Goal: Information Seeking & Learning: Check status

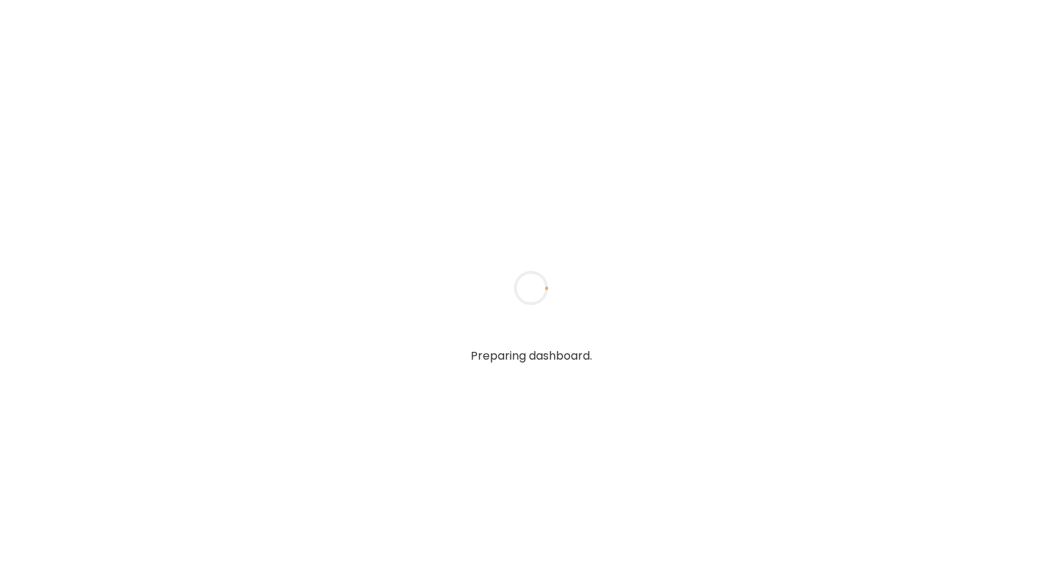
type input "**********"
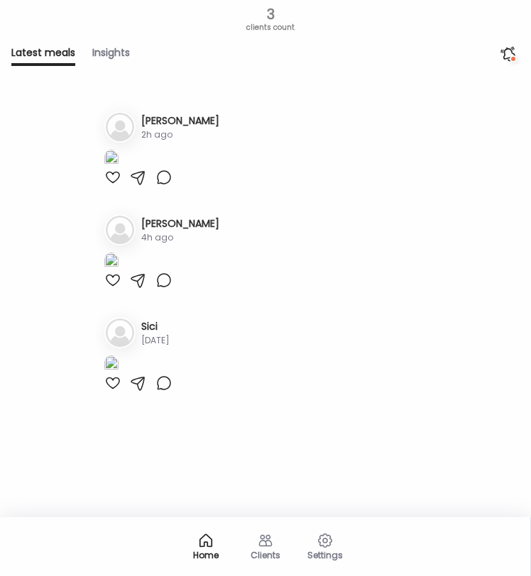
click at [275, 528] on div "Clients" at bounding box center [265, 546] width 57 height 57
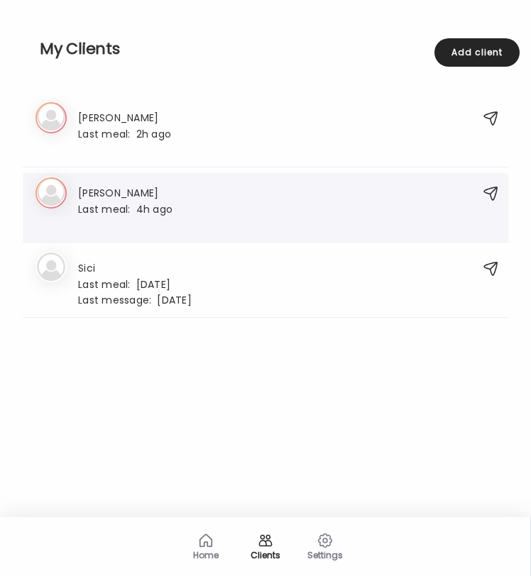
click at [242, 215] on div "[PERSON_NAME] Last meal: 4h ago" at bounding box center [250, 208] width 430 height 46
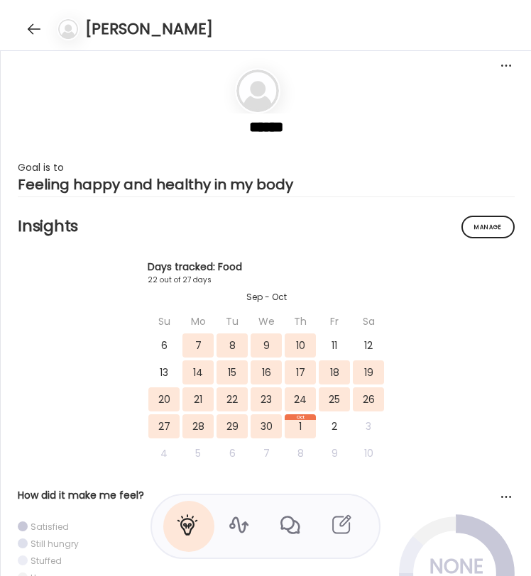
scroll to position [11599, 0]
click at [244, 527] on icon at bounding box center [238, 526] width 19 height 16
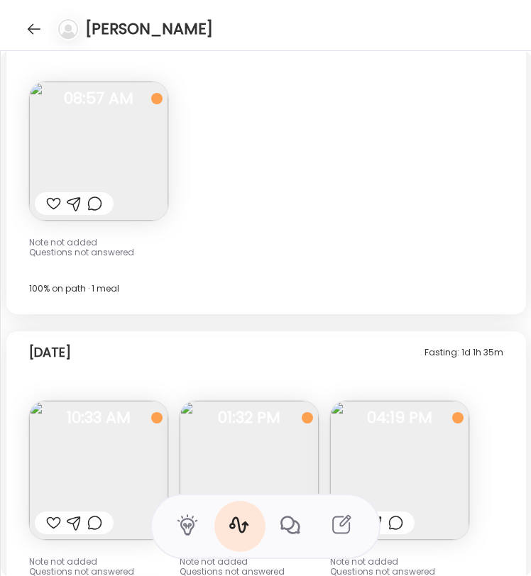
scroll to position [10913, 0]
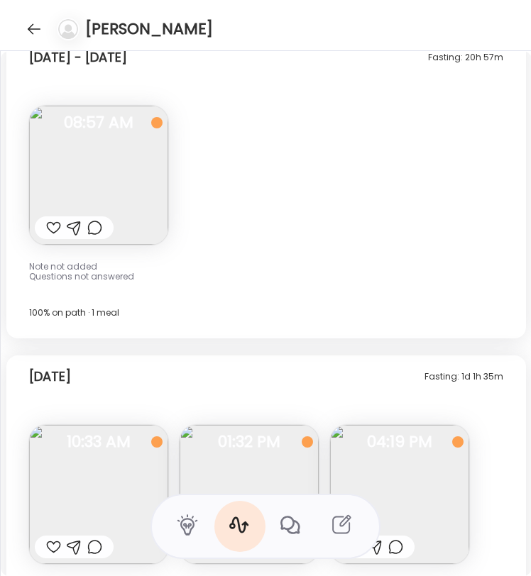
click at [137, 195] on img at bounding box center [98, 175] width 139 height 139
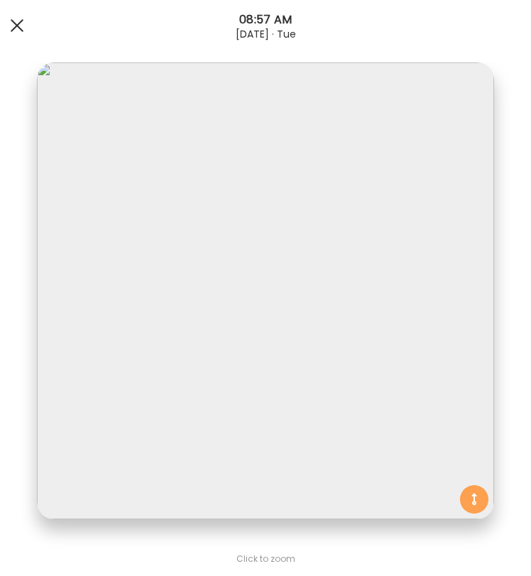
click at [10, 18] on div at bounding box center [17, 25] width 28 height 28
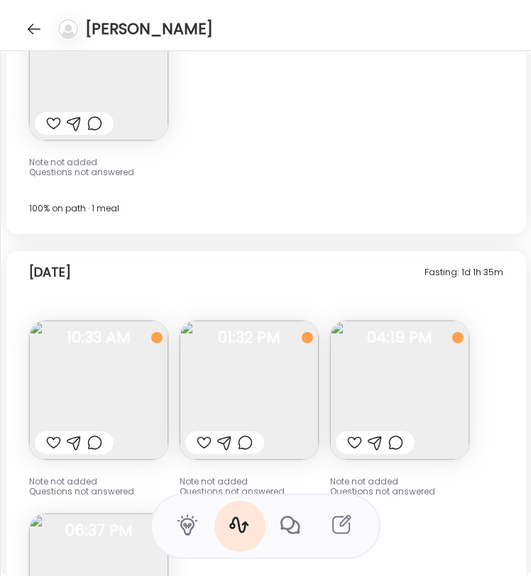
scroll to position [11045, 0]
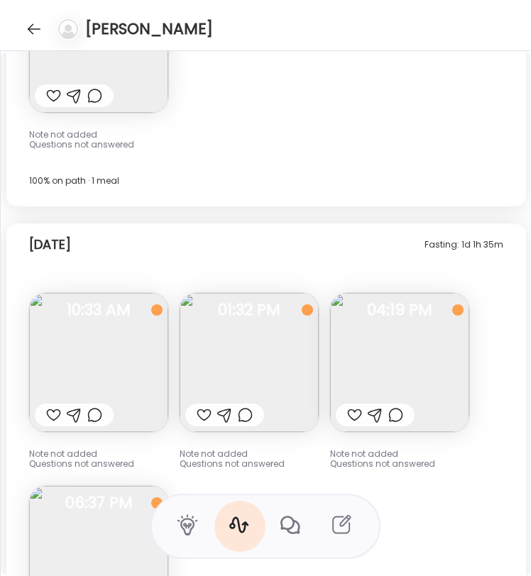
click at [121, 348] on img at bounding box center [98, 362] width 139 height 139
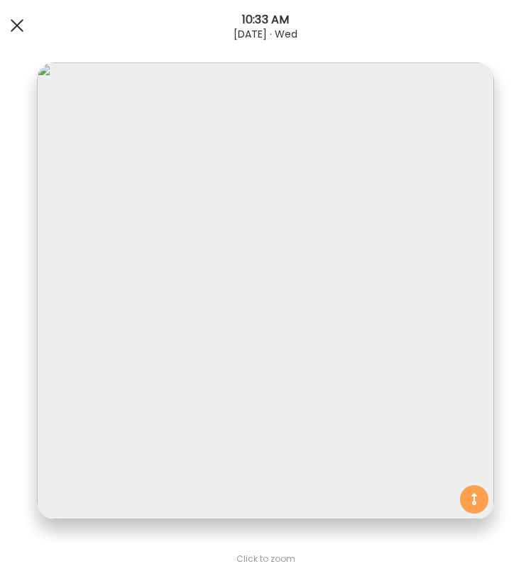
click at [18, 29] on div at bounding box center [17, 25] width 28 height 28
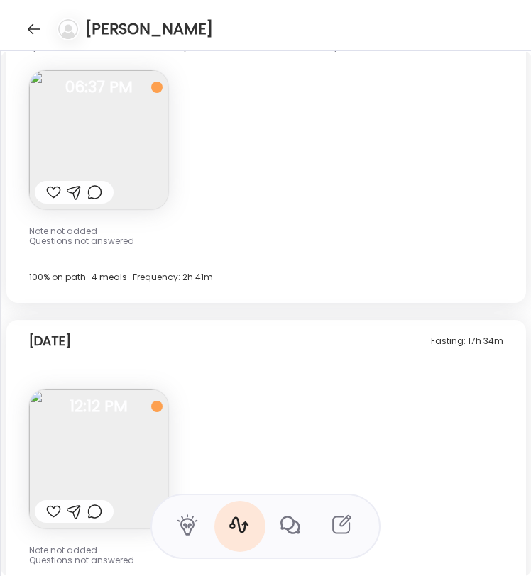
scroll to position [11457, 0]
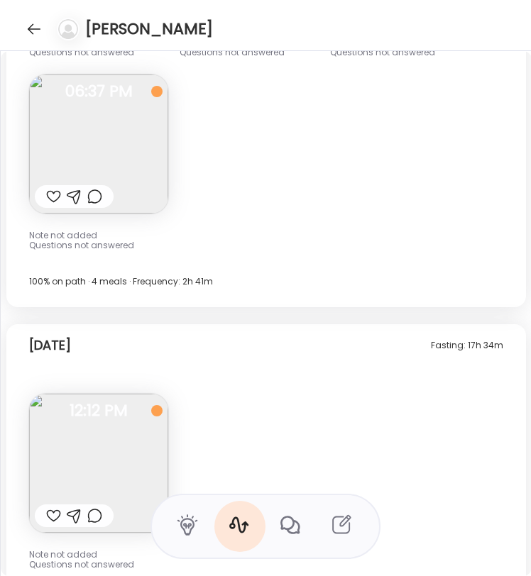
click at [108, 476] on img at bounding box center [98, 463] width 139 height 139
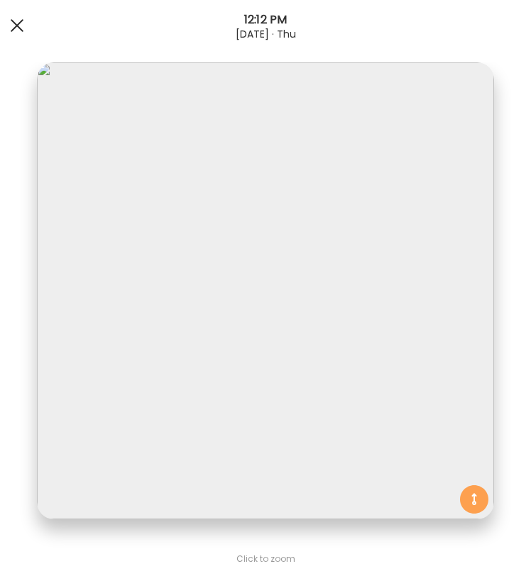
click at [17, 20] on div at bounding box center [17, 25] width 28 height 28
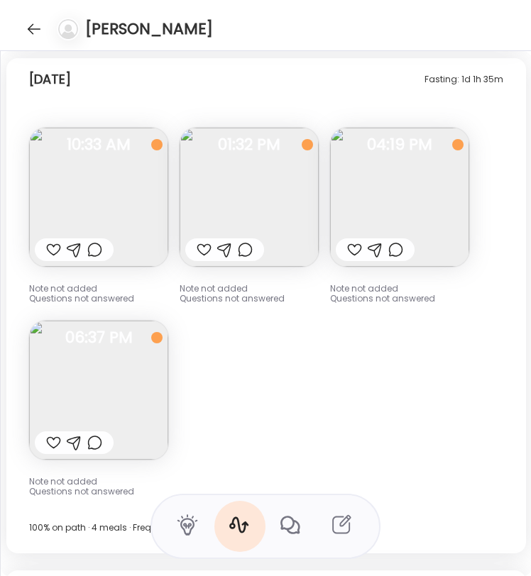
scroll to position [11217, 0]
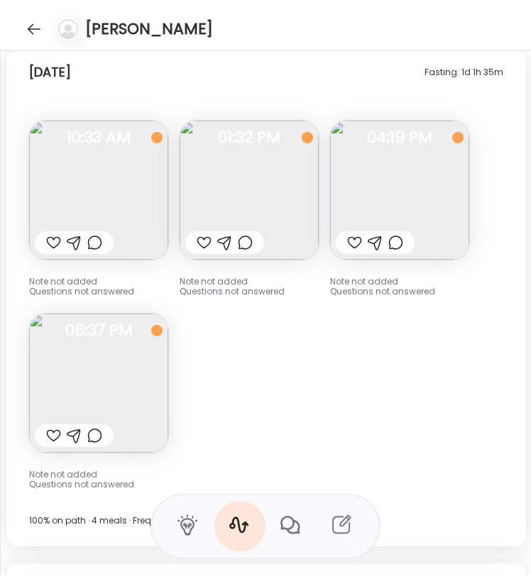
click at [271, 173] on img at bounding box center [249, 190] width 139 height 139
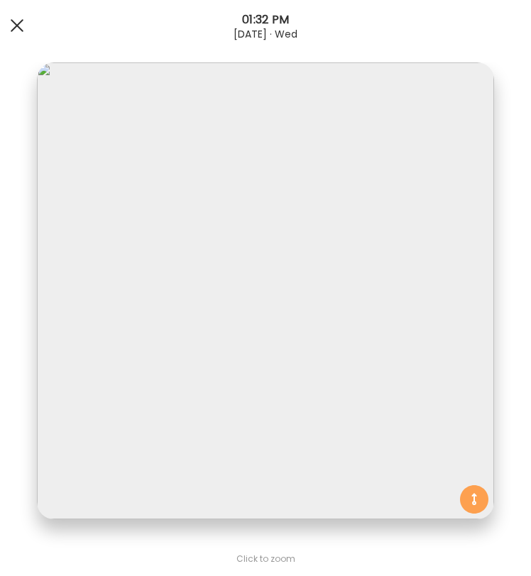
click at [17, 21] on div at bounding box center [17, 25] width 28 height 28
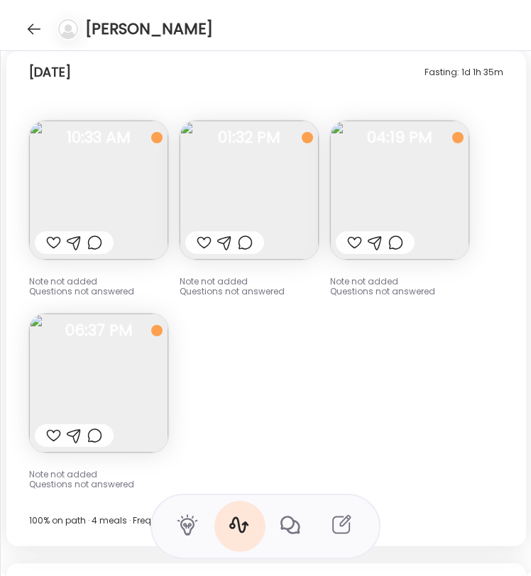
click at [275, 200] on img at bounding box center [249, 190] width 139 height 139
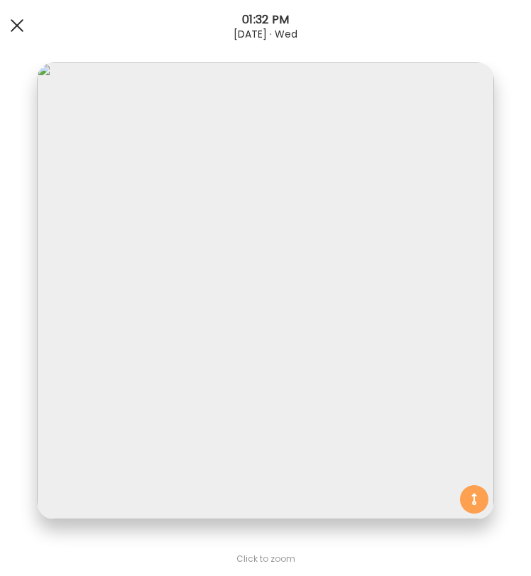
click at [10, 28] on div at bounding box center [17, 25] width 28 height 28
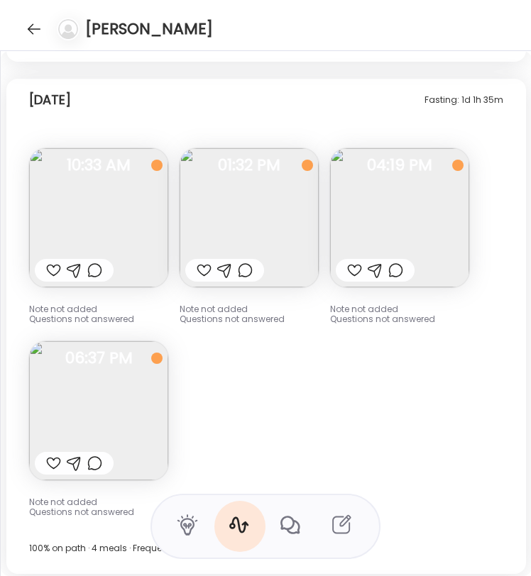
scroll to position [11191, 0]
click at [405, 195] on img at bounding box center [399, 216] width 139 height 139
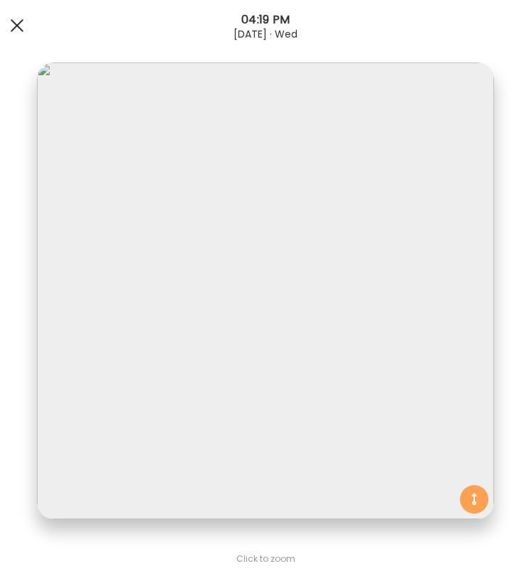
click at [22, 32] on div at bounding box center [17, 25] width 28 height 28
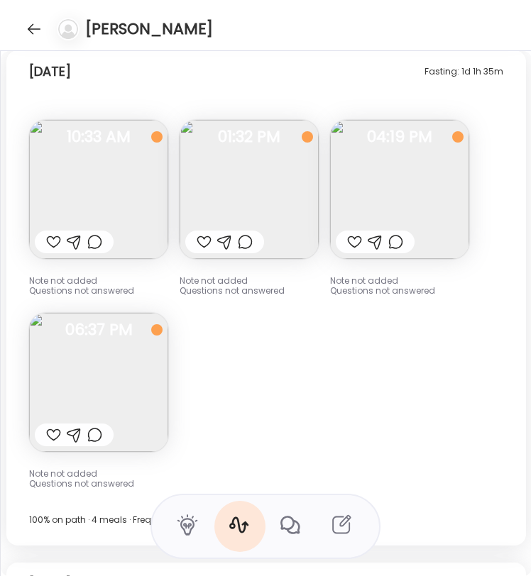
scroll to position [11219, 0]
click at [113, 349] on img at bounding box center [98, 381] width 139 height 139
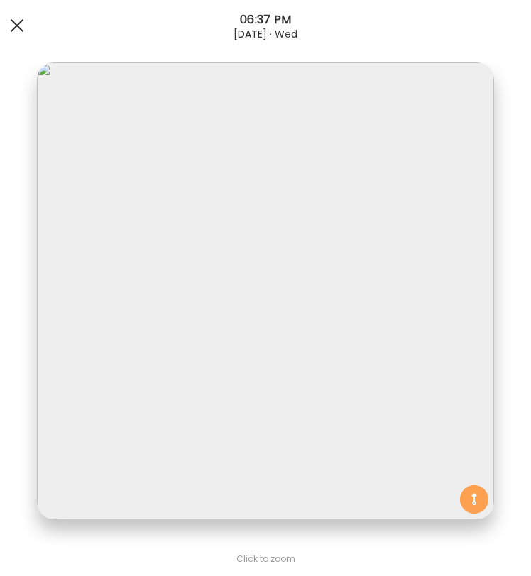
click at [5, 20] on div at bounding box center [17, 25] width 28 height 28
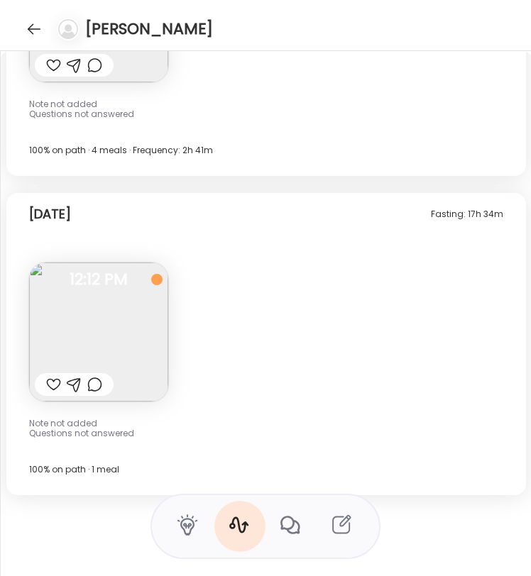
scroll to position [11596, 0]
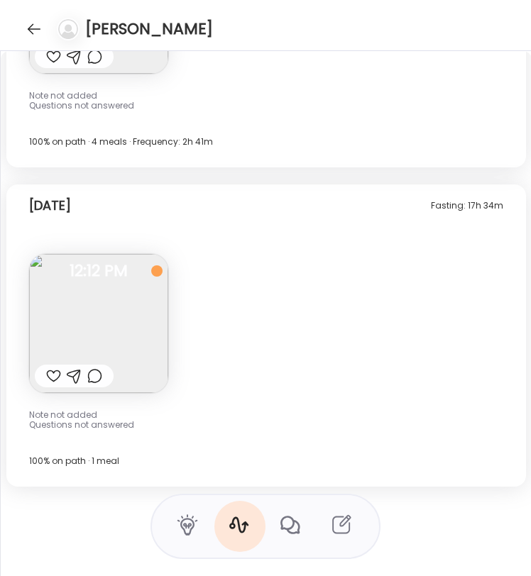
click at [159, 328] on img at bounding box center [98, 323] width 139 height 139
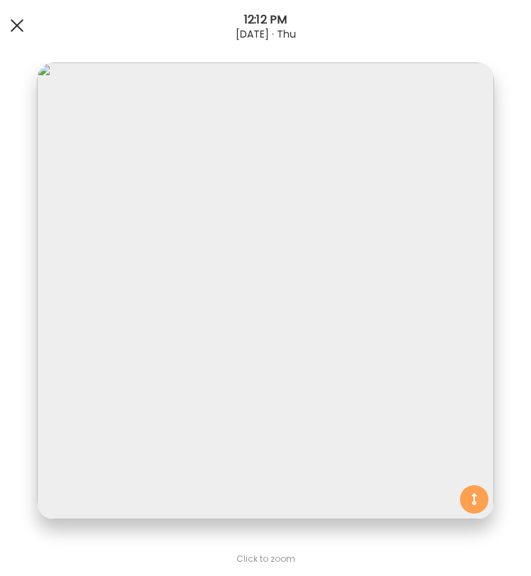
click at [17, 23] on div at bounding box center [17, 25] width 28 height 28
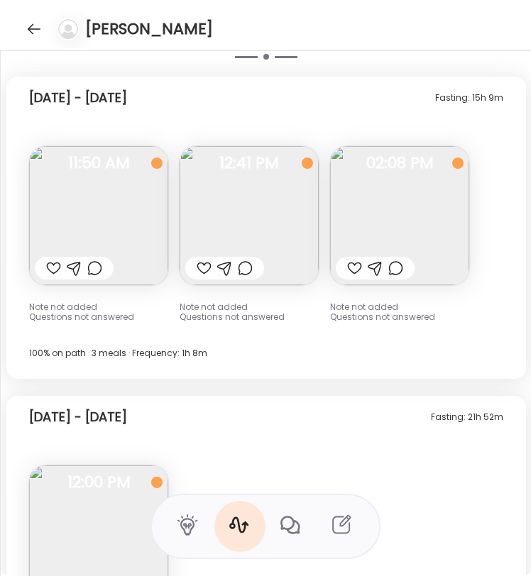
scroll to position [10246, 0]
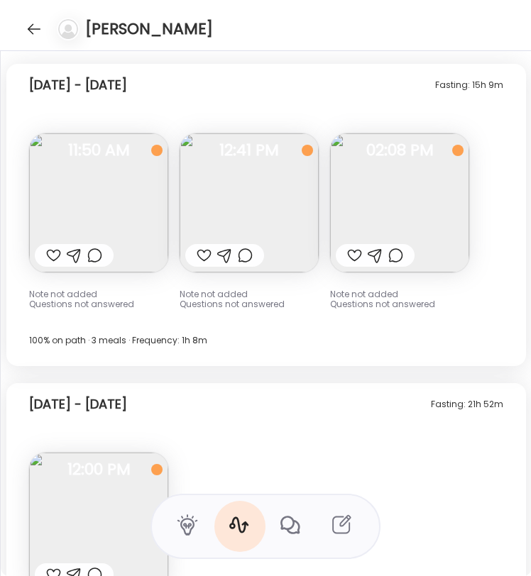
click at [95, 480] on img at bounding box center [98, 522] width 139 height 139
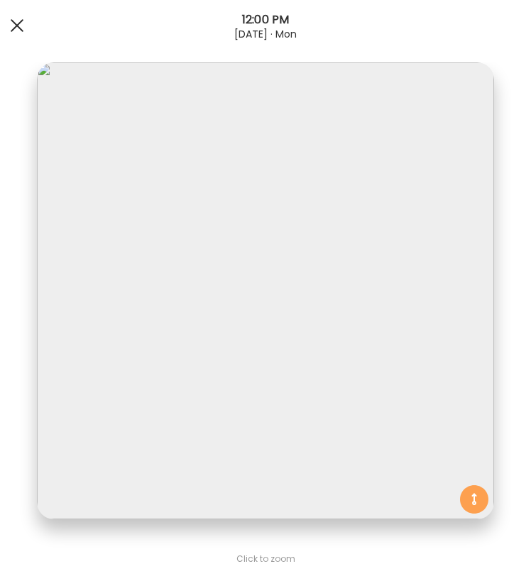
click at [17, 24] on span at bounding box center [17, 25] width 13 height 13
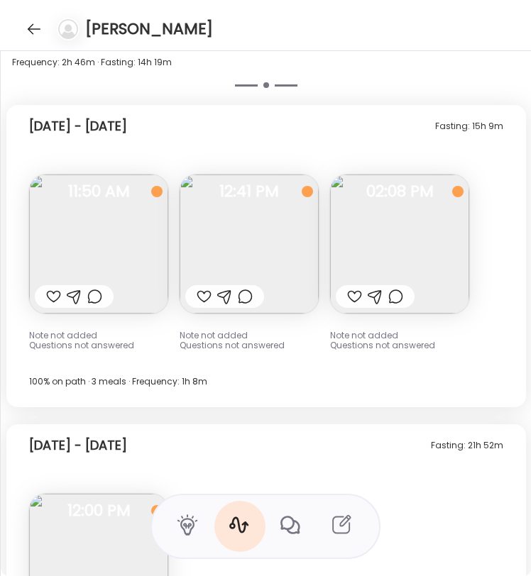
scroll to position [10186, 0]
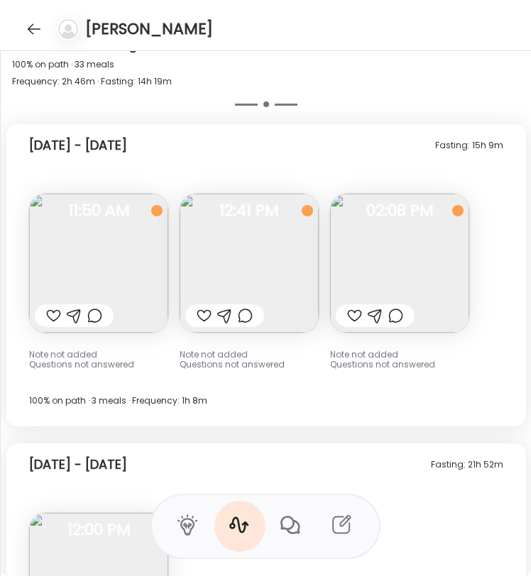
click at [104, 241] on img at bounding box center [98, 263] width 139 height 139
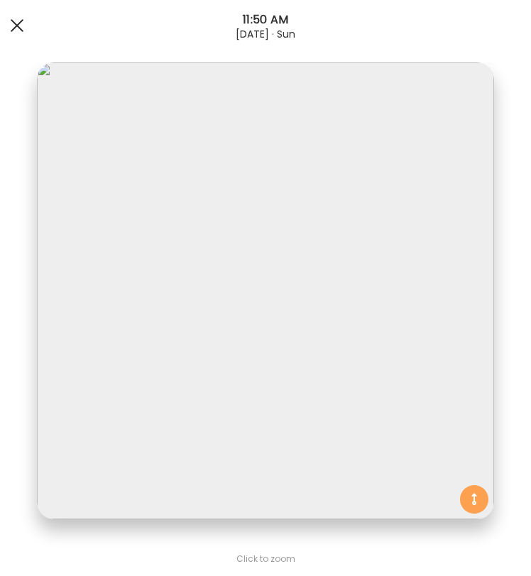
click at [11, 29] on span at bounding box center [17, 25] width 13 height 13
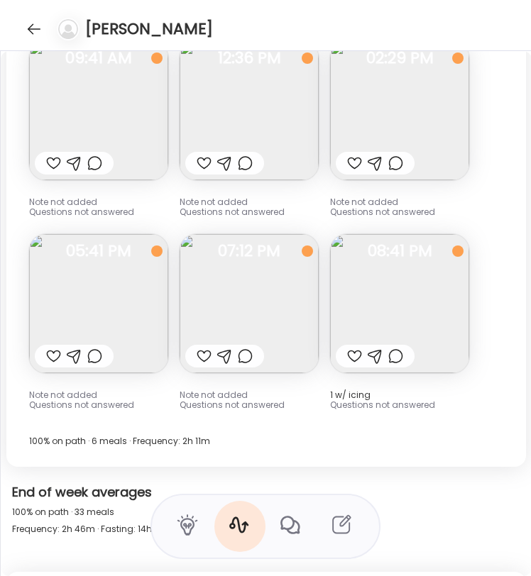
scroll to position [9727, 0]
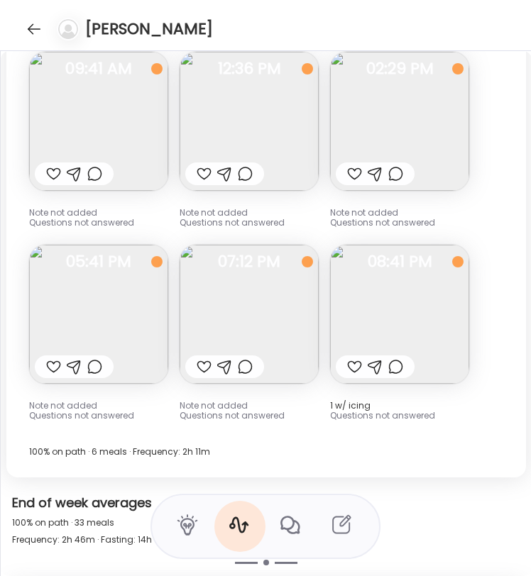
click at [119, 284] on img at bounding box center [98, 314] width 139 height 139
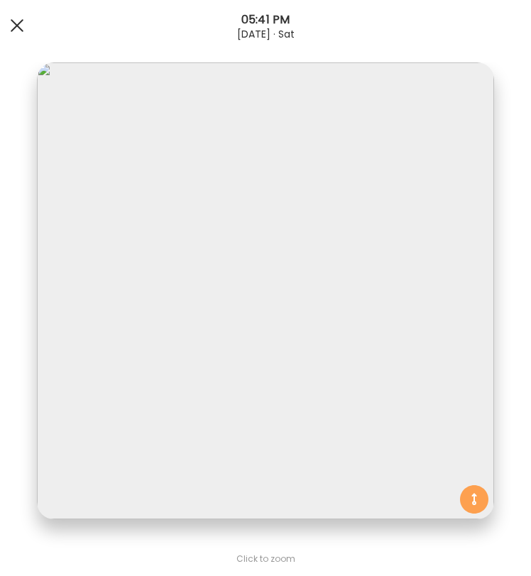
click at [28, 21] on div at bounding box center [17, 25] width 28 height 28
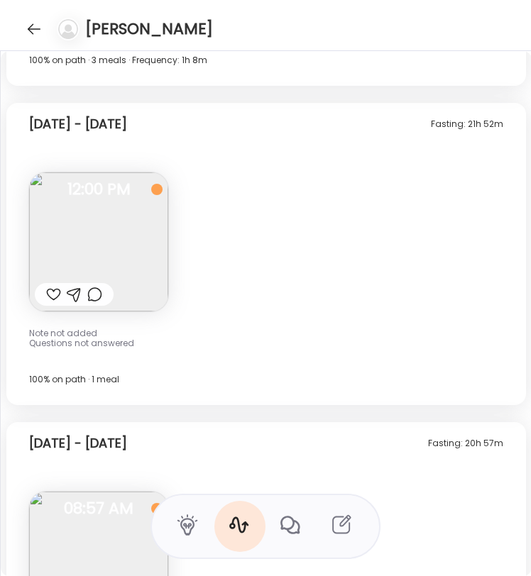
scroll to position [10494, 0]
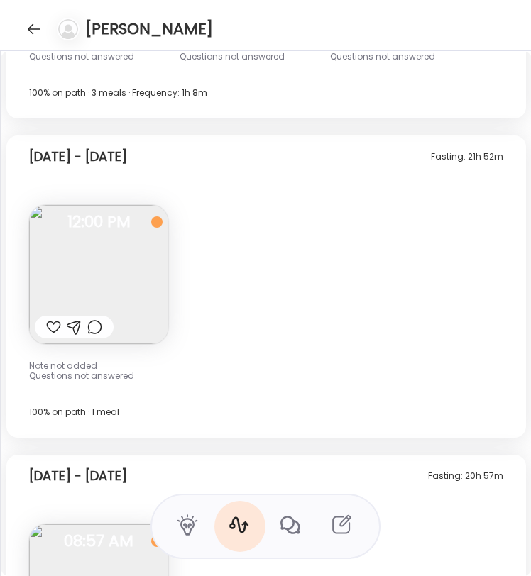
click at [128, 278] on img at bounding box center [98, 274] width 139 height 139
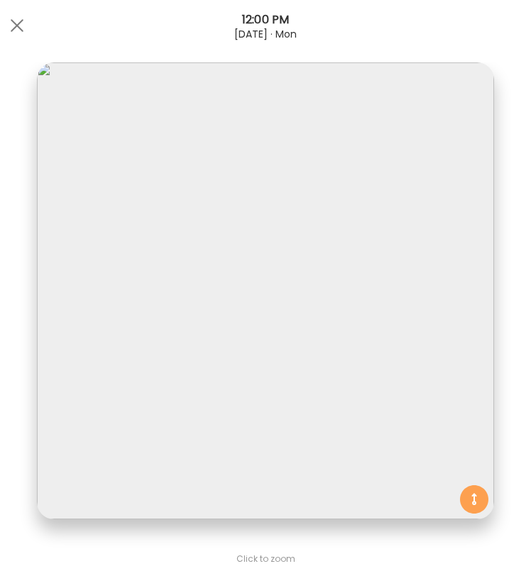
click at [29, 35] on div "[DATE] · Mon" at bounding box center [265, 33] width 531 height 11
click at [18, 27] on span at bounding box center [17, 25] width 13 height 13
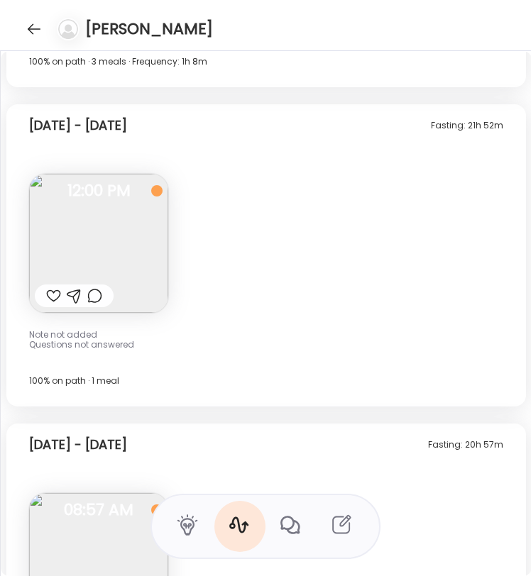
scroll to position [10526, 0]
click at [376, 219] on div "Fasting: 21h 52m [DATE] - [DATE] Note not added Questions not answered 12:00 PM…" at bounding box center [266, 255] width 520 height 302
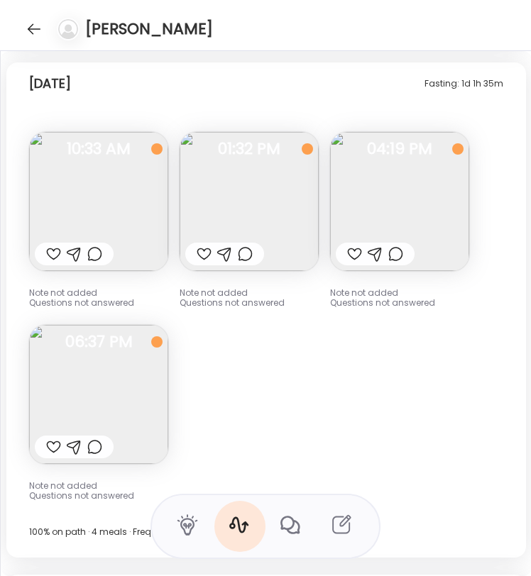
scroll to position [11202, 0]
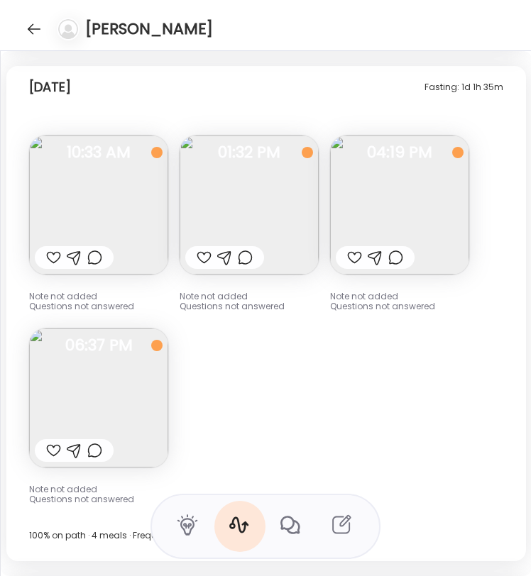
click at [262, 214] on img at bounding box center [249, 205] width 139 height 139
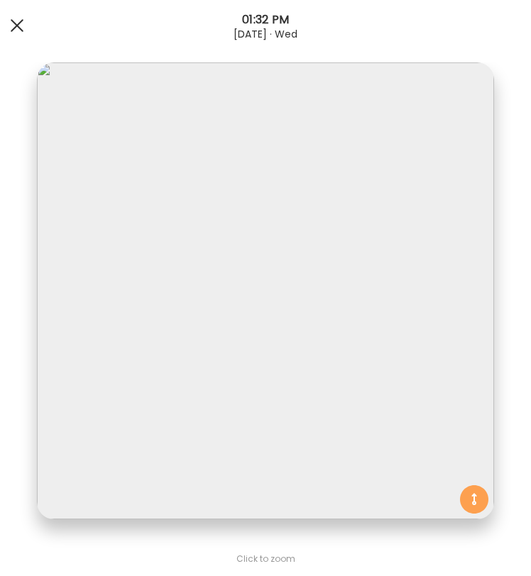
click at [15, 22] on span at bounding box center [17, 25] width 13 height 13
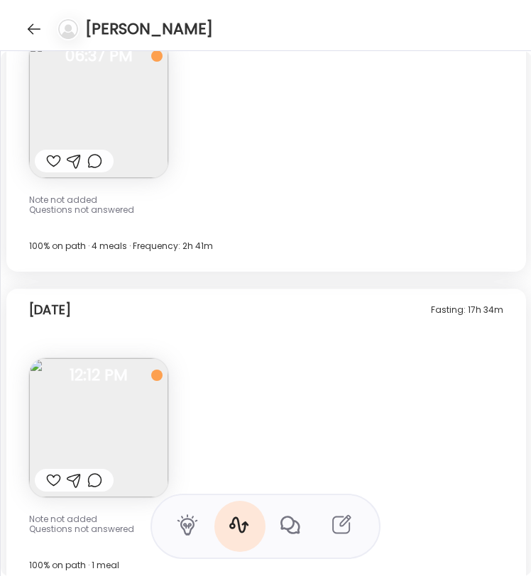
scroll to position [11493, 0]
click at [126, 398] on img at bounding box center [98, 426] width 139 height 139
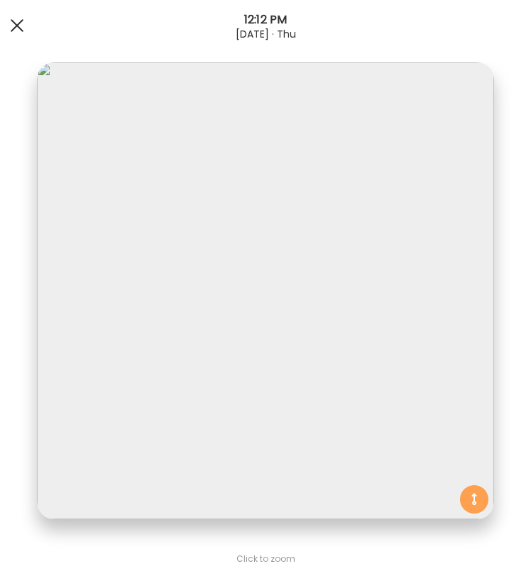
click at [18, 28] on div at bounding box center [17, 25] width 28 height 28
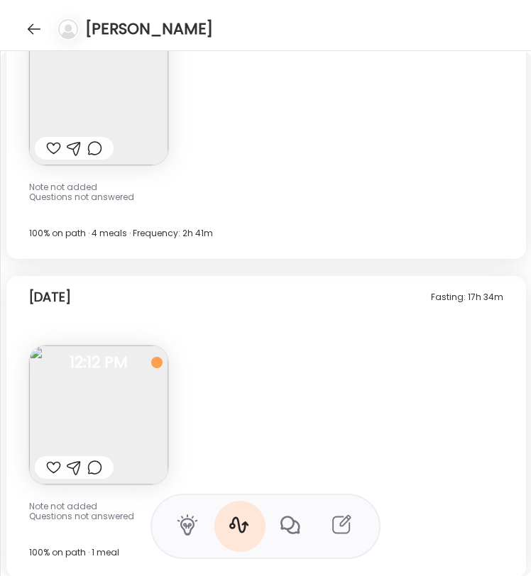
scroll to position [11599, 0]
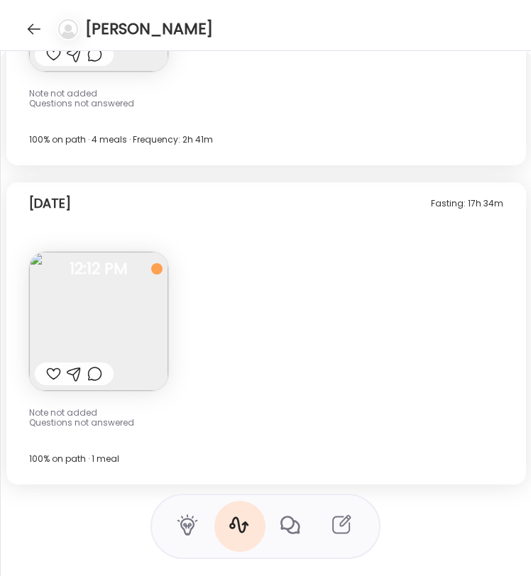
click at [129, 312] on img at bounding box center [98, 321] width 139 height 139
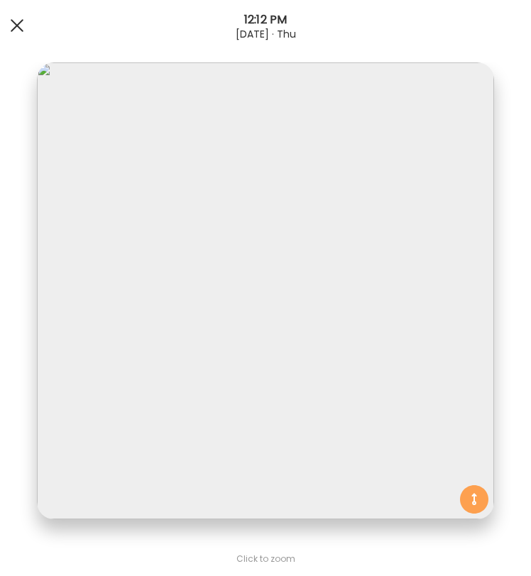
click at [19, 21] on div at bounding box center [17, 25] width 28 height 28
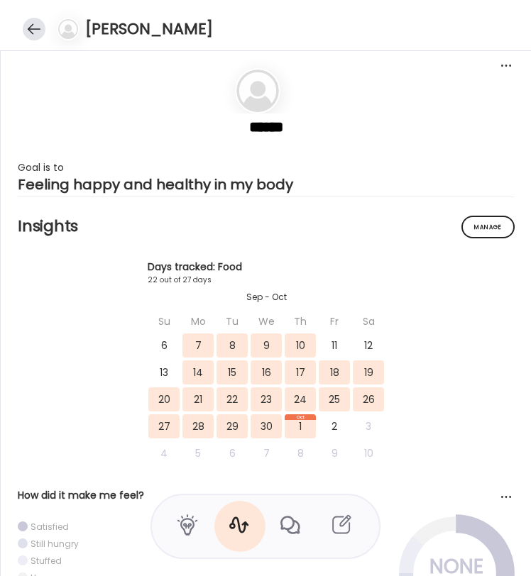
click at [33, 26] on div at bounding box center [34, 29] width 23 height 23
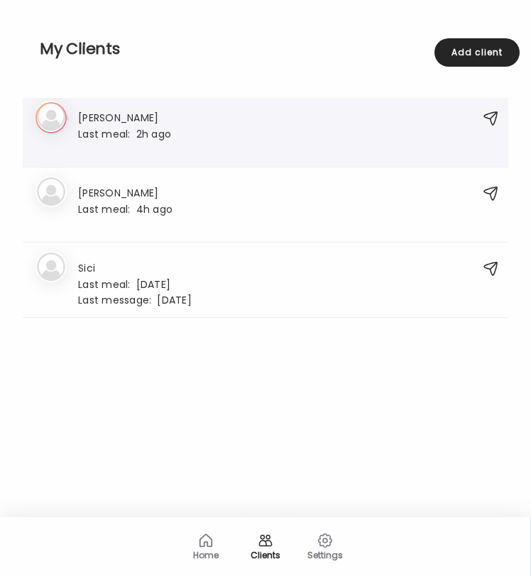
click at [153, 133] on div "Last meal: 2h ago" at bounding box center [124, 133] width 93 height 13
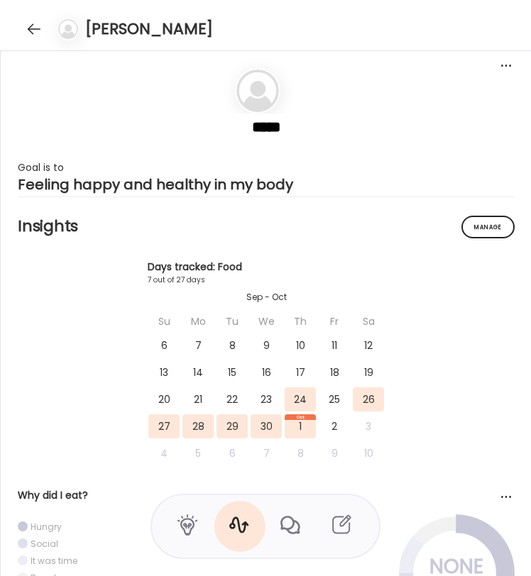
scroll to position [12111, 0]
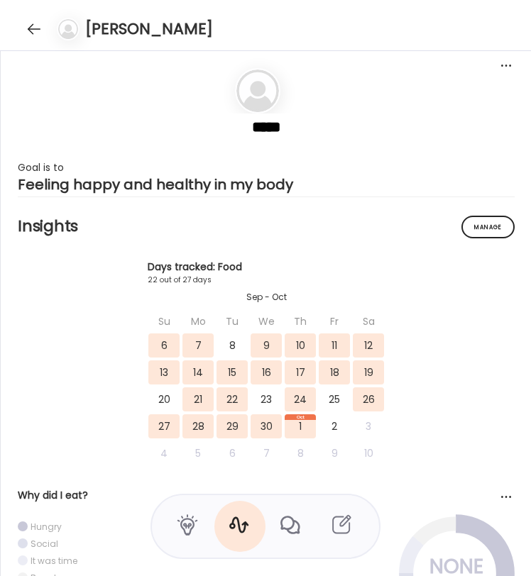
click at [244, 545] on div at bounding box center [239, 526] width 51 height 51
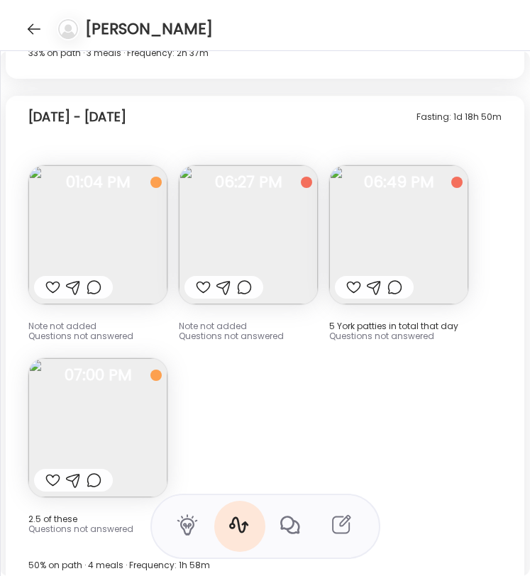
scroll to position [9215, 0]
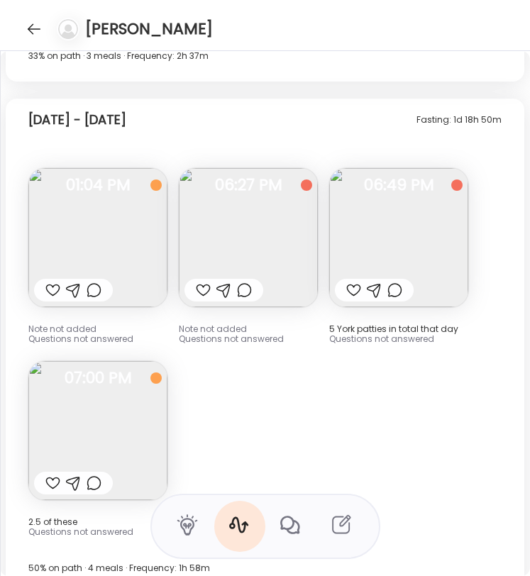
click at [278, 260] on img at bounding box center [248, 237] width 139 height 139
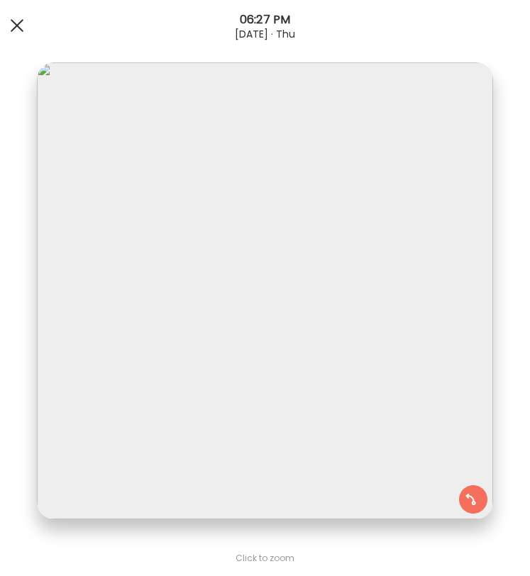
click at [21, 38] on div at bounding box center [17, 25] width 28 height 28
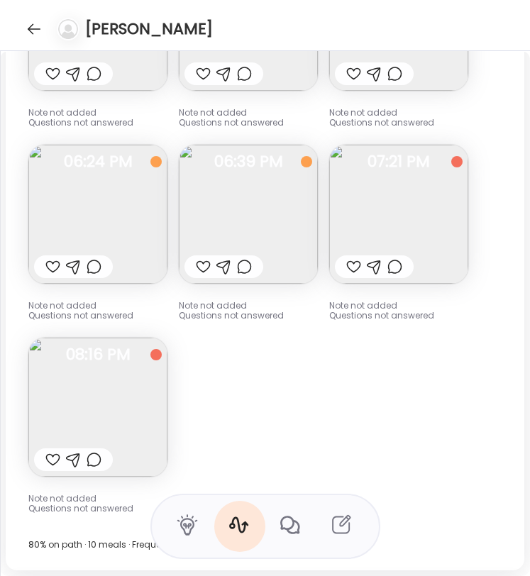
scroll to position [11708, 0]
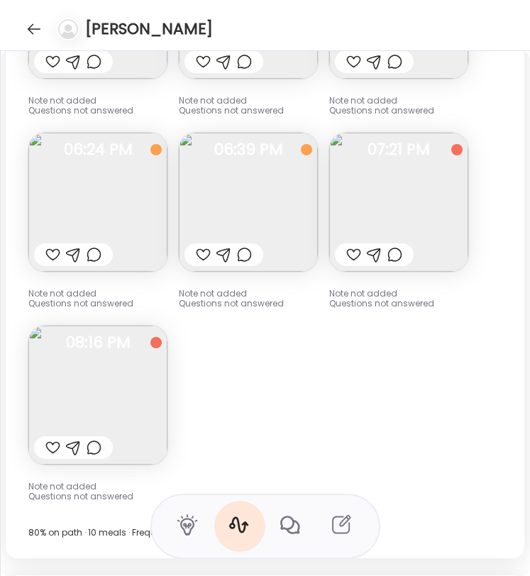
click at [126, 341] on span "08:16 PM" at bounding box center [97, 343] width 139 height 13
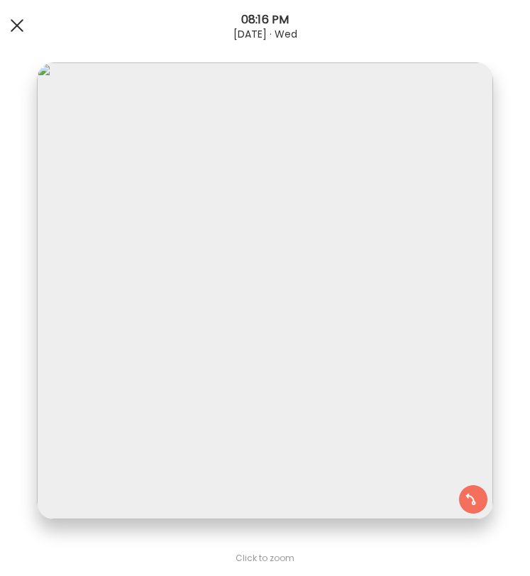
click at [15, 36] on div at bounding box center [17, 25] width 28 height 28
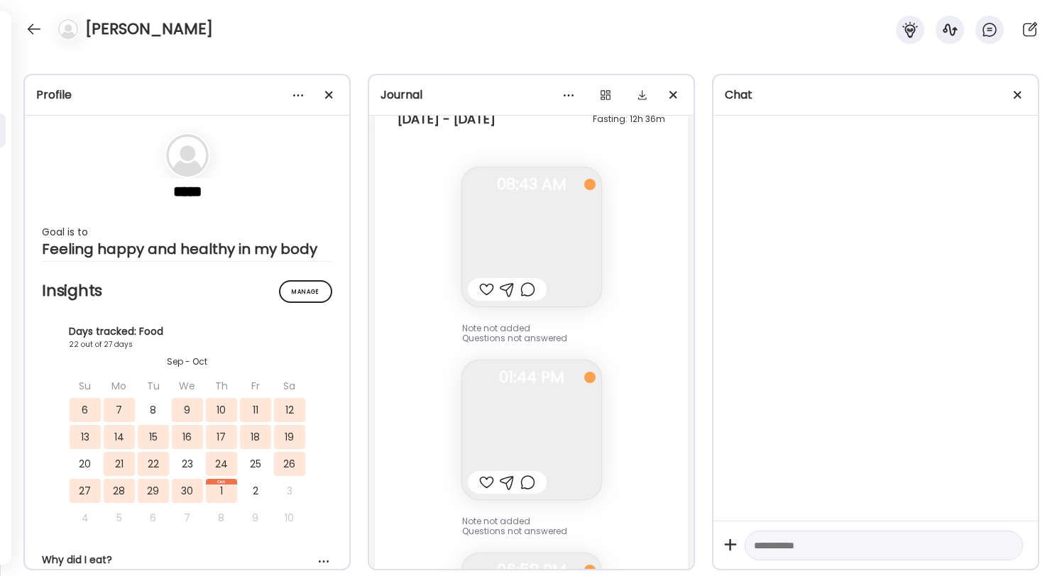
scroll to position [0, 0]
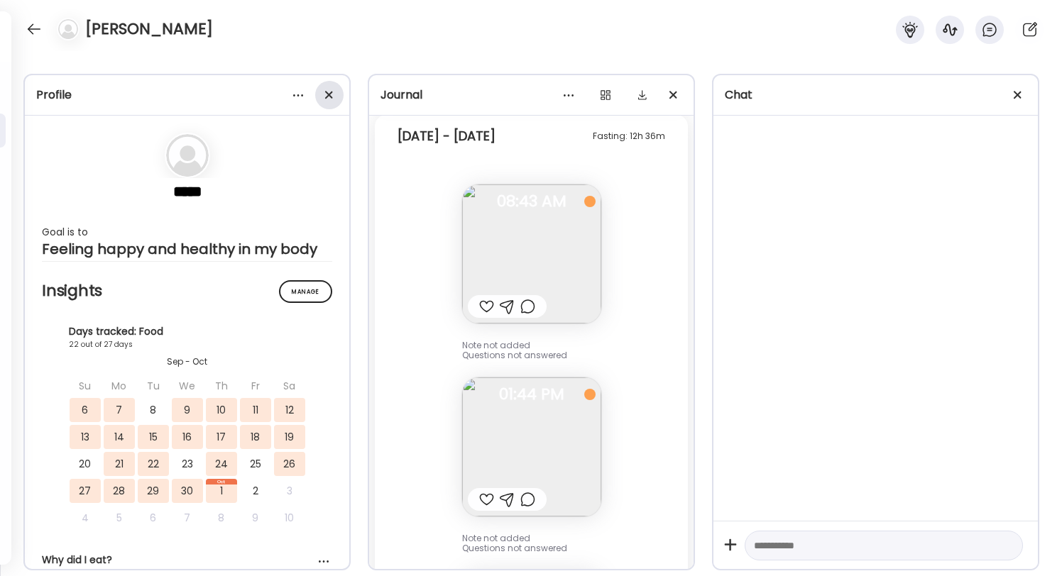
click at [332, 91] on div at bounding box center [329, 95] width 28 height 28
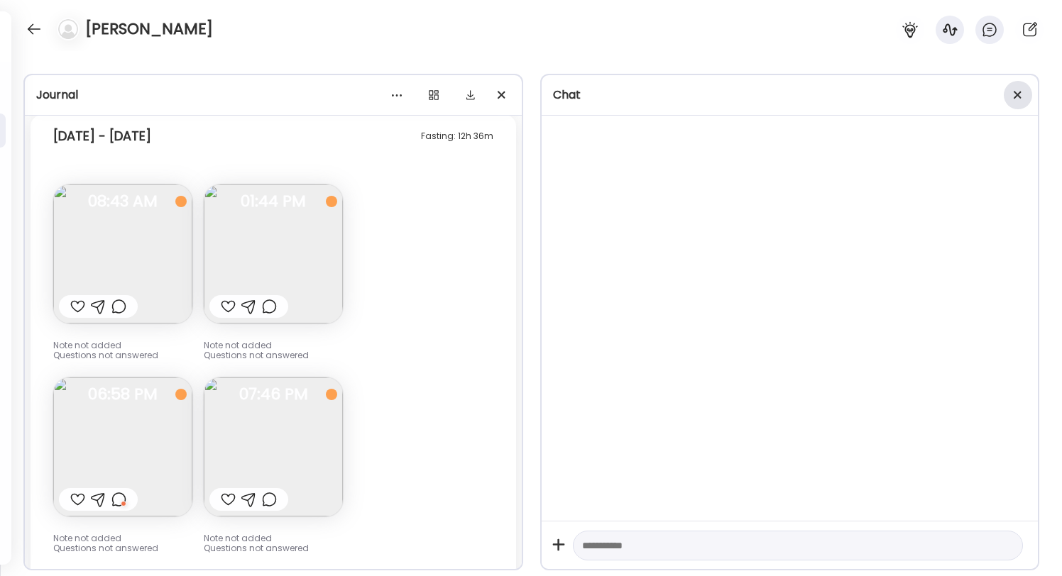
click at [1017, 94] on span at bounding box center [1018, 95] width 8 height 8
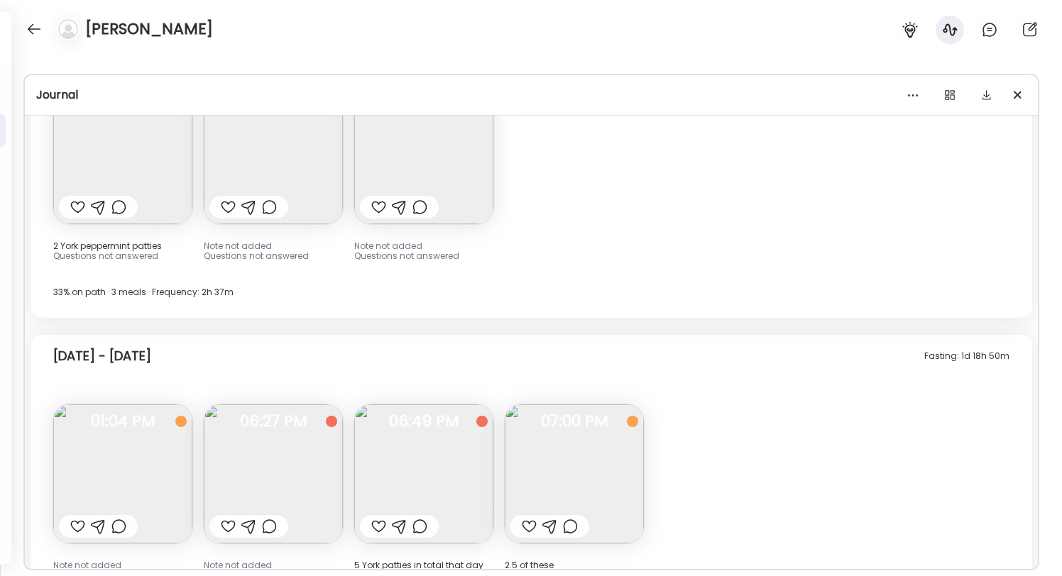
scroll to position [7050, 0]
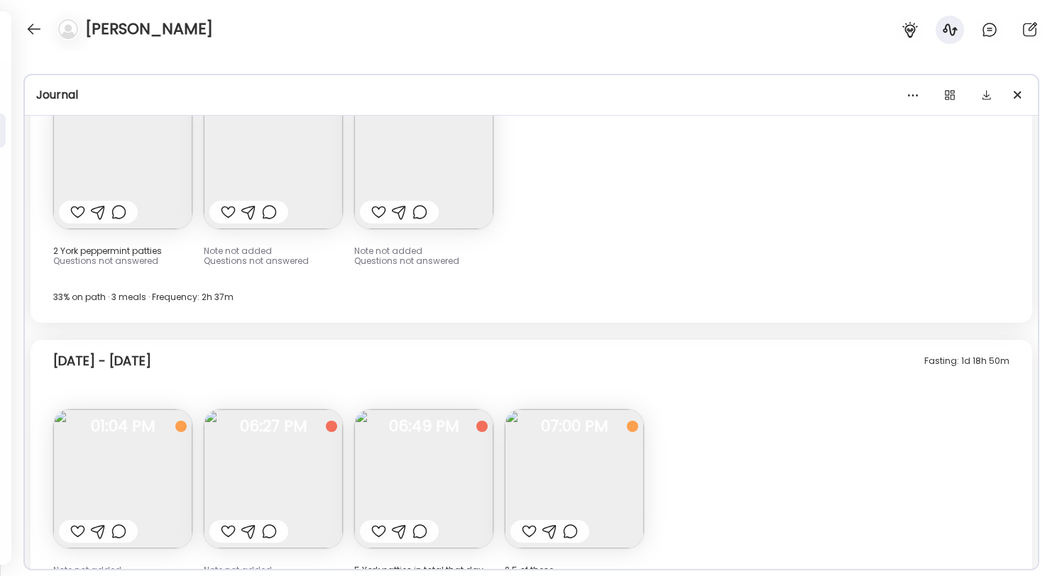
click at [410, 148] on img at bounding box center [423, 159] width 139 height 139
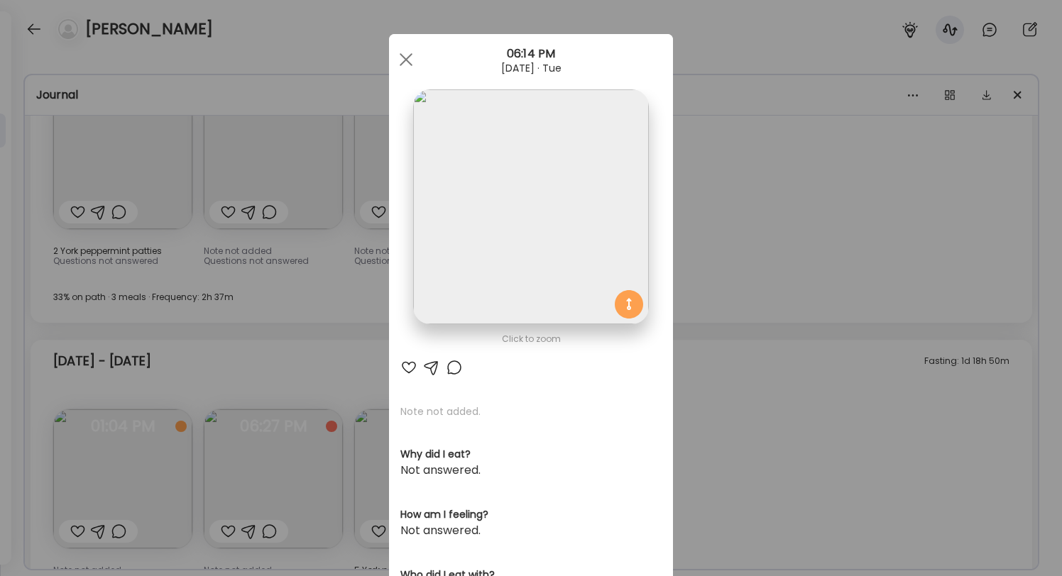
click at [277, 342] on div "Ate Coach Dashboard Wahoo! It’s official Take a moment to set up your Coach Pro…" at bounding box center [531, 288] width 1062 height 576
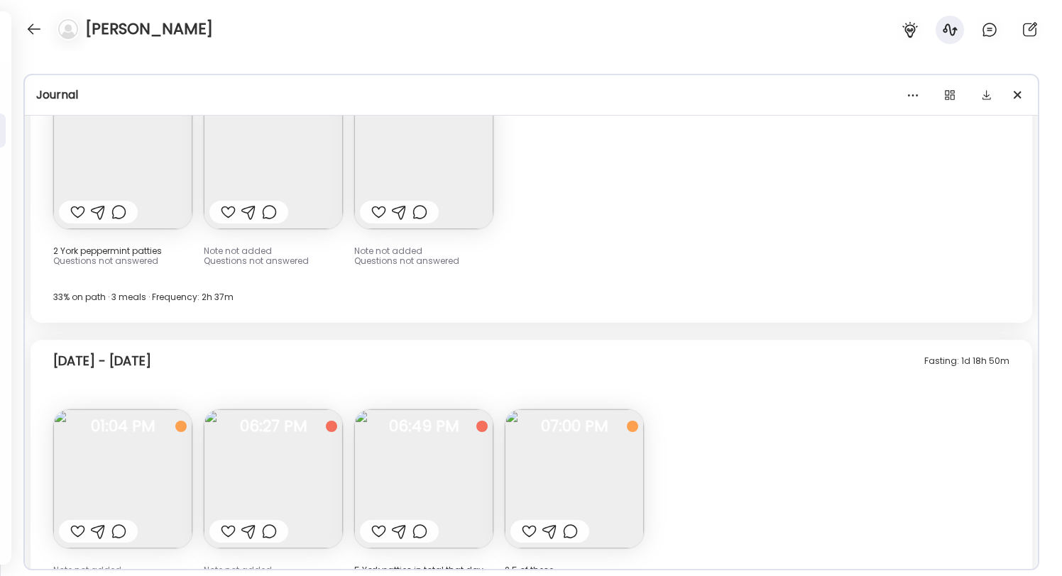
click at [116, 490] on img at bounding box center [122, 479] width 139 height 139
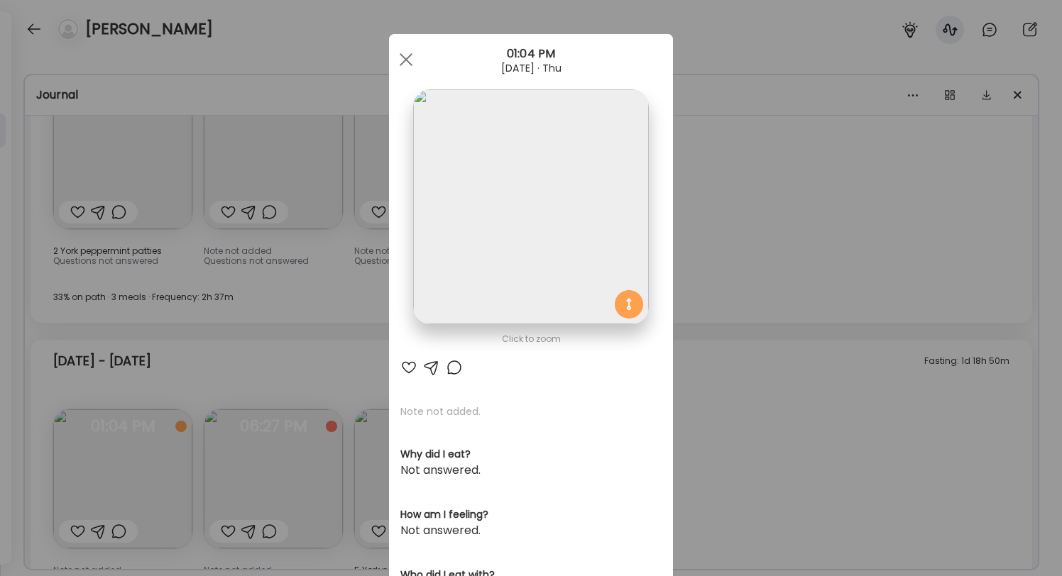
click at [133, 483] on div "Ate Coach Dashboard Wahoo! It’s official Take a moment to set up your Coach Pro…" at bounding box center [531, 288] width 1062 height 576
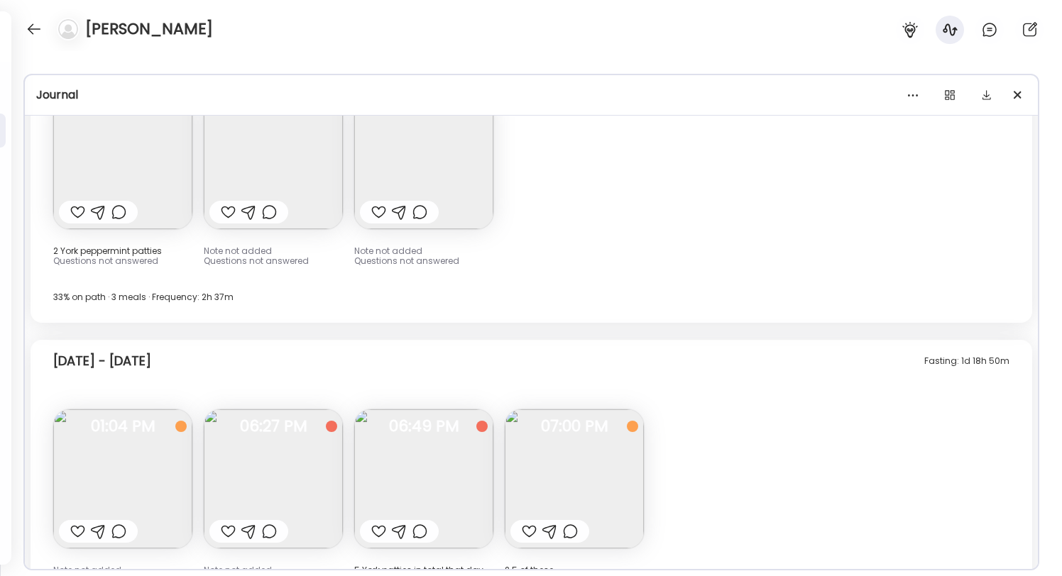
click at [448, 142] on img at bounding box center [423, 159] width 139 height 139
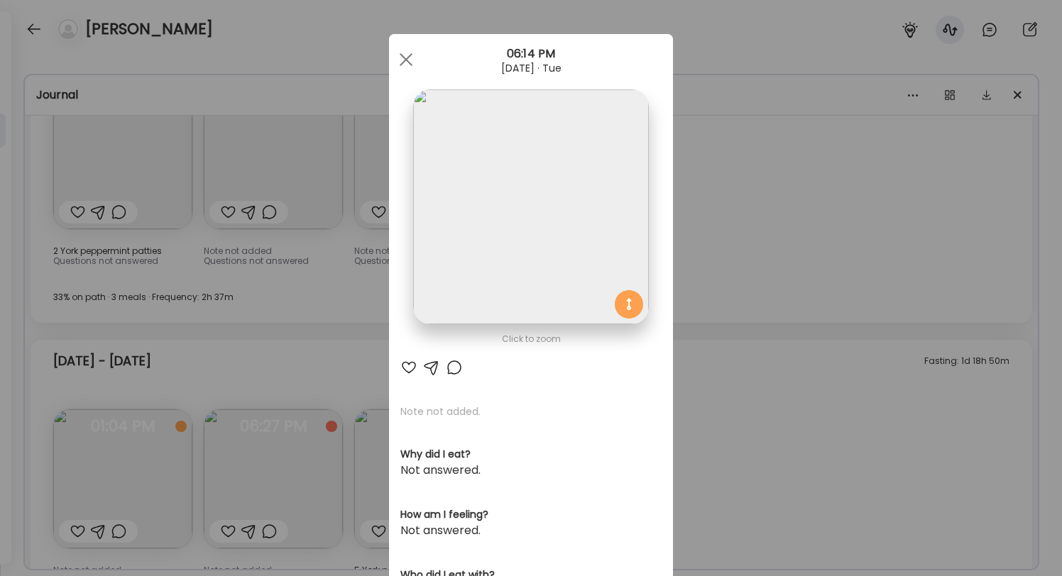
click at [251, 434] on div "Ate Coach Dashboard Wahoo! It’s official Take a moment to set up your Coach Pro…" at bounding box center [531, 288] width 1062 height 576
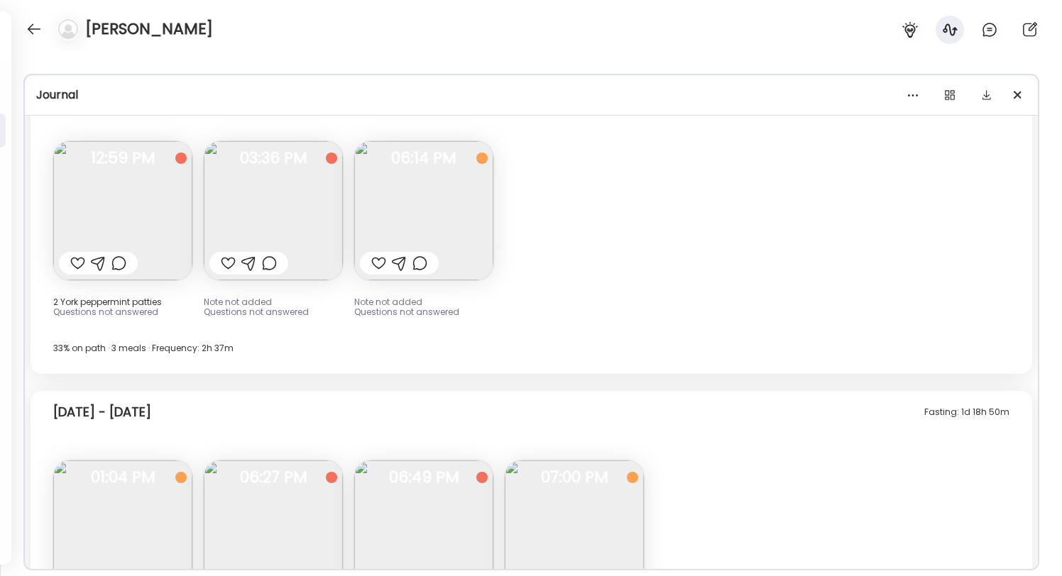
scroll to position [6958, 0]
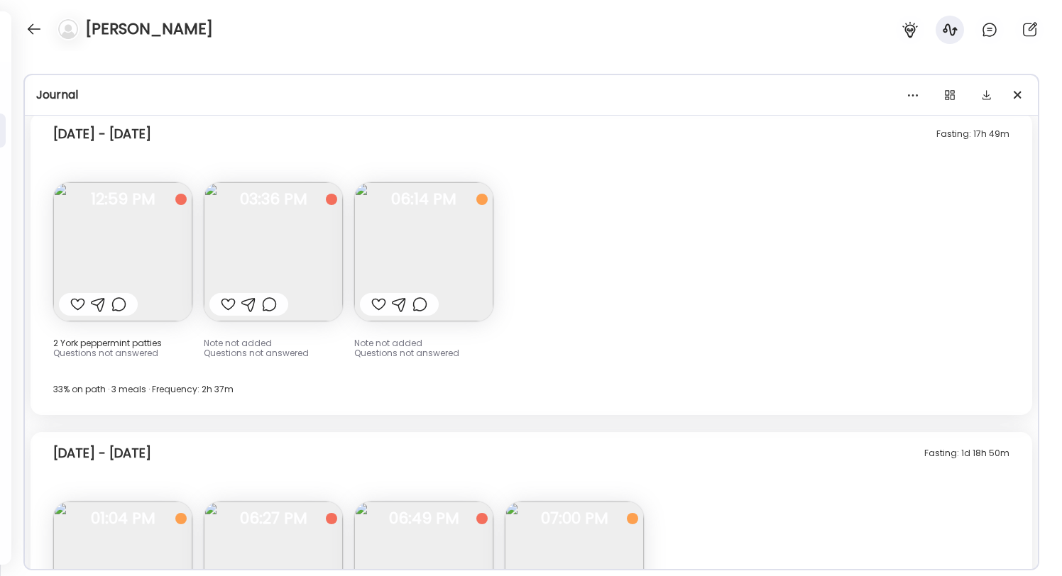
click at [282, 251] on img at bounding box center [273, 251] width 139 height 139
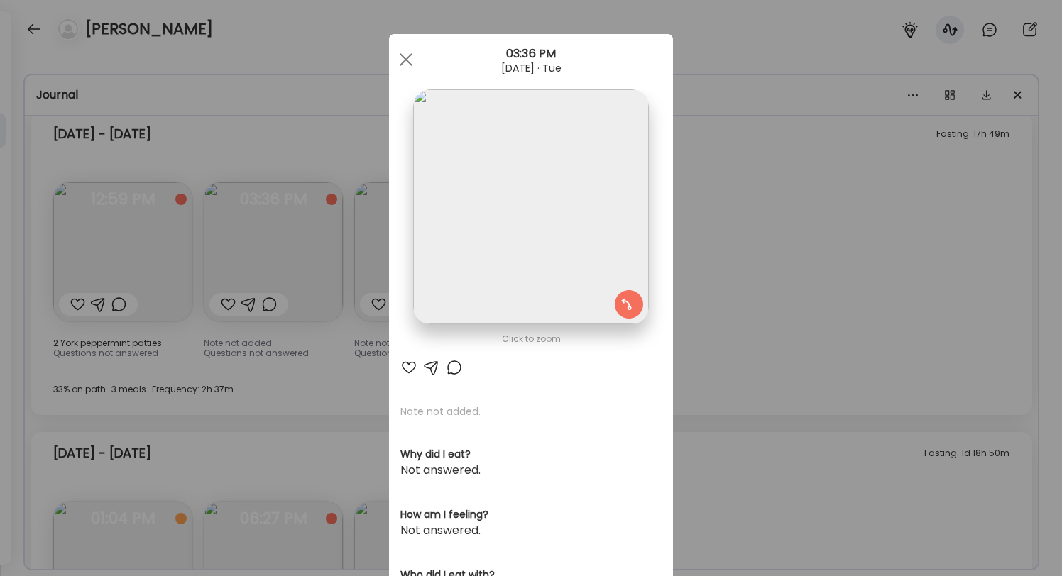
click at [282, 251] on div "Ate Coach Dashboard Wahoo! It’s official Take a moment to set up your Coach Pro…" at bounding box center [531, 288] width 1062 height 576
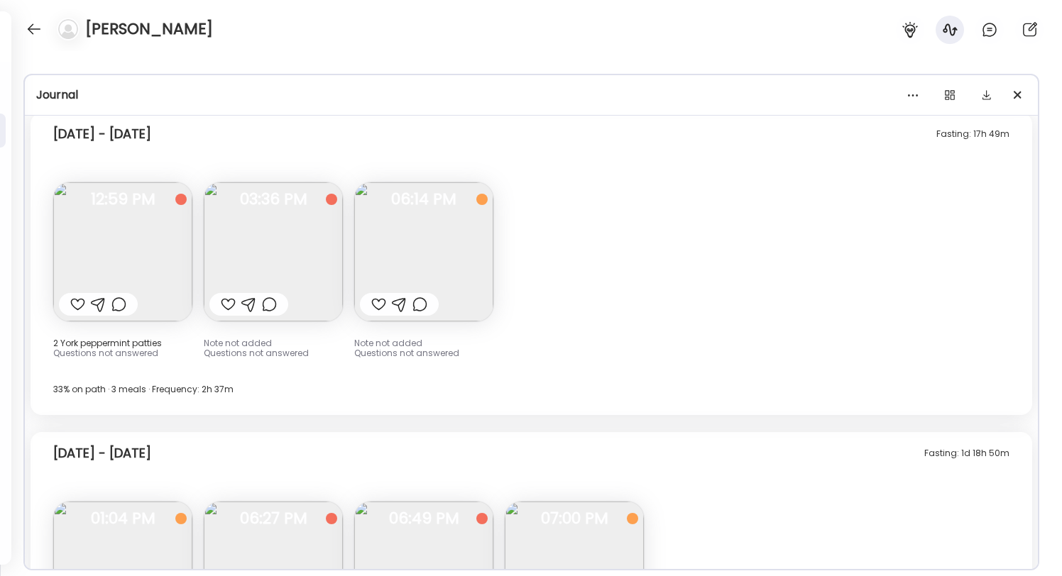
click at [454, 219] on img at bounding box center [423, 251] width 139 height 139
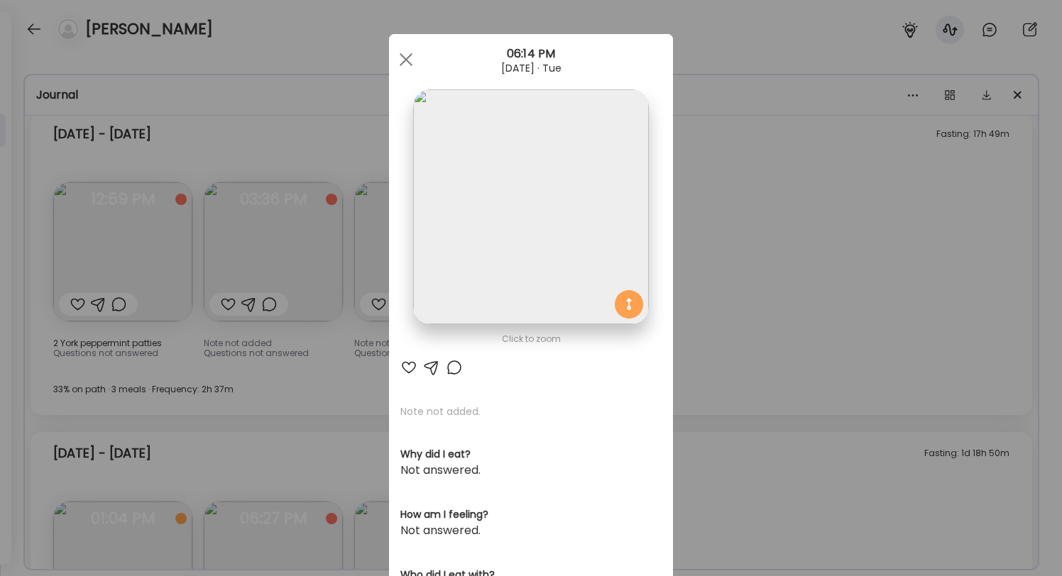
click at [259, 394] on div "Ate Coach Dashboard Wahoo! It’s official Take a moment to set up your Coach Pro…" at bounding box center [531, 288] width 1062 height 576
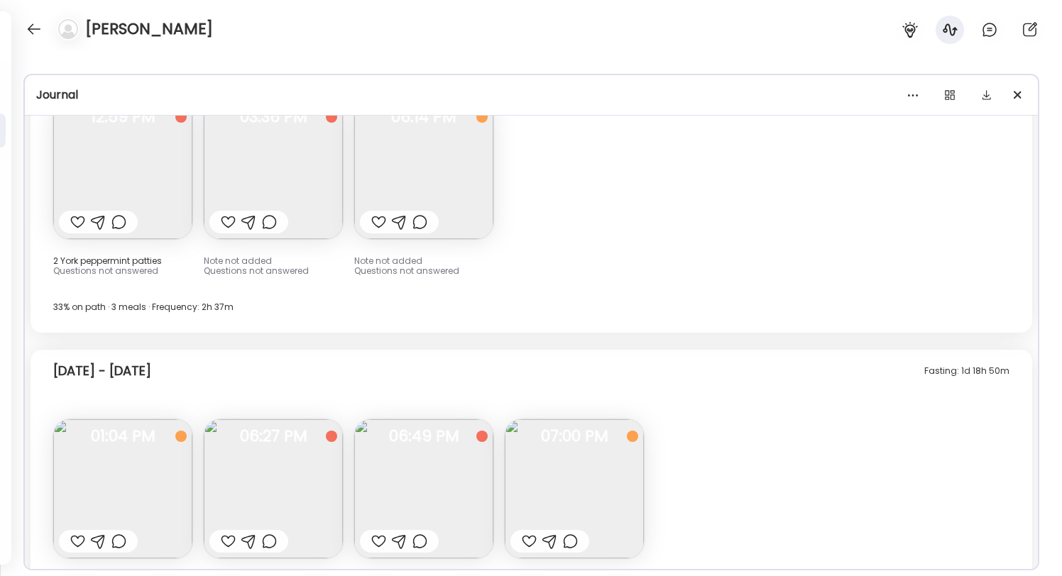
scroll to position [7094, 0]
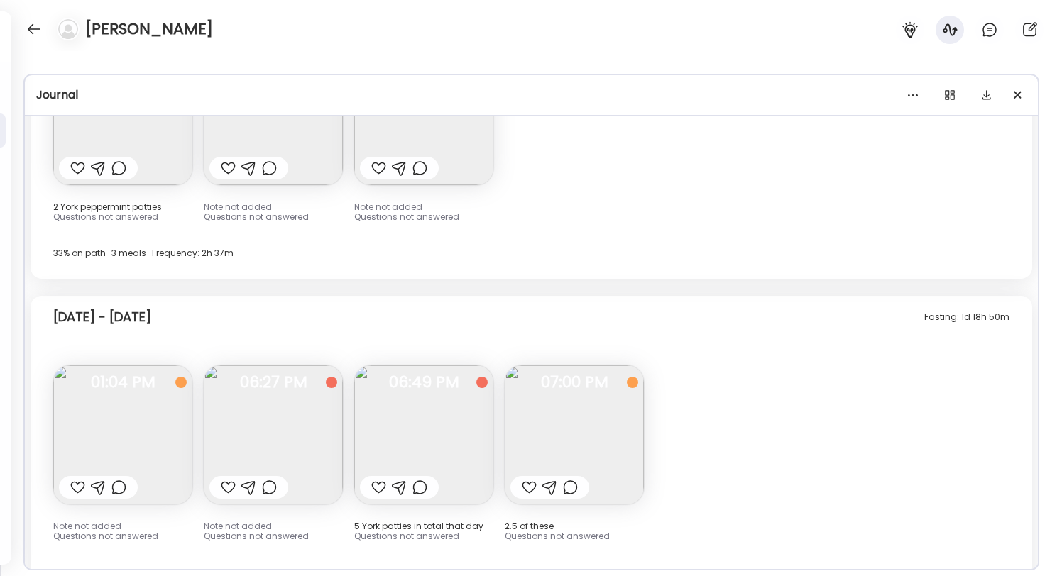
click at [109, 449] on img at bounding box center [122, 435] width 139 height 139
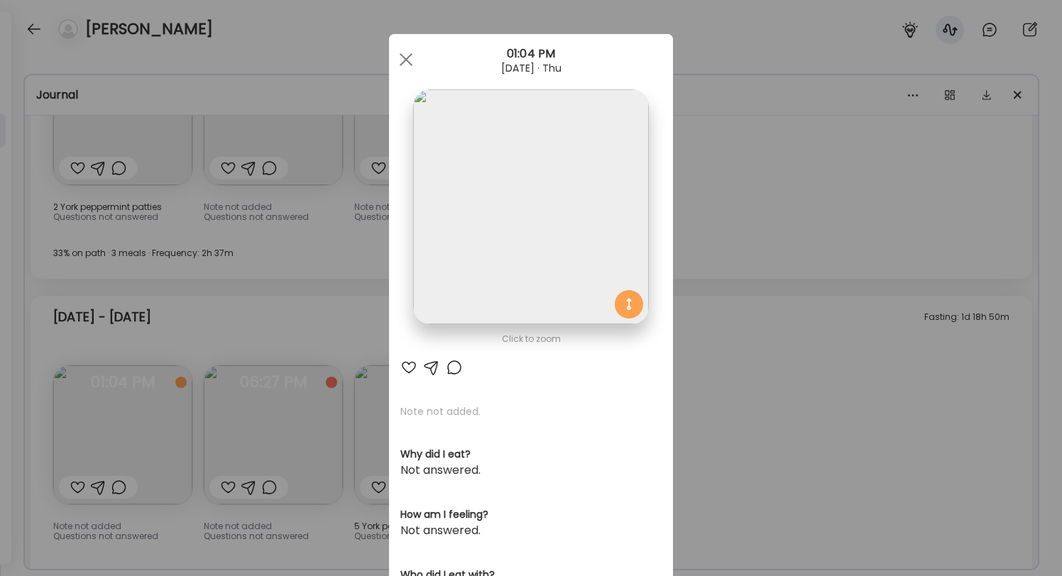
click at [141, 422] on div "Ate Coach Dashboard Wahoo! It’s official Take a moment to set up your Coach Pro…" at bounding box center [531, 288] width 1062 height 576
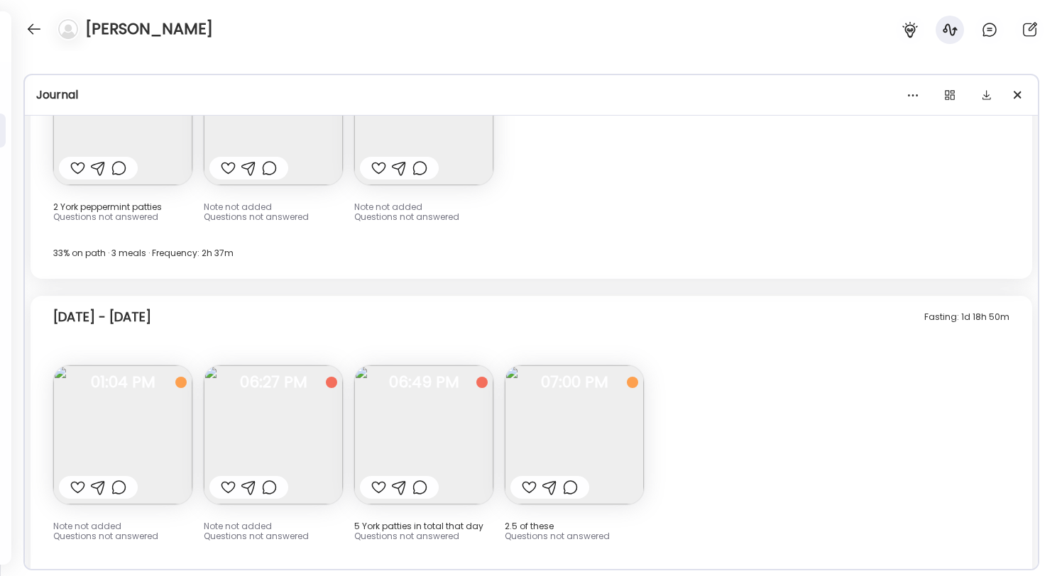
click at [170, 427] on img at bounding box center [122, 435] width 139 height 139
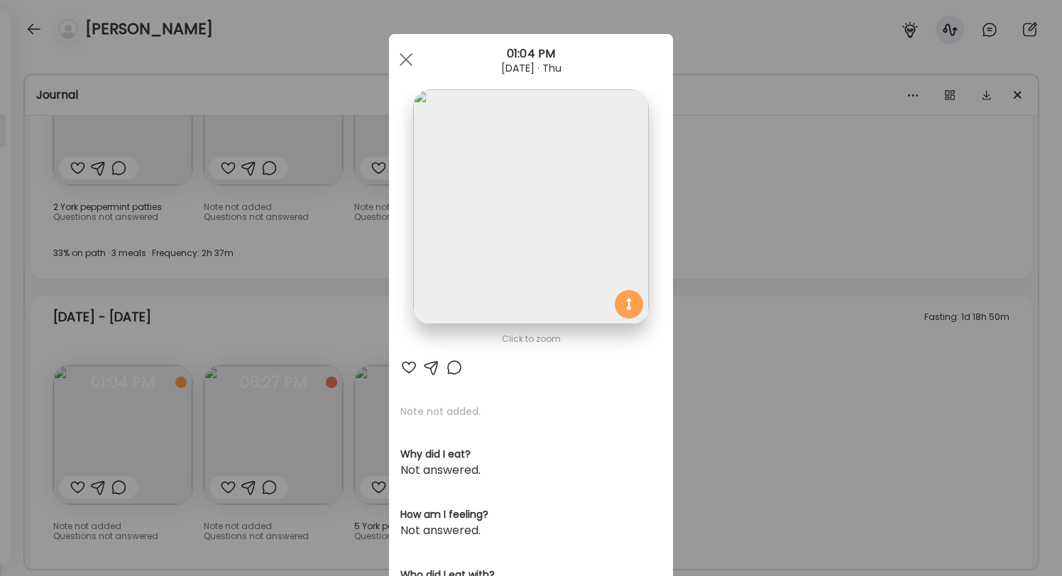
click at [283, 345] on div "Ate Coach Dashboard Wahoo! It’s official Take a moment to set up your Coach Pro…" at bounding box center [531, 288] width 1062 height 576
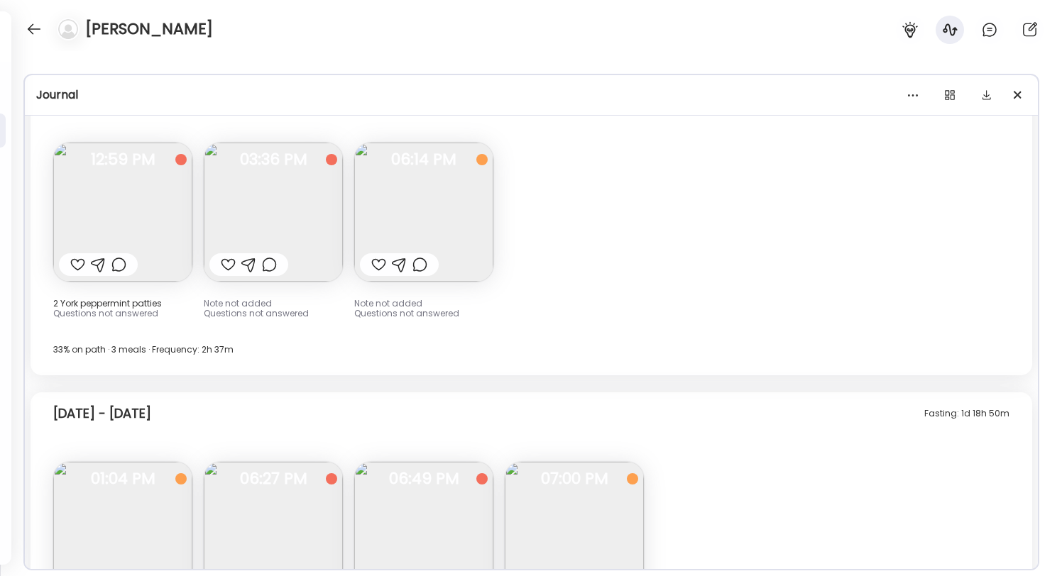
scroll to position [6946, 0]
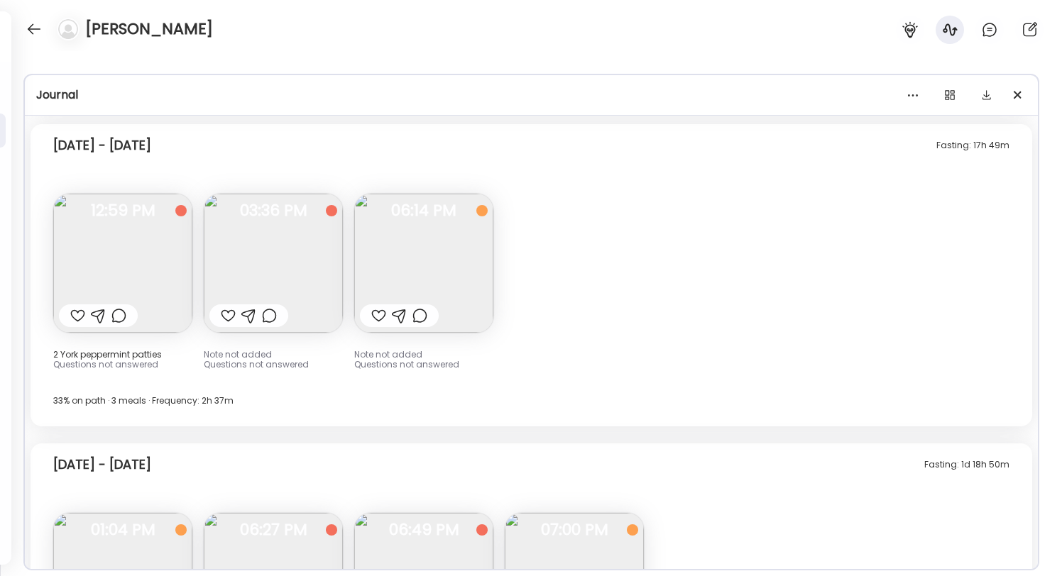
click at [403, 217] on span "06:14 PM" at bounding box center [423, 210] width 139 height 13
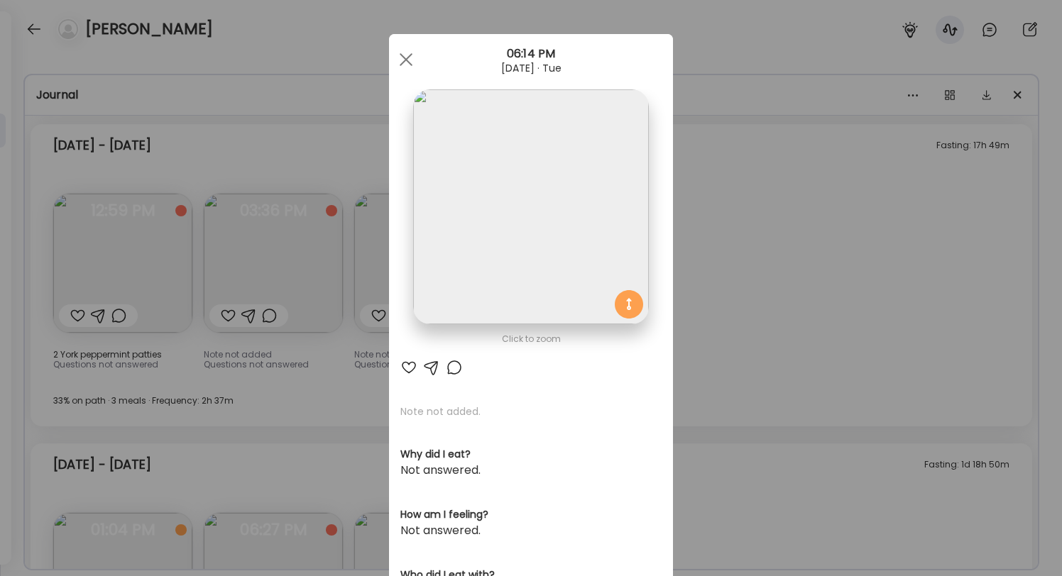
click at [326, 404] on div "Ate Coach Dashboard Wahoo! It’s official Take a moment to set up your Coach Pro…" at bounding box center [531, 288] width 1062 height 576
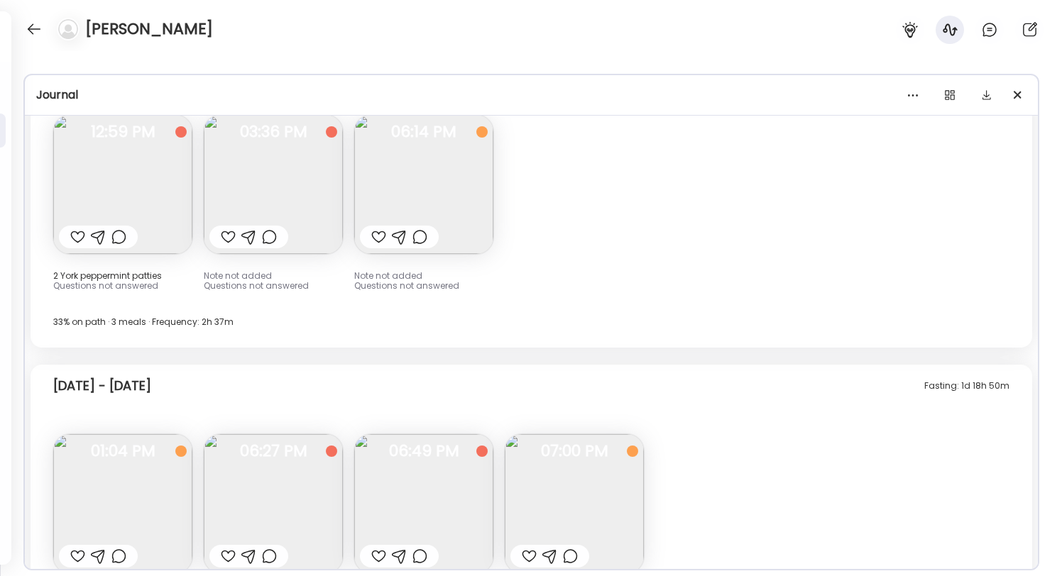
scroll to position [7063, 0]
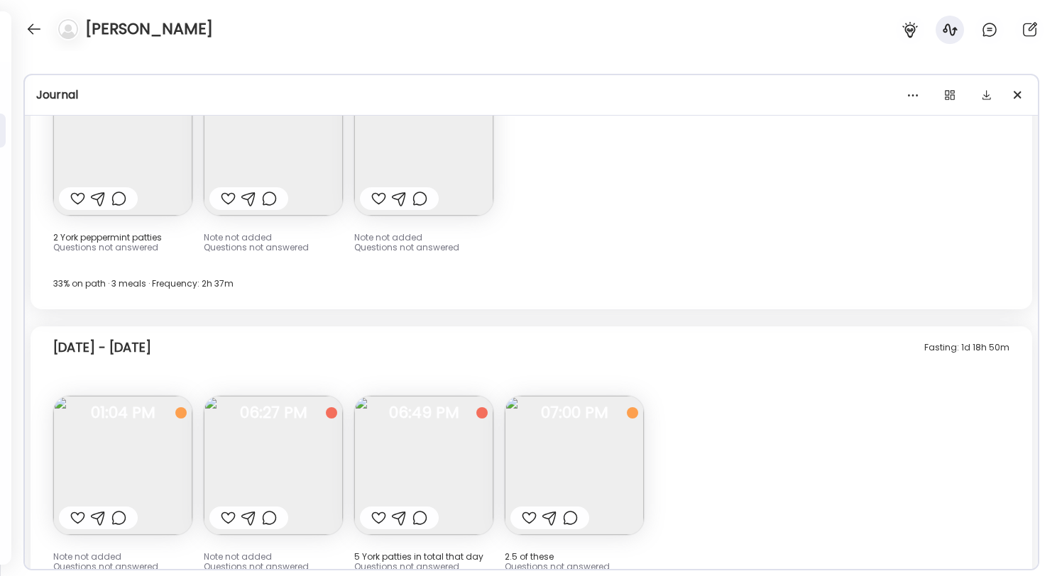
click at [126, 469] on img at bounding box center [122, 465] width 139 height 139
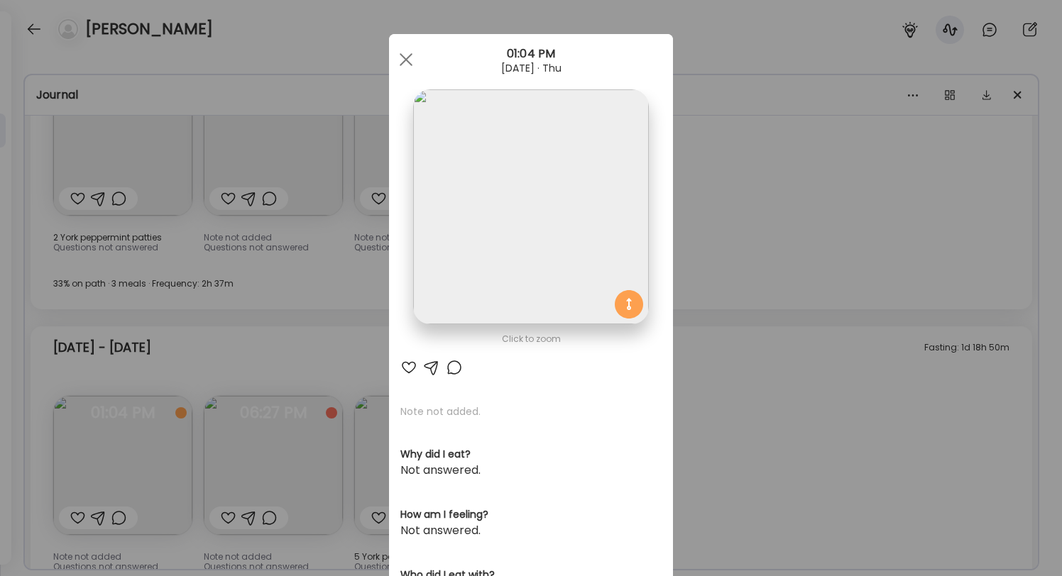
click at [124, 486] on div "Ate Coach Dashboard Wahoo! It’s official Take a moment to set up your Coach Pro…" at bounding box center [531, 288] width 1062 height 576
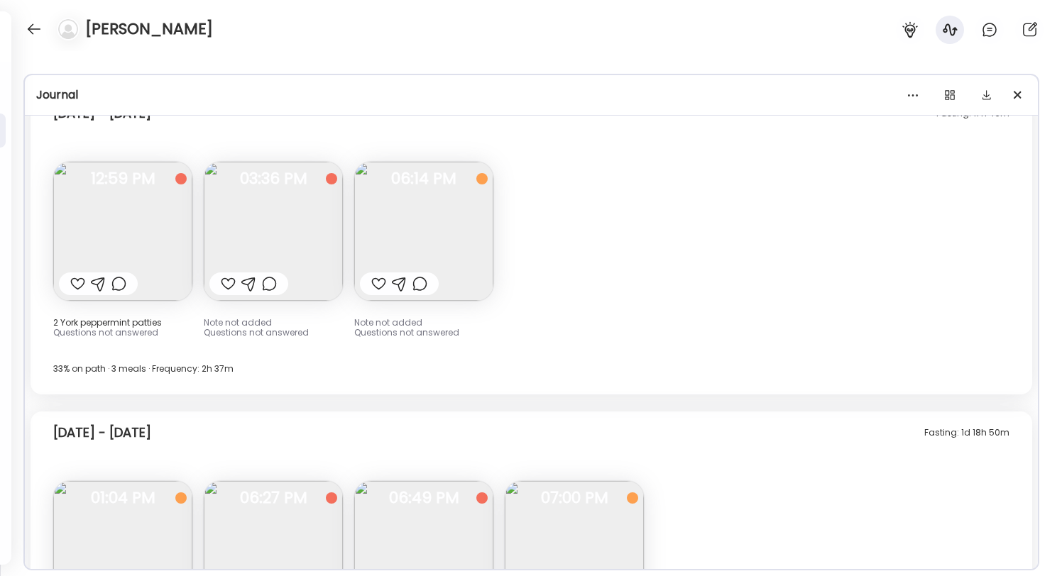
scroll to position [6948, 0]
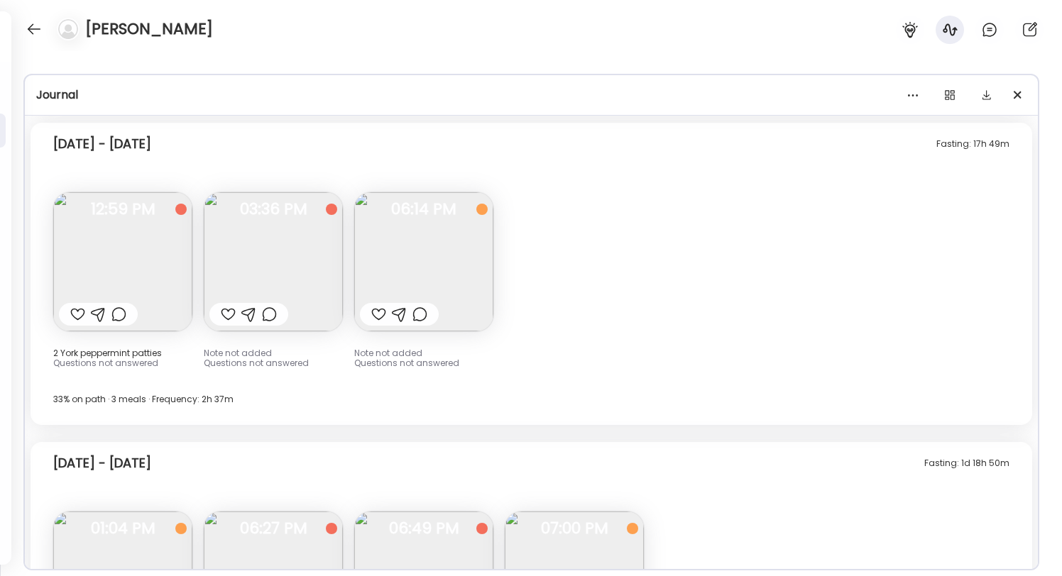
click at [633, 278] on div "Fasting: 17h 49m [DATE] - [DATE] 2 York peppermint patties Questions not answer…" at bounding box center [532, 274] width 1002 height 302
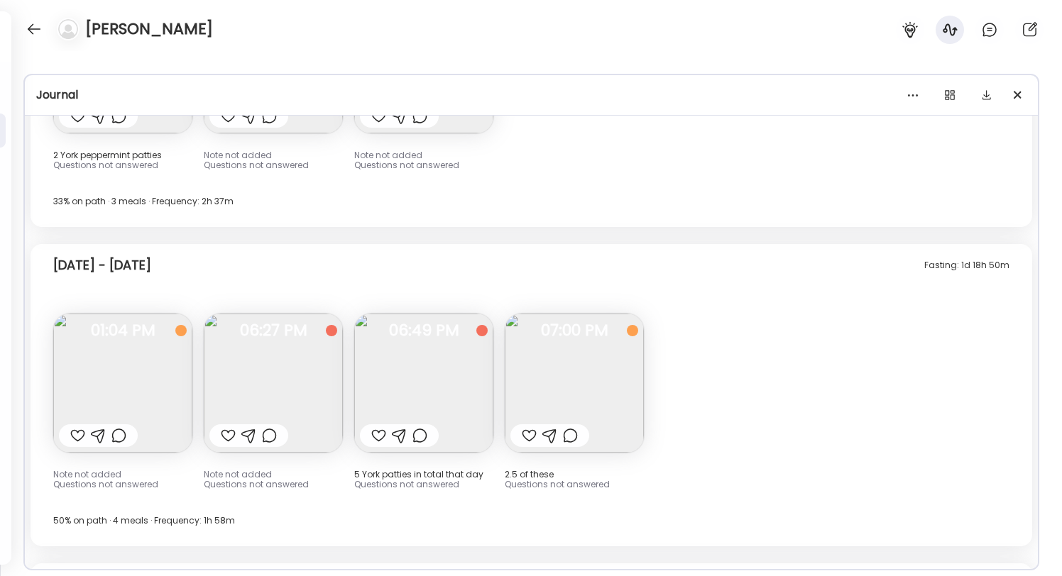
scroll to position [7138, 0]
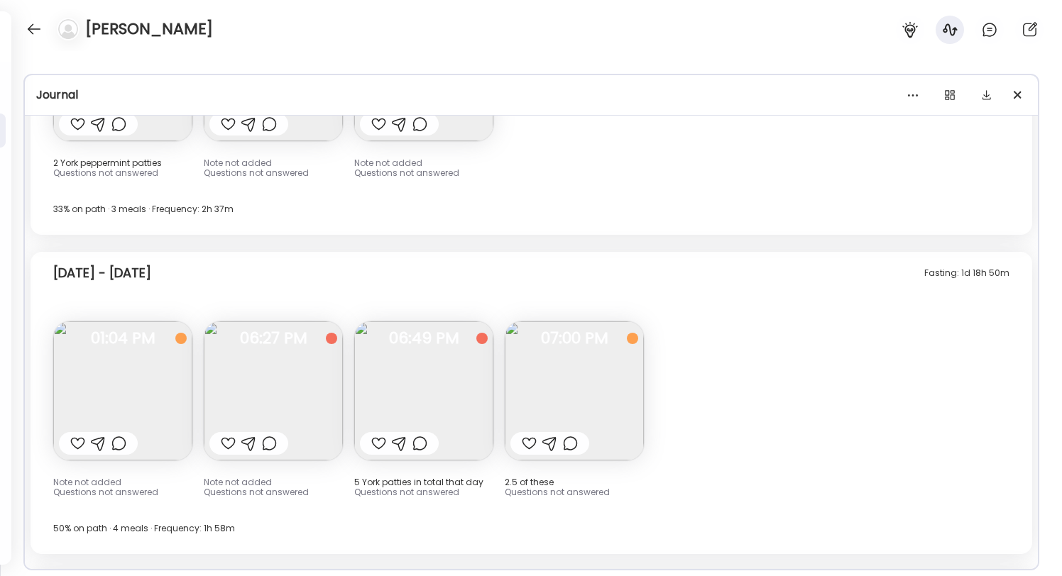
click at [585, 397] on img at bounding box center [574, 391] width 139 height 139
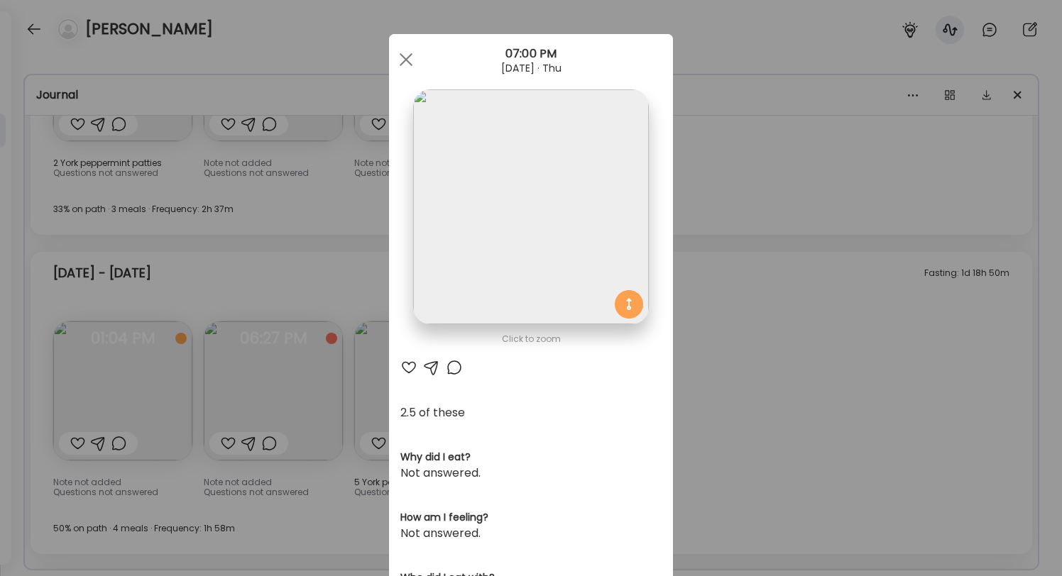
click at [705, 328] on div "Ate Coach Dashboard Wahoo! It’s official Take a moment to set up your Coach Pro…" at bounding box center [531, 288] width 1062 height 576
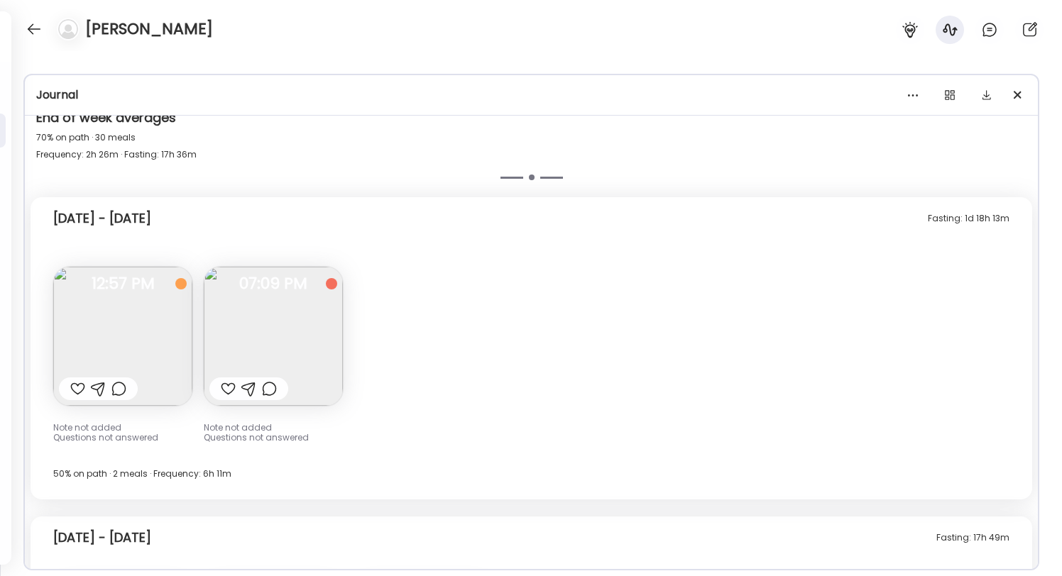
scroll to position [6551, 0]
click at [114, 361] on img at bounding box center [122, 338] width 139 height 139
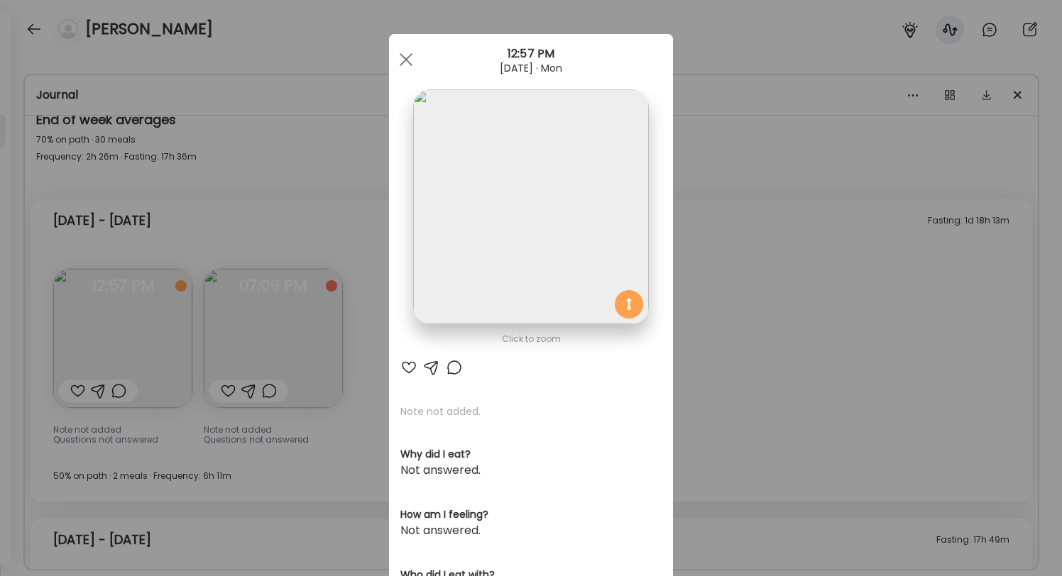
click at [114, 361] on div "Ate Coach Dashboard Wahoo! It’s official Take a moment to set up your Coach Pro…" at bounding box center [531, 288] width 1062 height 576
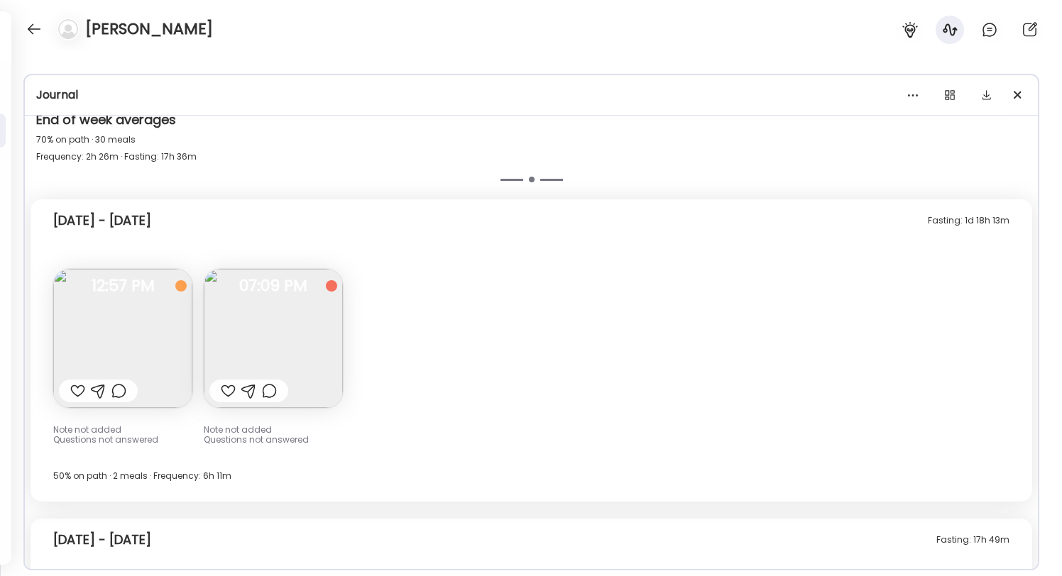
click at [297, 343] on img at bounding box center [273, 338] width 139 height 139
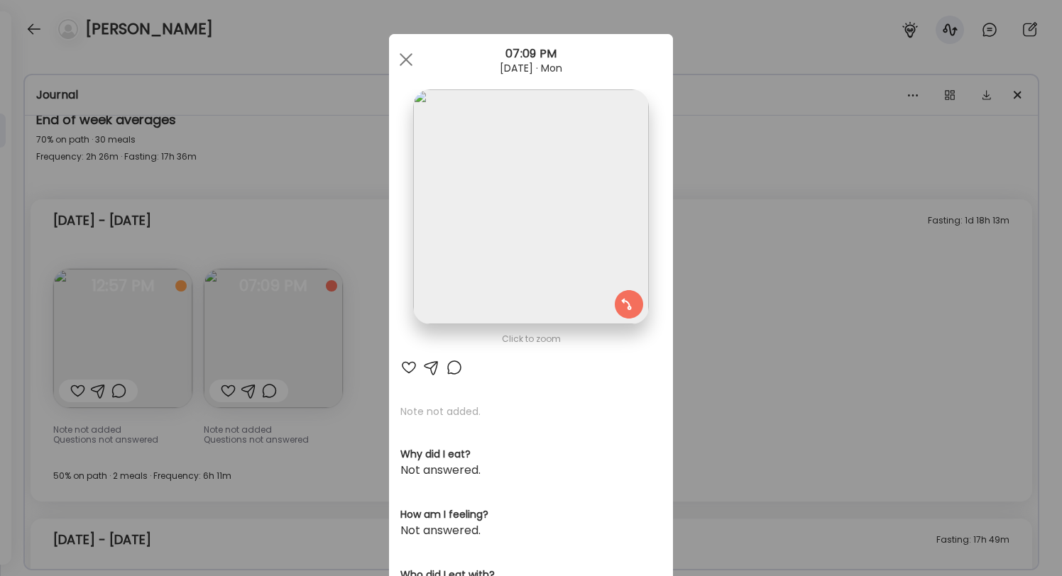
click at [185, 327] on div "Ate Coach Dashboard Wahoo! It’s official Take a moment to set up your Coach Pro…" at bounding box center [531, 288] width 1062 height 576
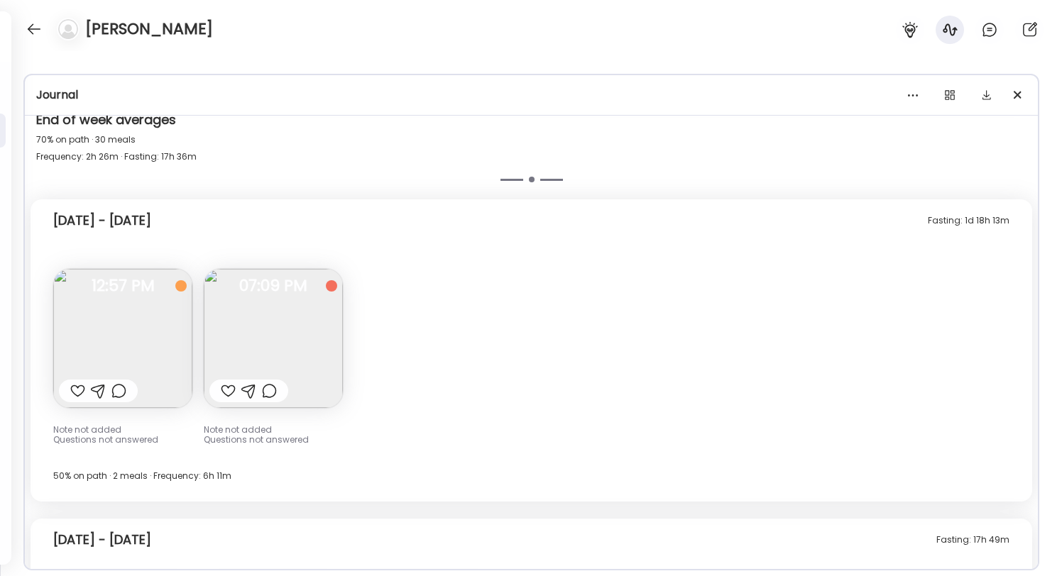
click at [185, 327] on img at bounding box center [122, 338] width 139 height 139
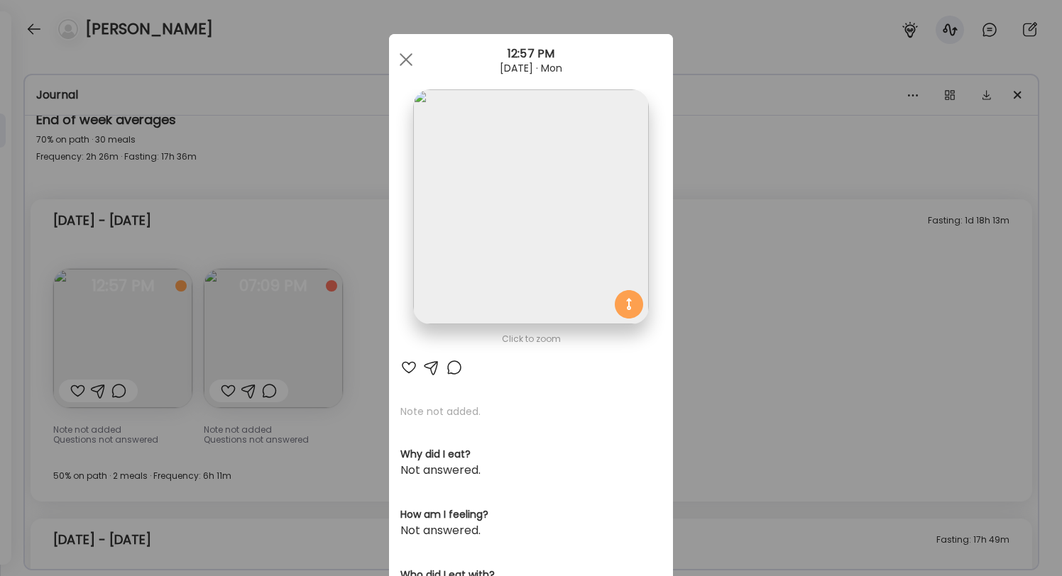
click at [185, 327] on div "Ate Coach Dashboard Wahoo! It’s official Take a moment to set up your Coach Pro…" at bounding box center [531, 288] width 1062 height 576
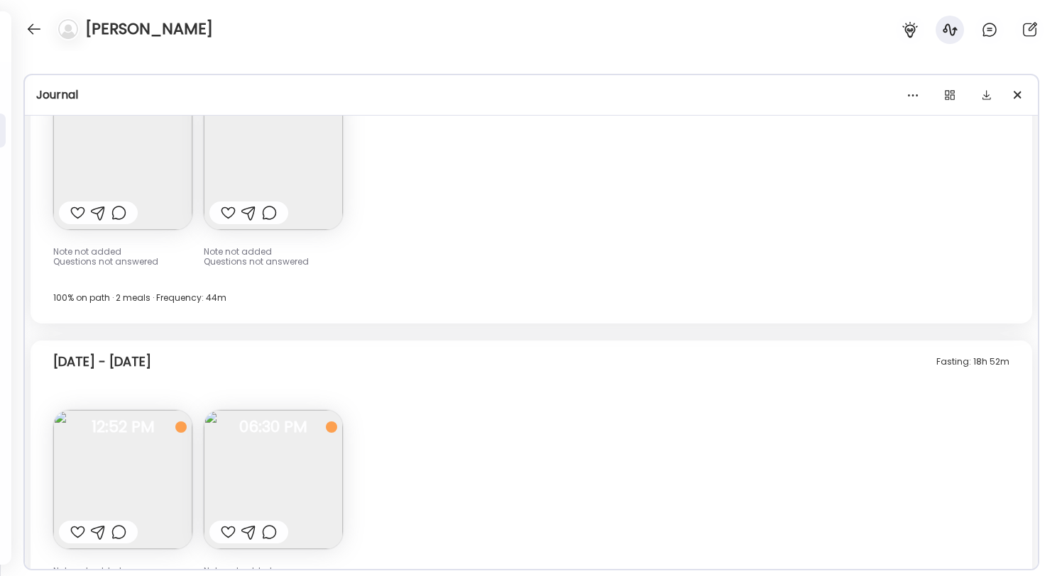
scroll to position [8135, 0]
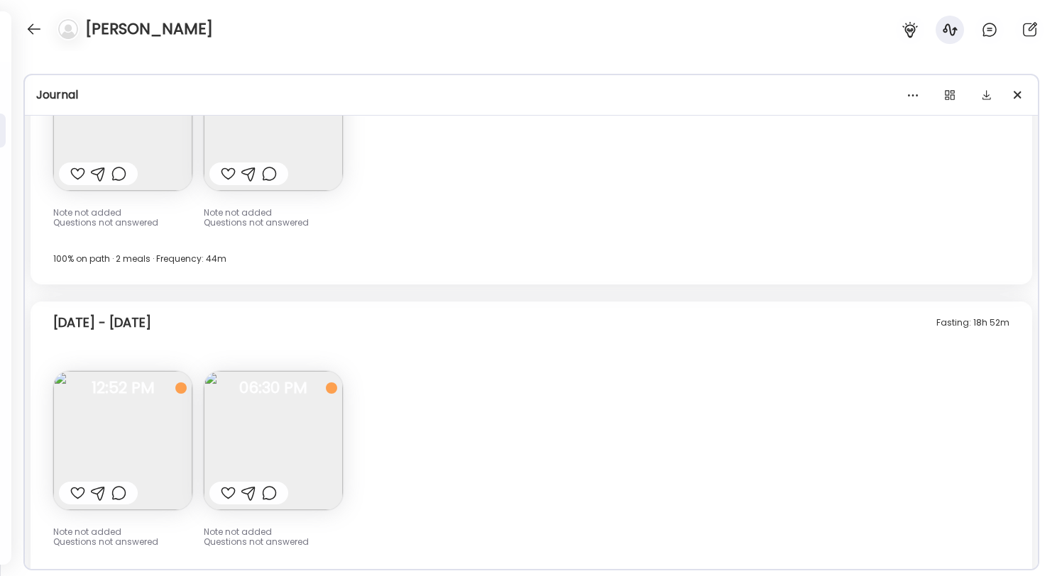
click at [251, 435] on img at bounding box center [273, 440] width 139 height 139
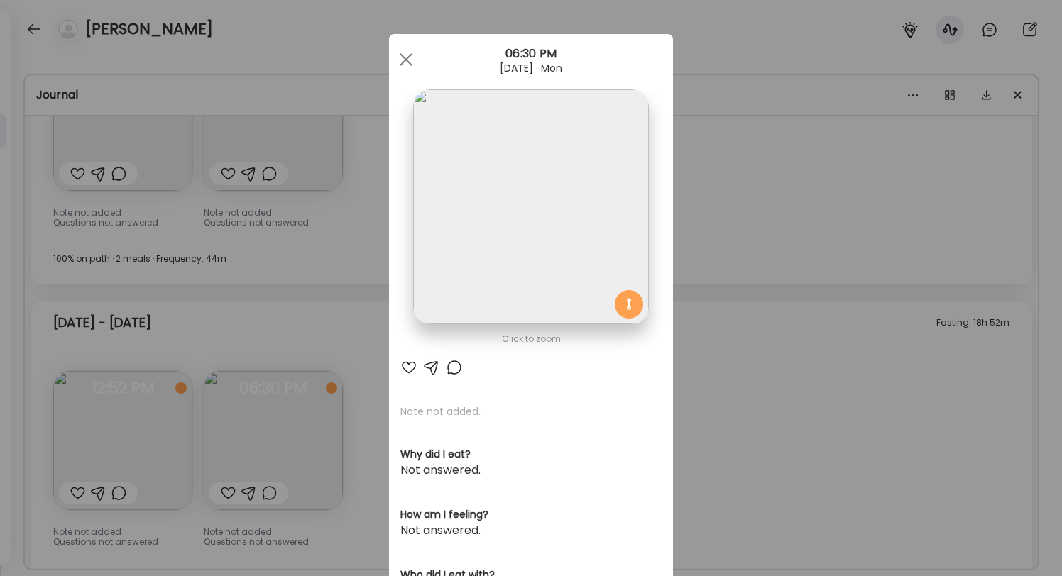
click at [270, 439] on div "Ate Coach Dashboard Wahoo! It’s official Take a moment to set up your Coach Pro…" at bounding box center [531, 288] width 1062 height 576
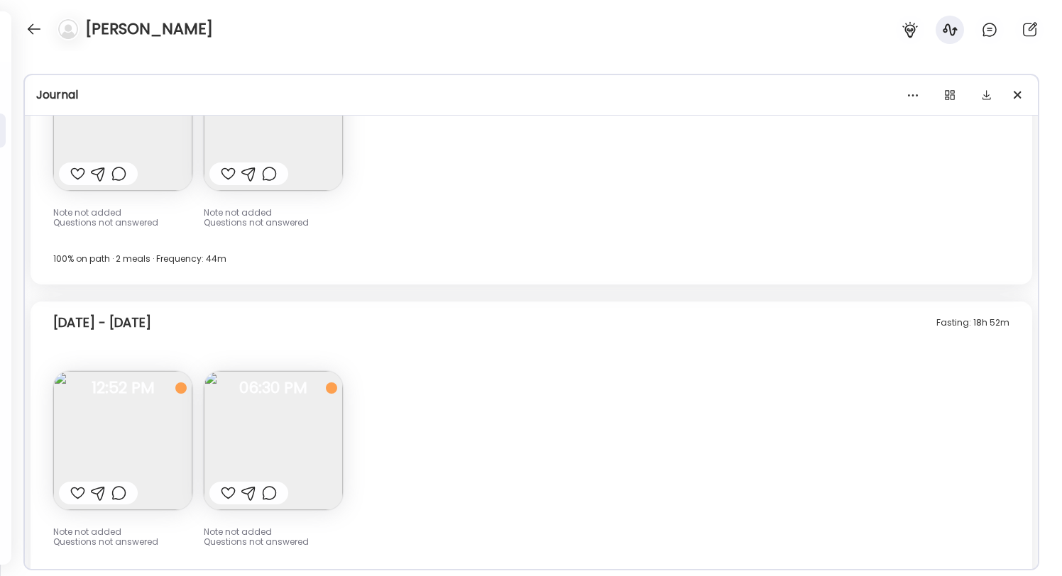
click at [270, 439] on img at bounding box center [273, 440] width 139 height 139
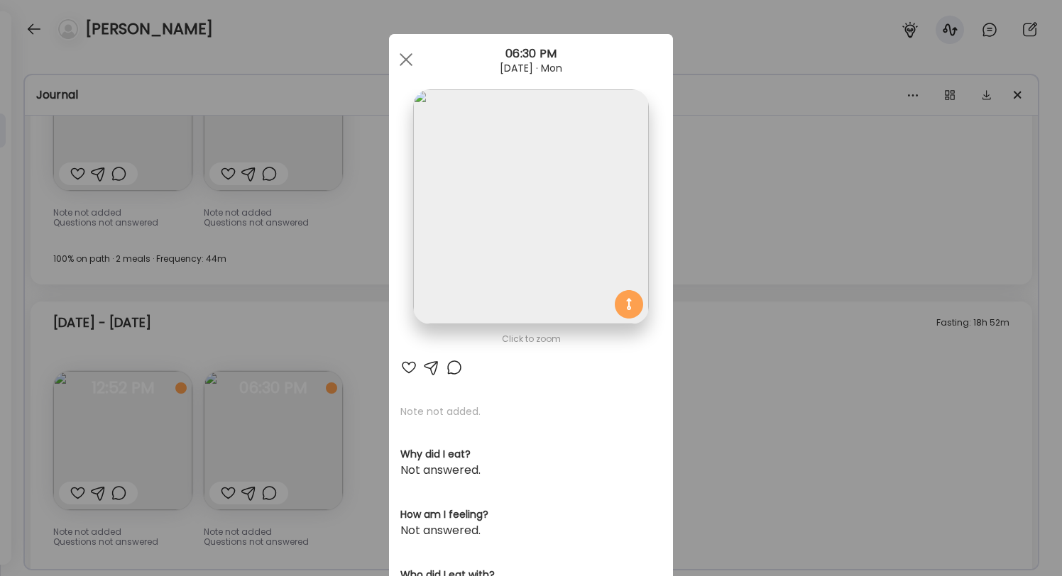
click at [139, 444] on div "Ate Coach Dashboard Wahoo! It’s official Take a moment to set up your Coach Pro…" at bounding box center [531, 288] width 1062 height 576
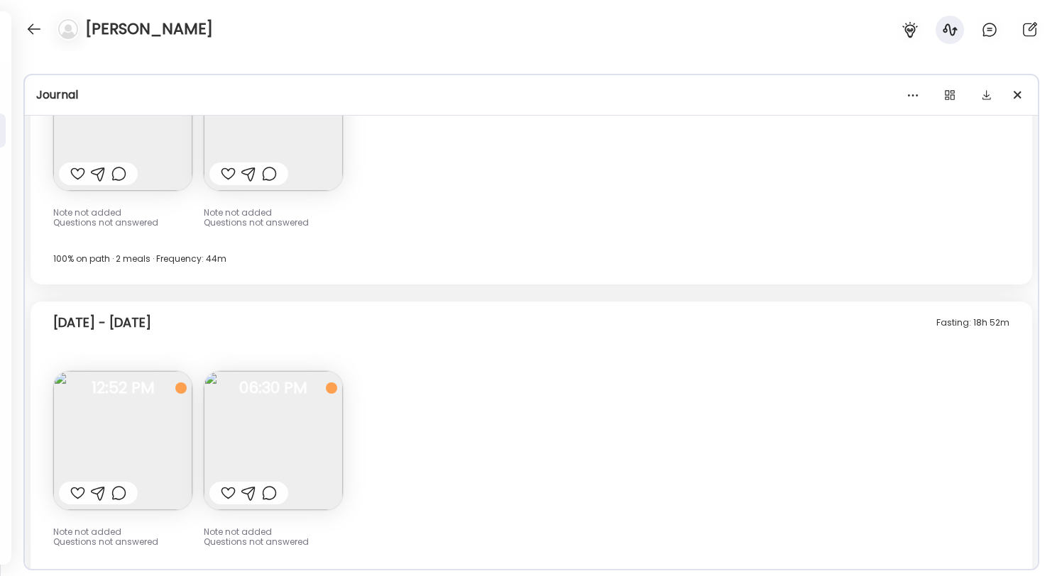
click at [139, 444] on img at bounding box center [122, 440] width 139 height 139
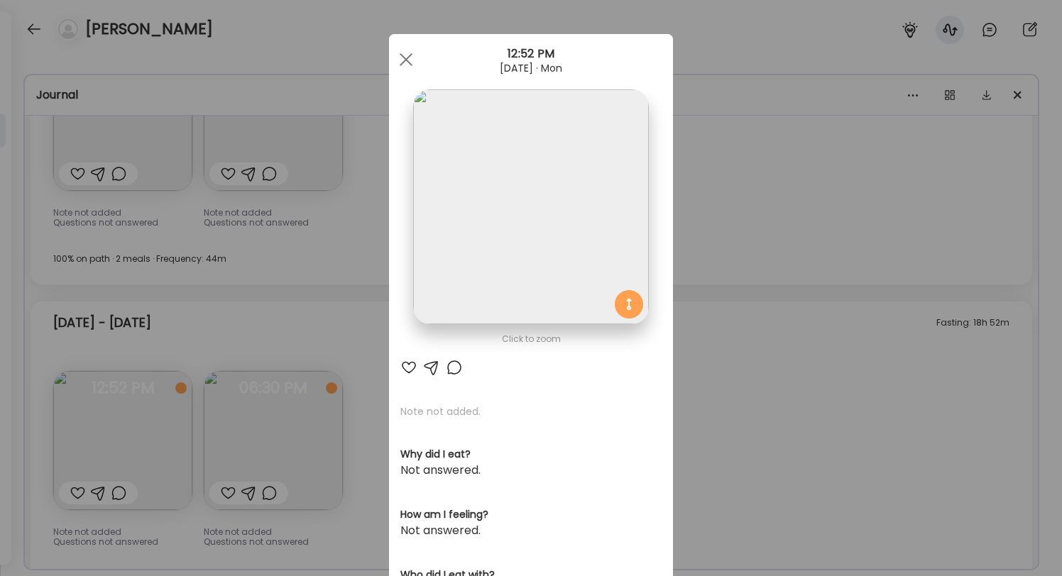
click at [139, 444] on div "Ate Coach Dashboard Wahoo! It’s official Take a moment to set up your Coach Pro…" at bounding box center [531, 288] width 1062 height 576
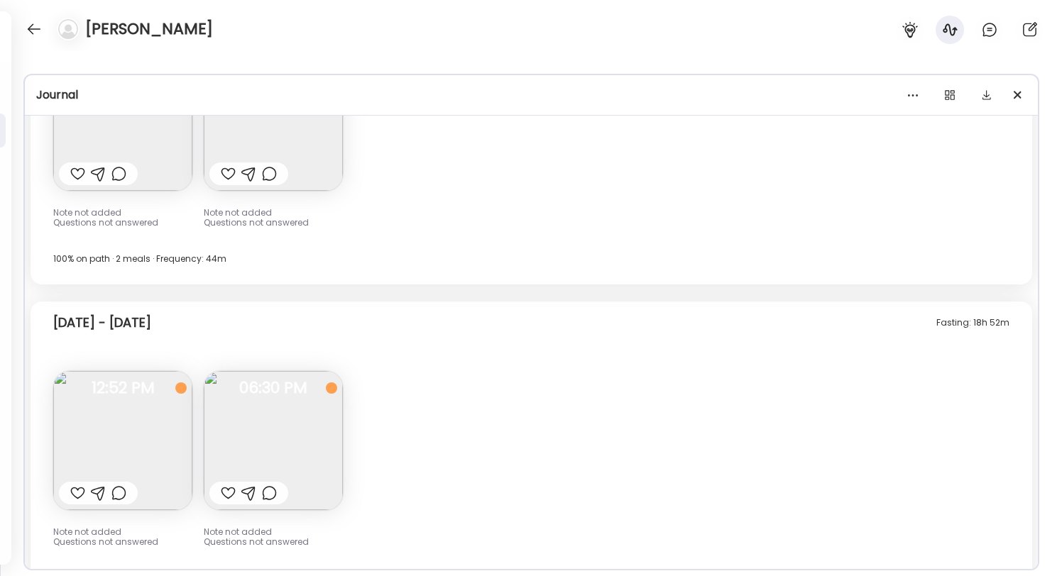
click at [256, 448] on img at bounding box center [273, 440] width 139 height 139
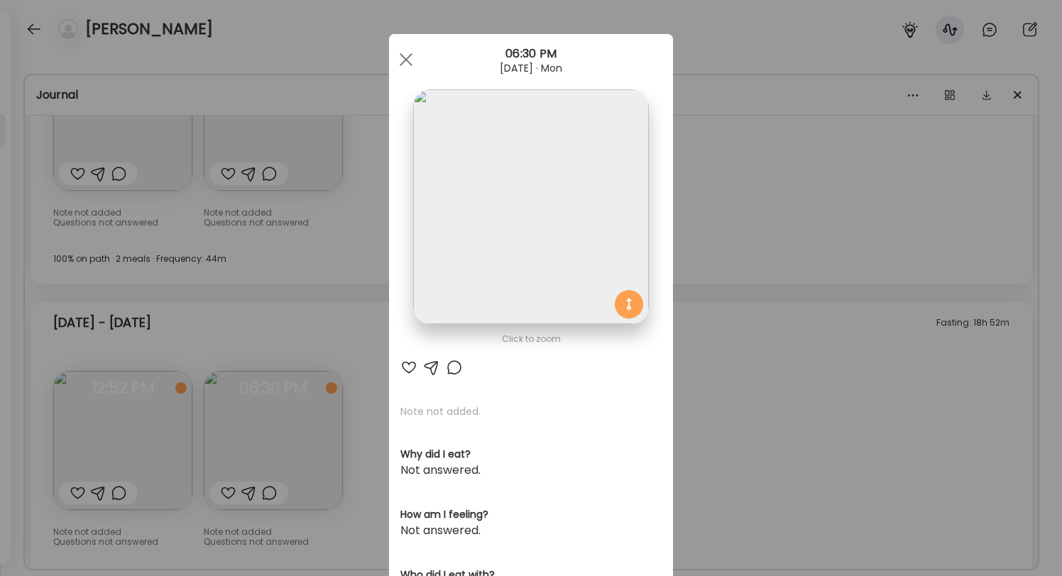
click at [509, 197] on img at bounding box center [530, 206] width 235 height 235
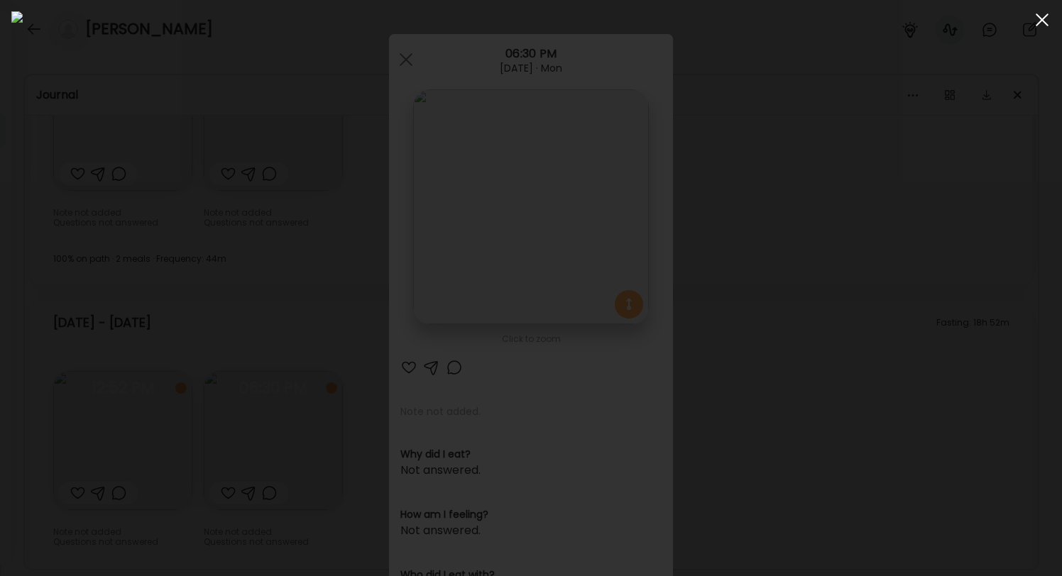
click at [1046, 19] on div at bounding box center [1042, 20] width 28 height 28
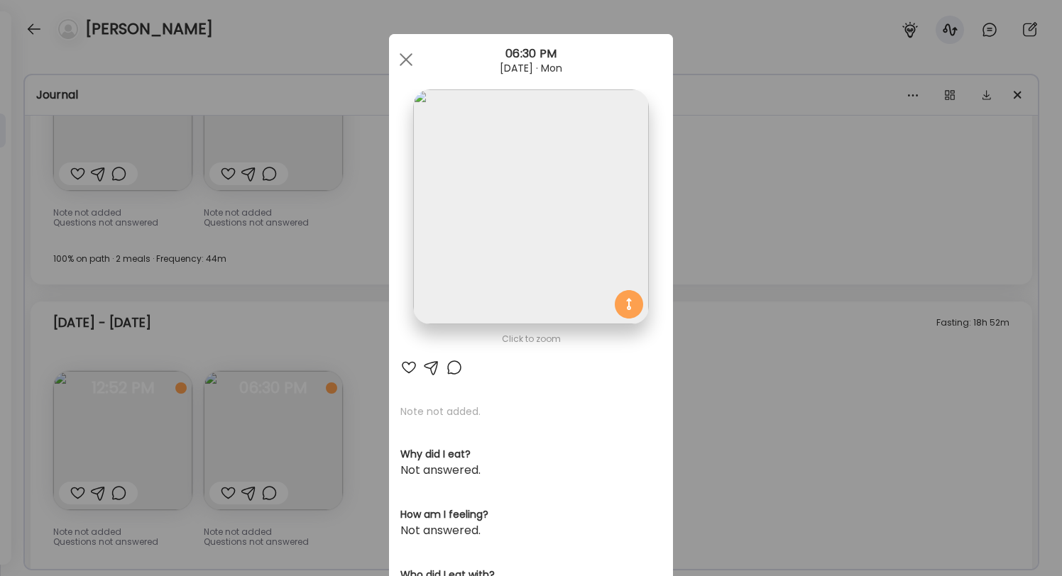
click at [494, 285] on img at bounding box center [530, 206] width 235 height 235
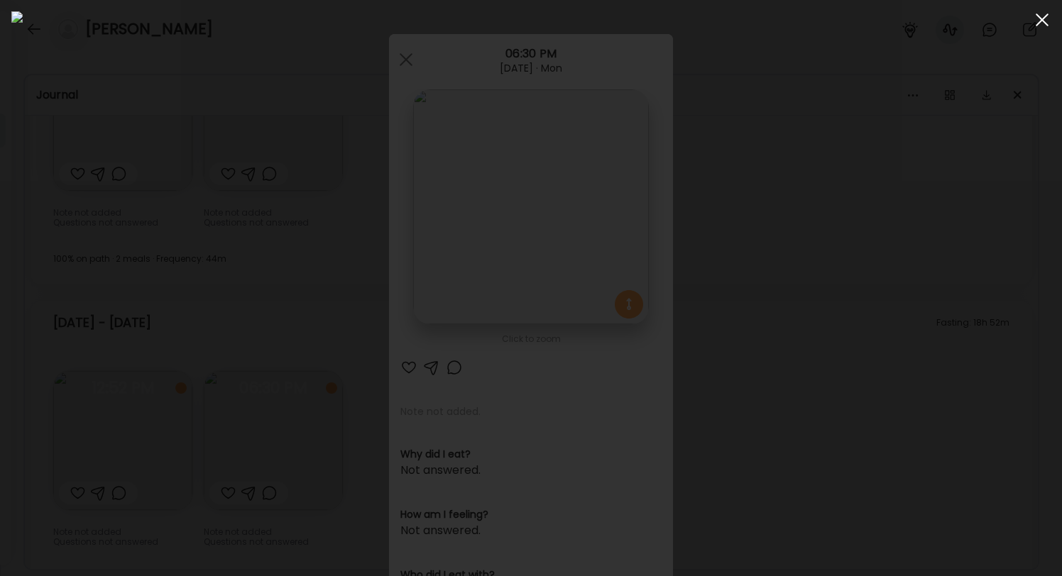
click at [1046, 16] on span at bounding box center [1042, 19] width 13 height 13
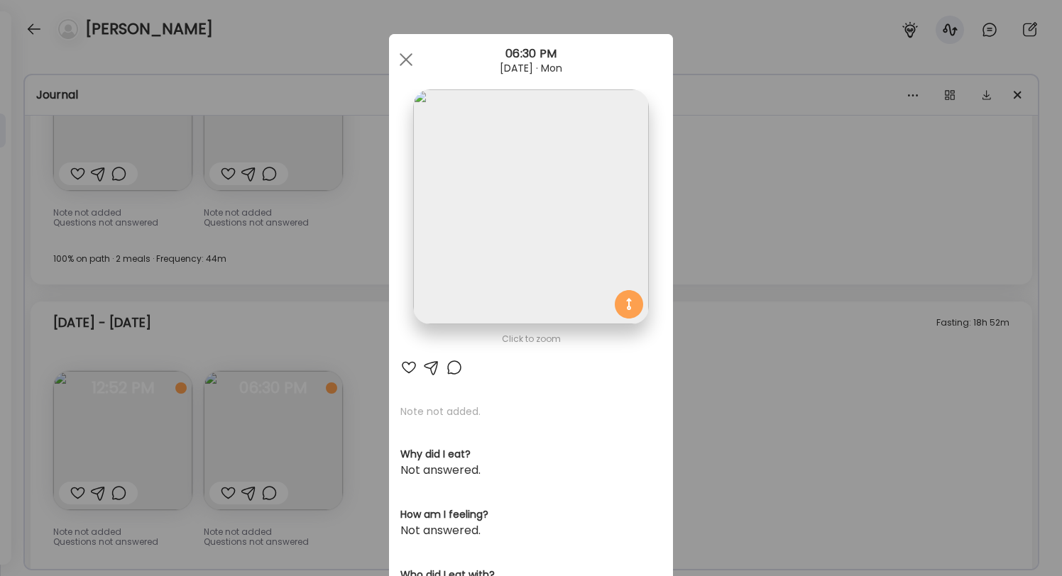
click at [789, 258] on div "Ate Coach Dashboard Wahoo! It’s official Take a moment to set up your Coach Pro…" at bounding box center [531, 288] width 1062 height 576
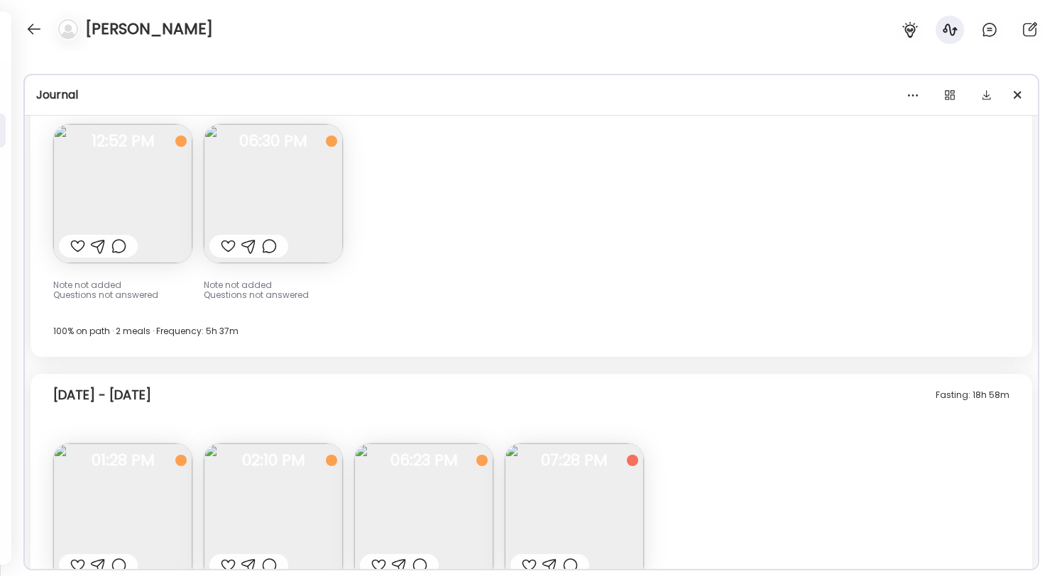
scroll to position [8386, 0]
click at [303, 207] on img at bounding box center [273, 189] width 139 height 139
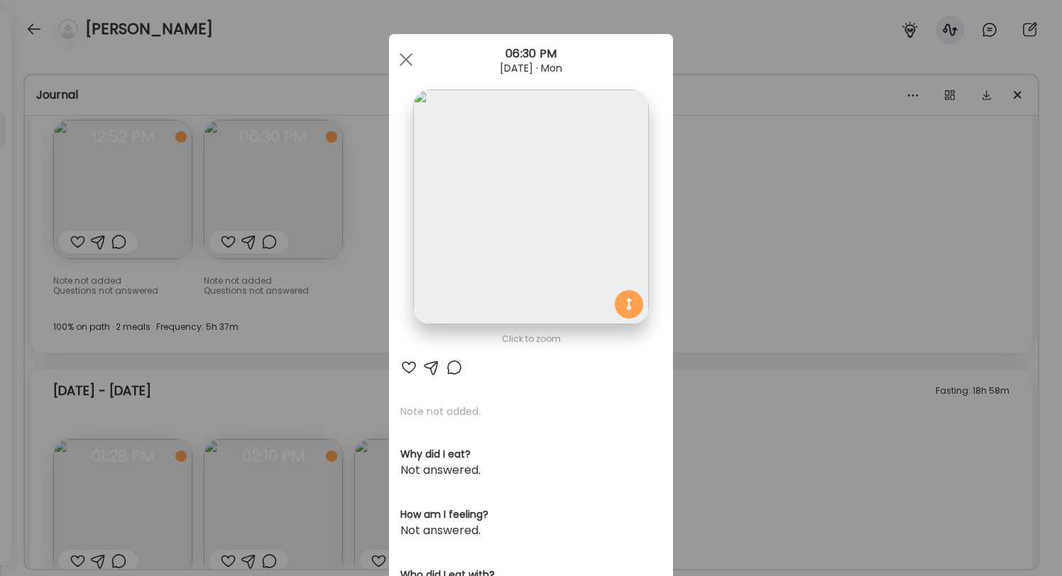
click at [329, 238] on div "Ate Coach Dashboard Wahoo! It’s official Take a moment to set up your Coach Pro…" at bounding box center [531, 288] width 1062 height 576
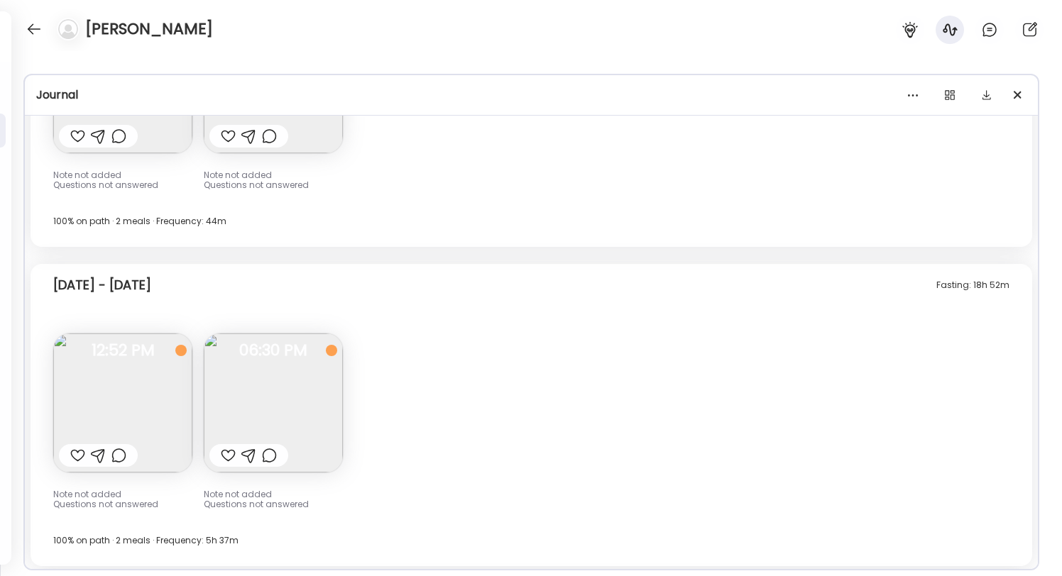
scroll to position [8151, 0]
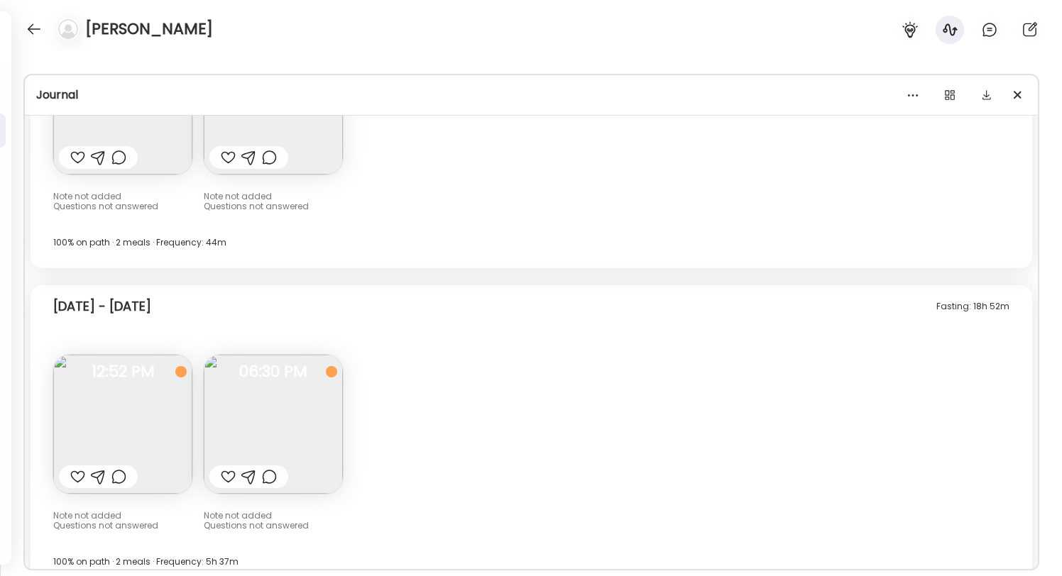
click at [278, 421] on img at bounding box center [273, 424] width 139 height 139
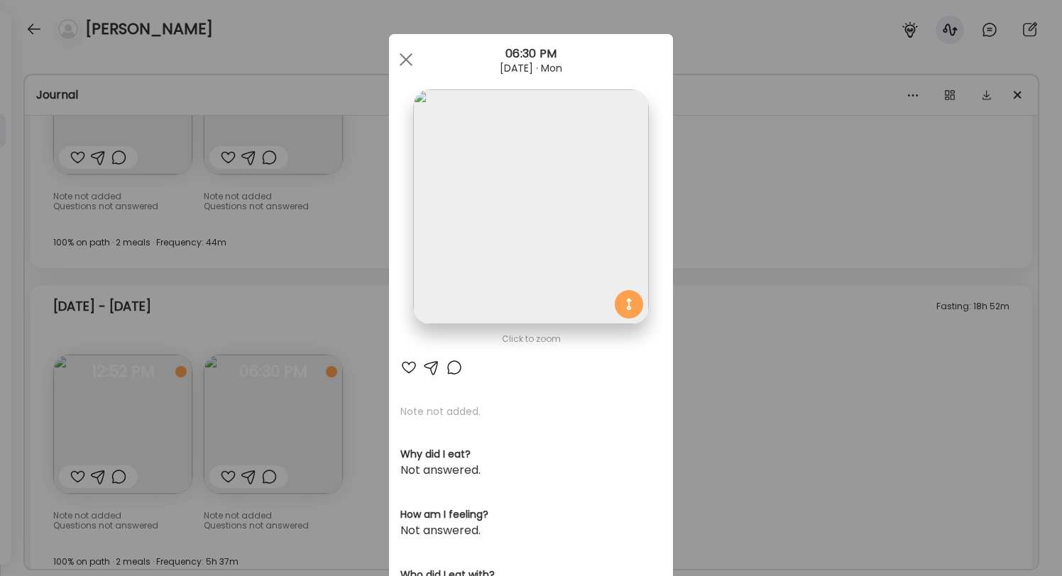
click at [208, 283] on div "Ate Coach Dashboard Wahoo! It’s official Take a moment to set up your Coach Pro…" at bounding box center [531, 288] width 1062 height 576
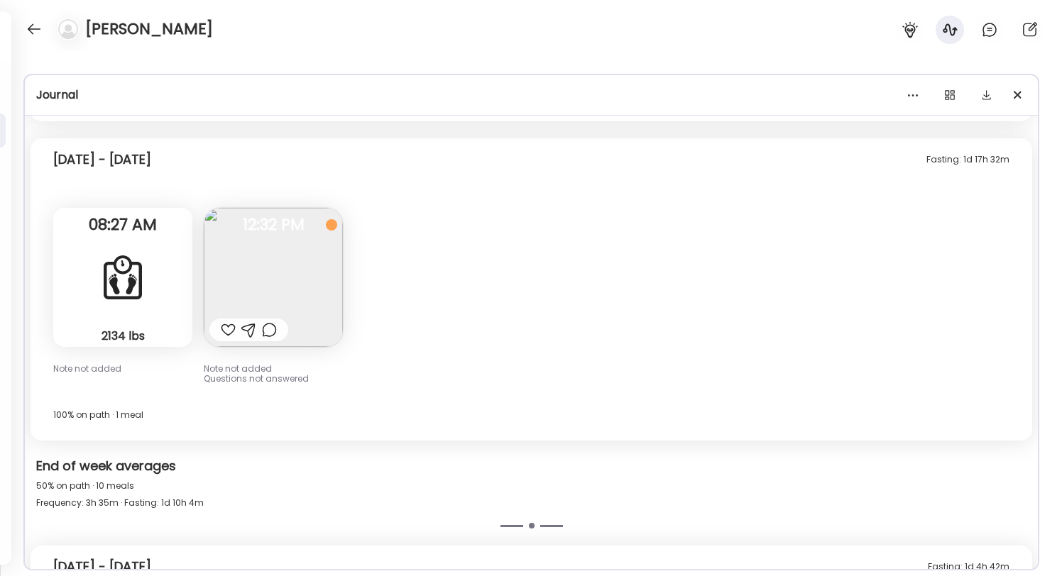
scroll to position [7558, 0]
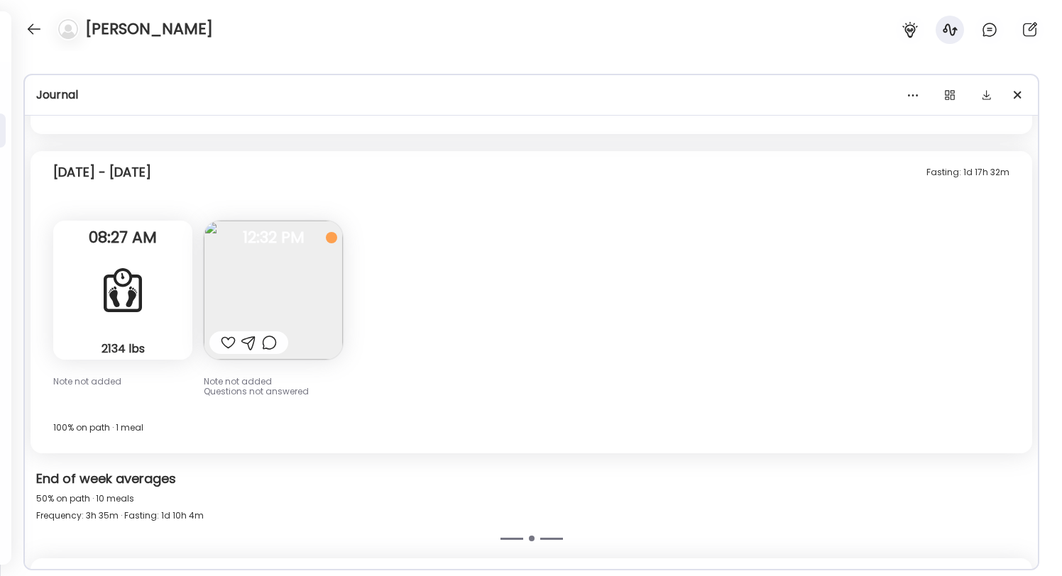
click at [247, 286] on img at bounding box center [273, 290] width 139 height 139
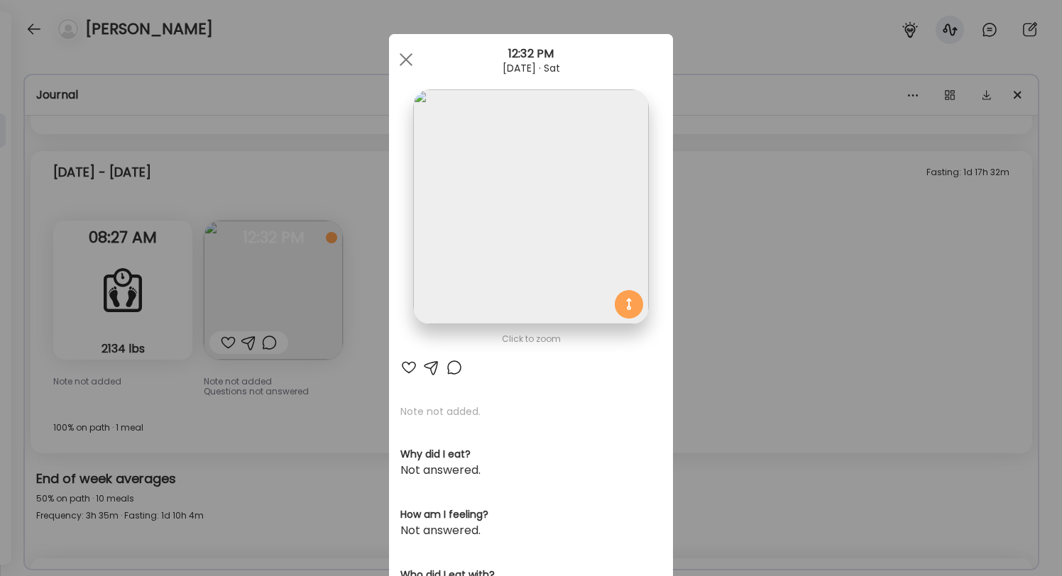
click at [207, 301] on div "Ate Coach Dashboard Wahoo! It’s official Take a moment to set up your Coach Pro…" at bounding box center [531, 288] width 1062 height 576
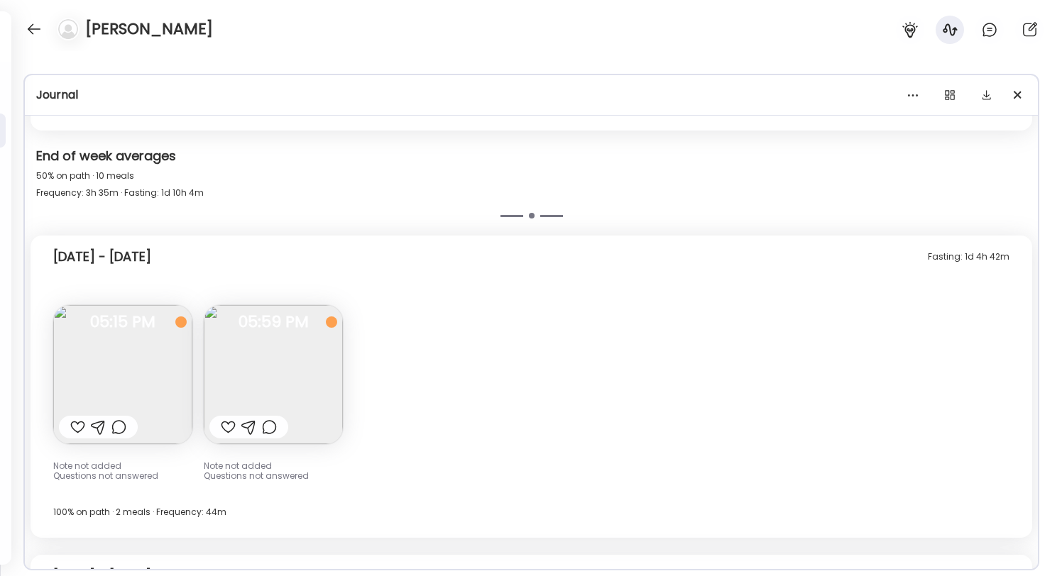
scroll to position [7886, 0]
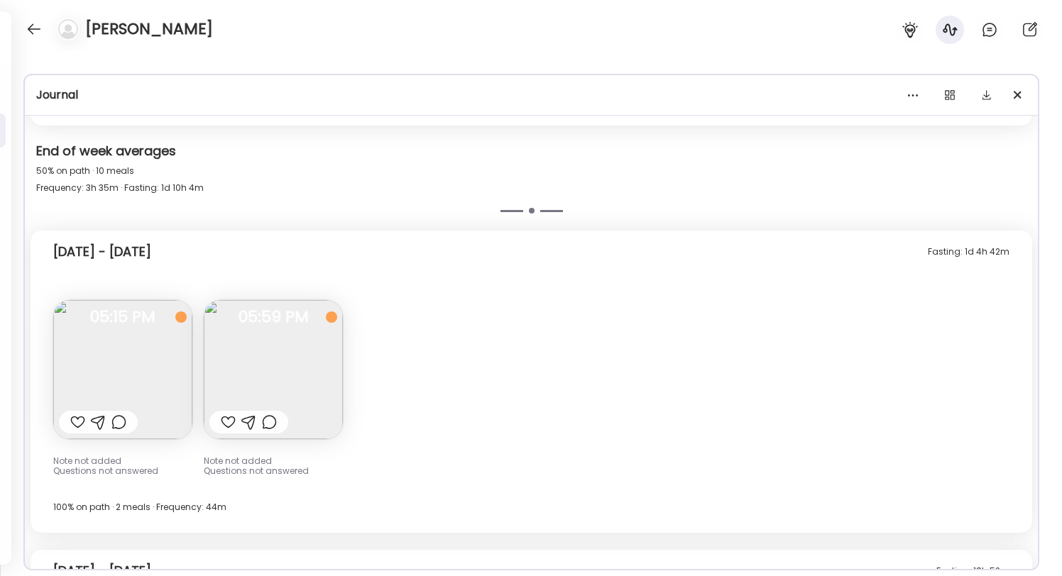
click at [242, 349] on img at bounding box center [273, 369] width 139 height 139
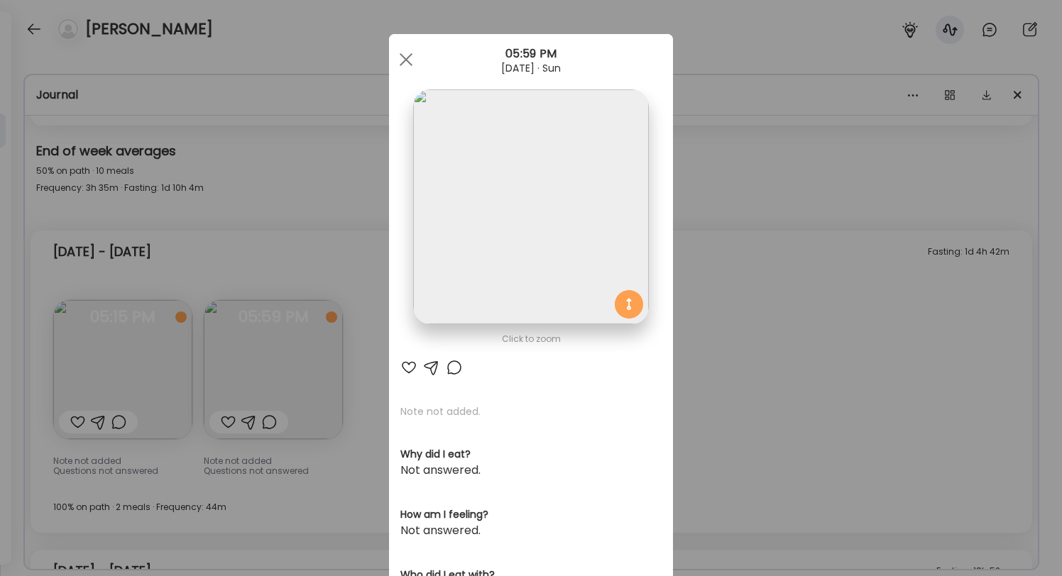
click at [258, 359] on div "Ate Coach Dashboard Wahoo! It’s official Take a moment to set up your Coach Pro…" at bounding box center [531, 288] width 1062 height 576
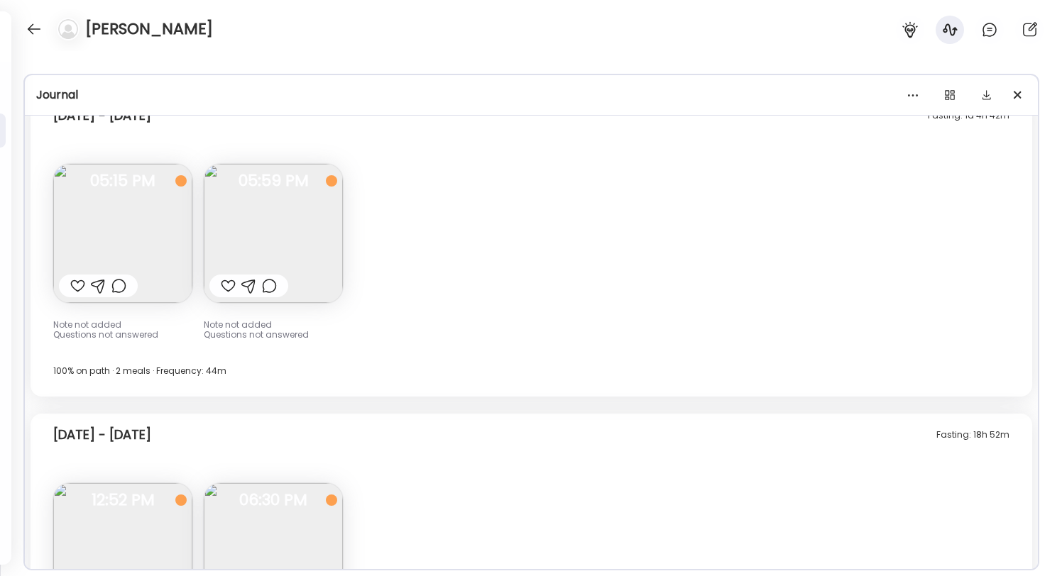
scroll to position [8251, 0]
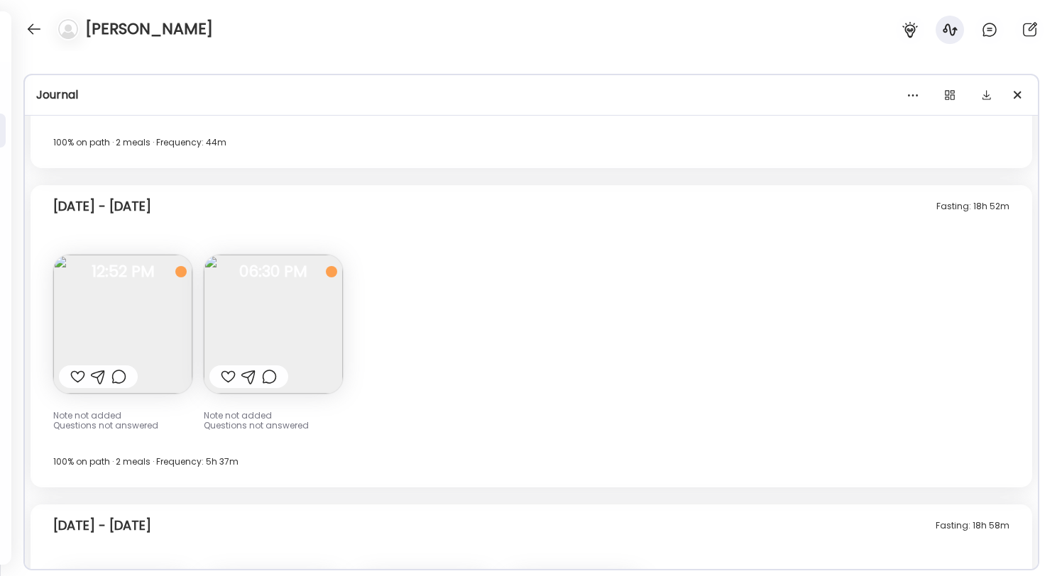
click at [146, 324] on img at bounding box center [122, 324] width 139 height 139
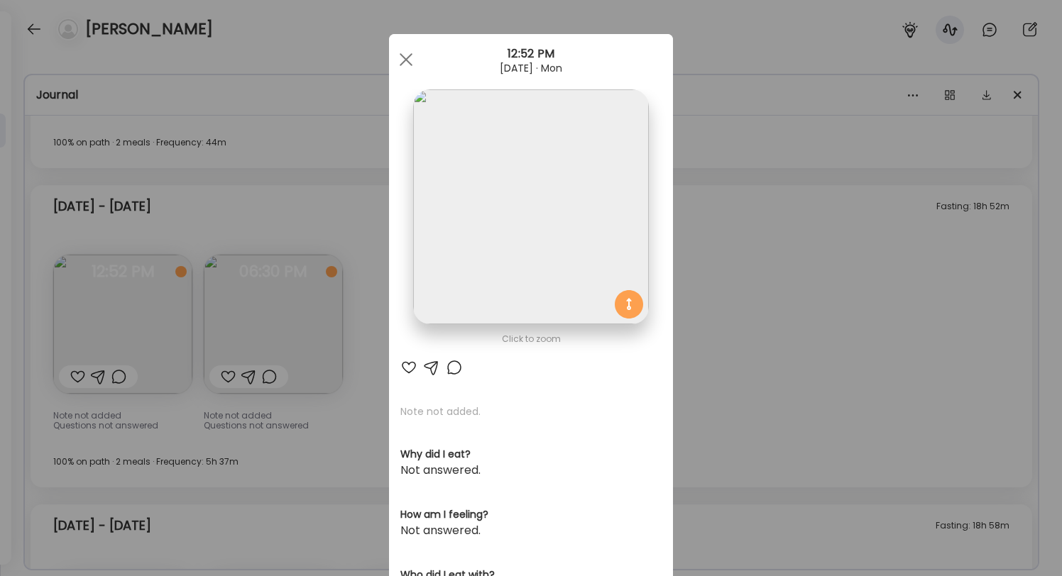
click at [229, 315] on div "Ate Coach Dashboard Wahoo! It’s official Take a moment to set up your Coach Pro…" at bounding box center [531, 288] width 1062 height 576
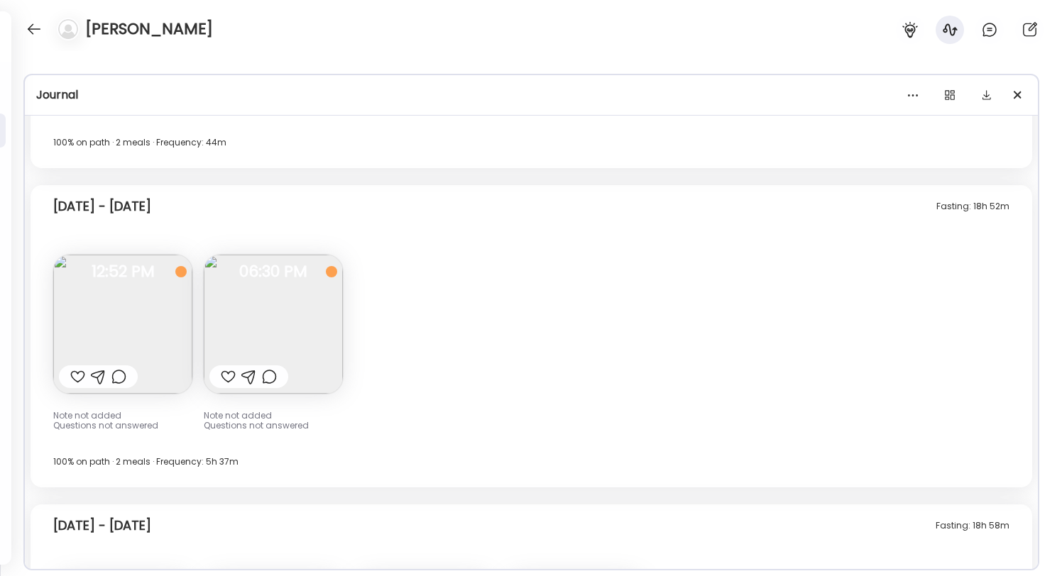
click at [229, 315] on img at bounding box center [273, 324] width 139 height 139
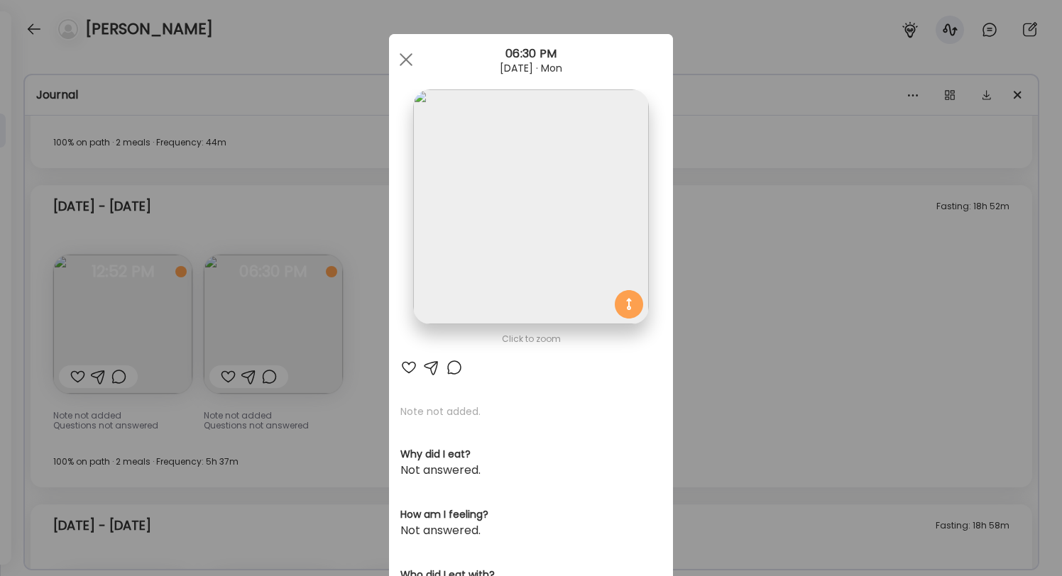
click at [217, 264] on div "Ate Coach Dashboard Wahoo! It’s official Take a moment to set up your Coach Pro…" at bounding box center [531, 288] width 1062 height 576
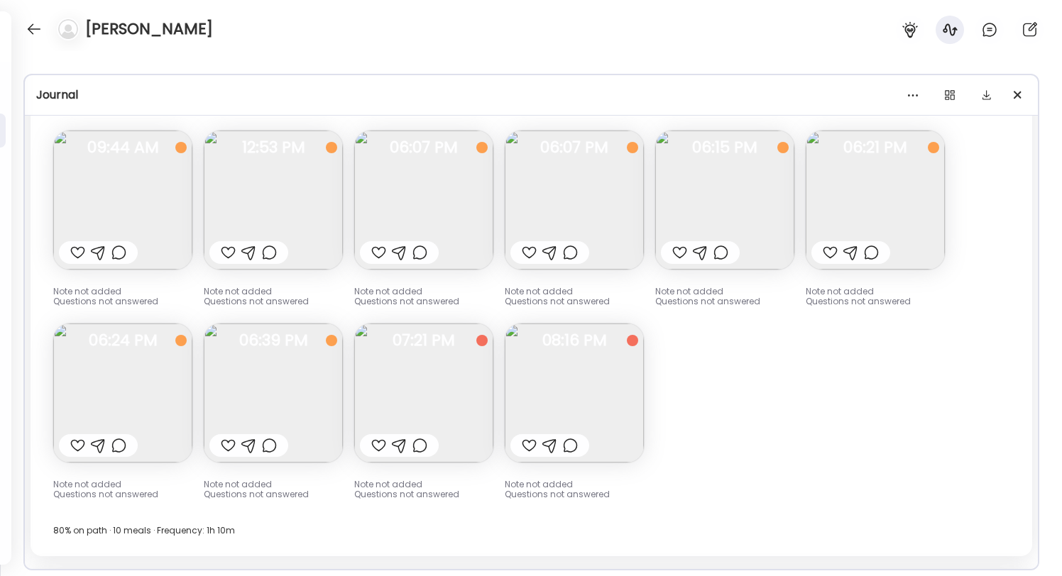
scroll to position [8990, 0]
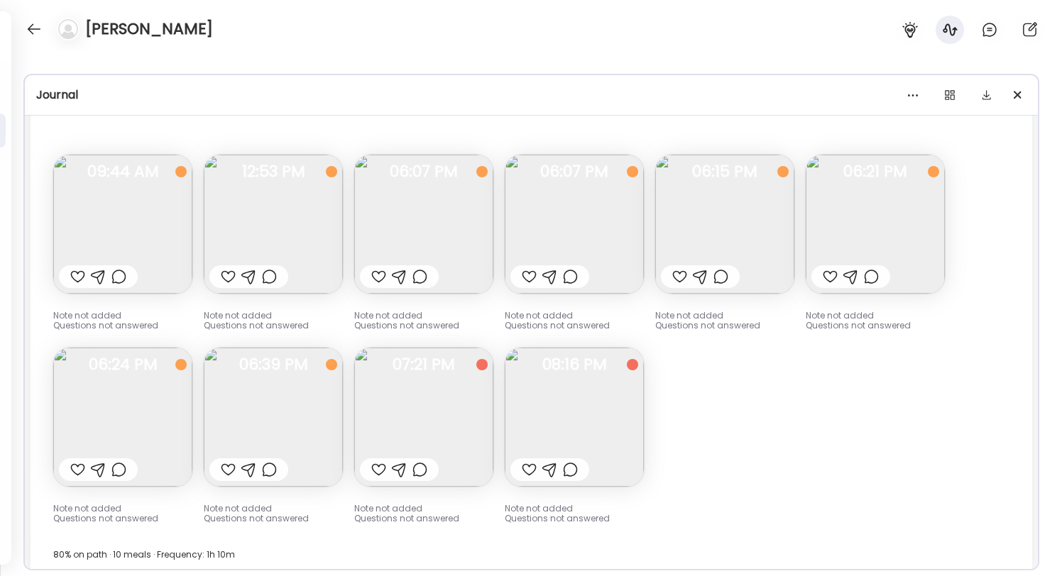
click at [280, 227] on img at bounding box center [273, 224] width 139 height 139
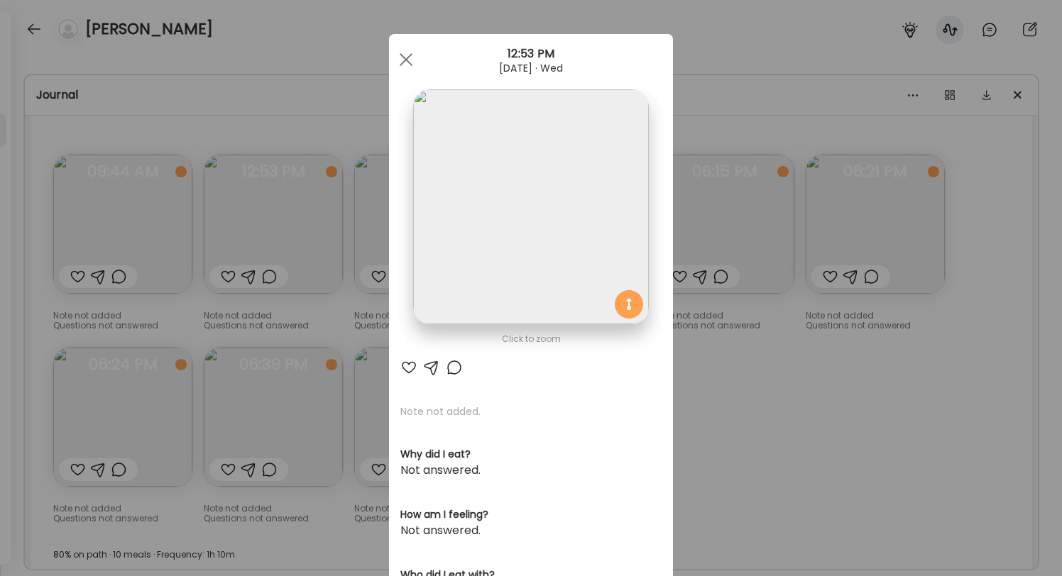
click at [280, 227] on div "Ate Coach Dashboard Wahoo! It’s official Take a moment to set up your Coach Pro…" at bounding box center [531, 288] width 1062 height 576
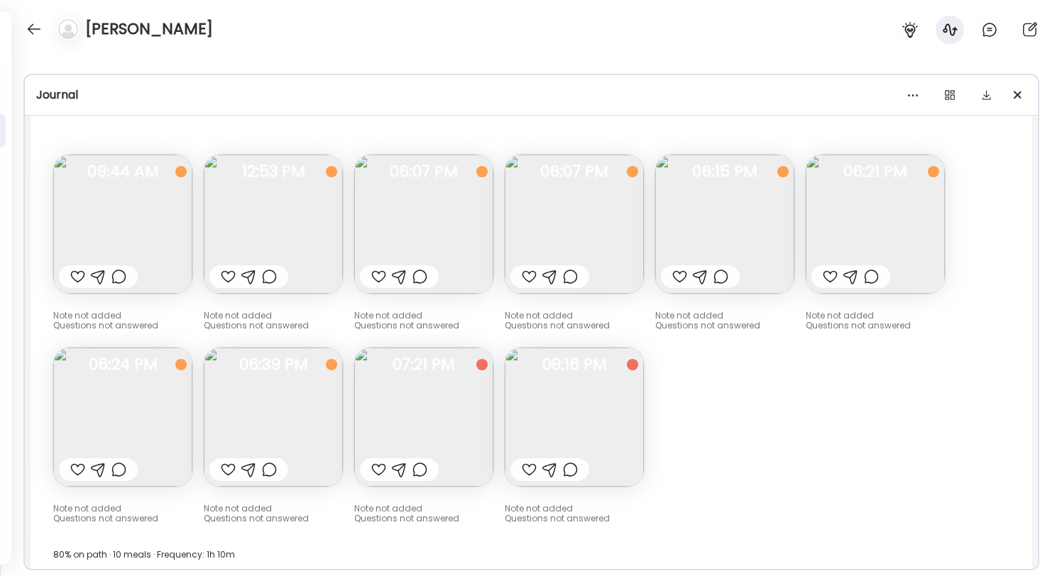
click at [594, 202] on img at bounding box center [574, 224] width 139 height 139
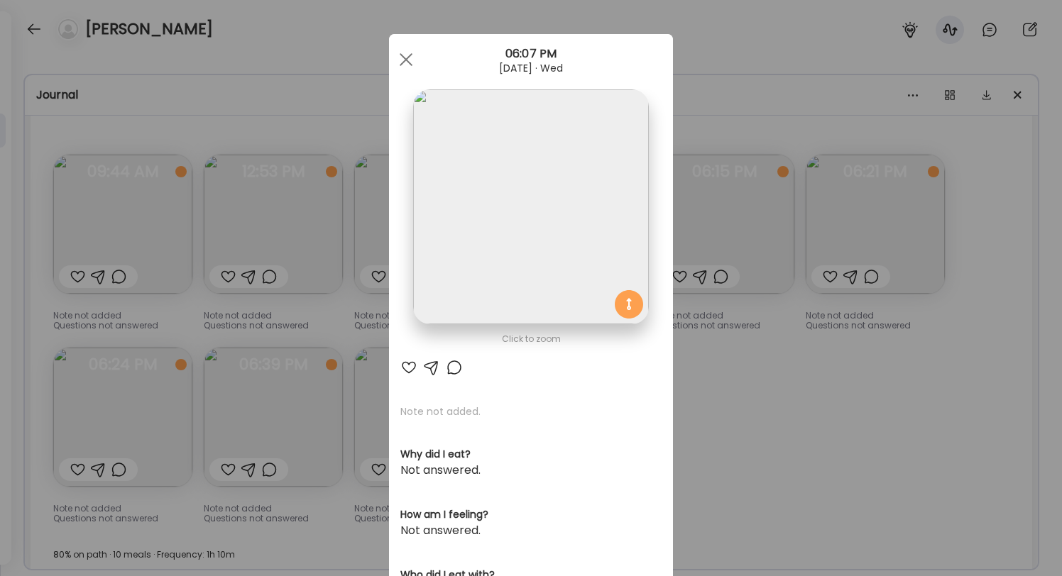
click at [759, 202] on div "Ate Coach Dashboard Wahoo! It’s official Take a moment to set up your Coach Pro…" at bounding box center [531, 288] width 1062 height 576
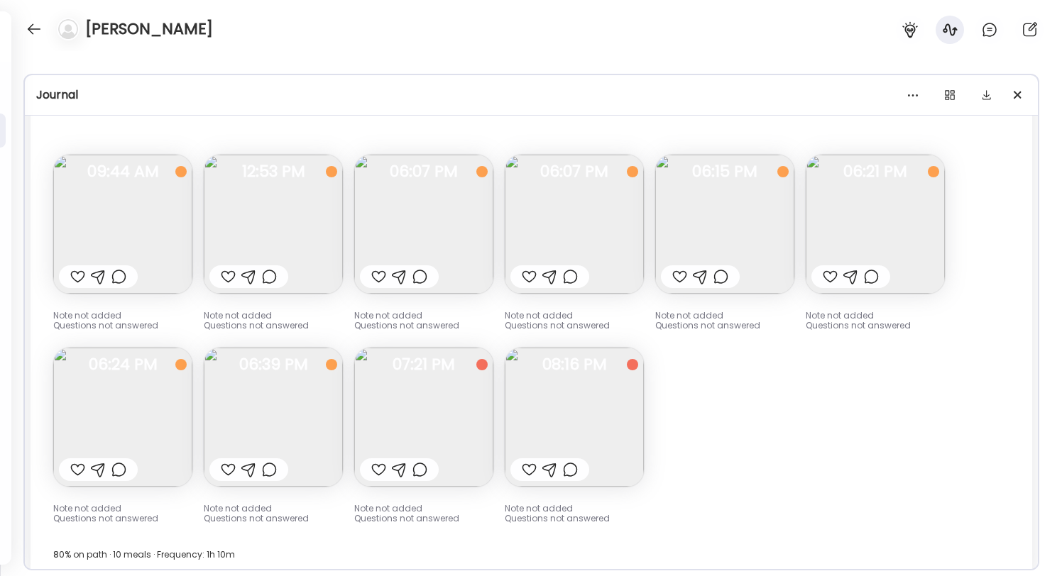
click at [759, 202] on img at bounding box center [724, 224] width 139 height 139
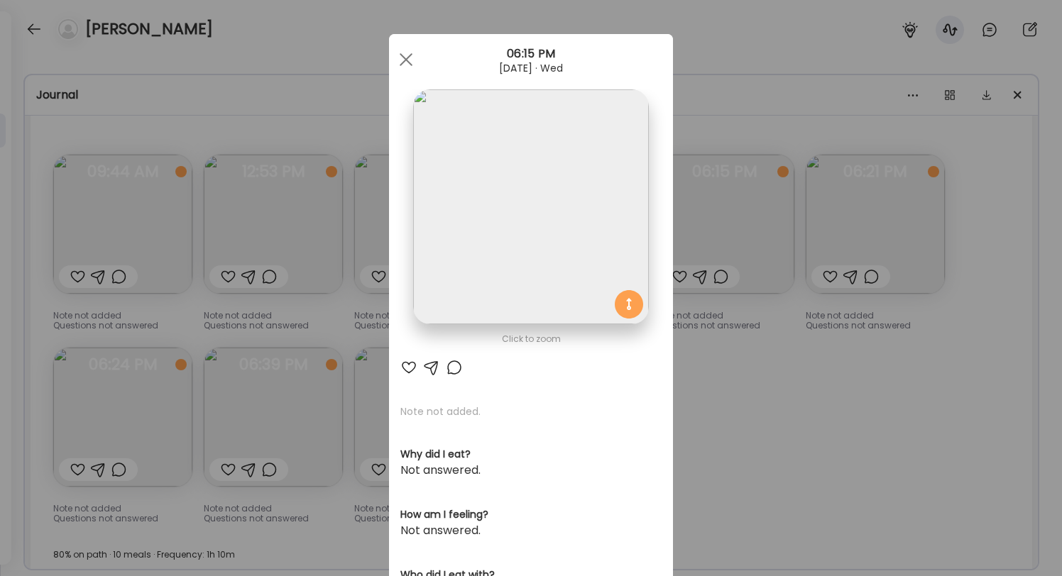
click at [862, 215] on div "Ate Coach Dashboard Wahoo! It’s official Take a moment to set up your Coach Pro…" at bounding box center [531, 288] width 1062 height 576
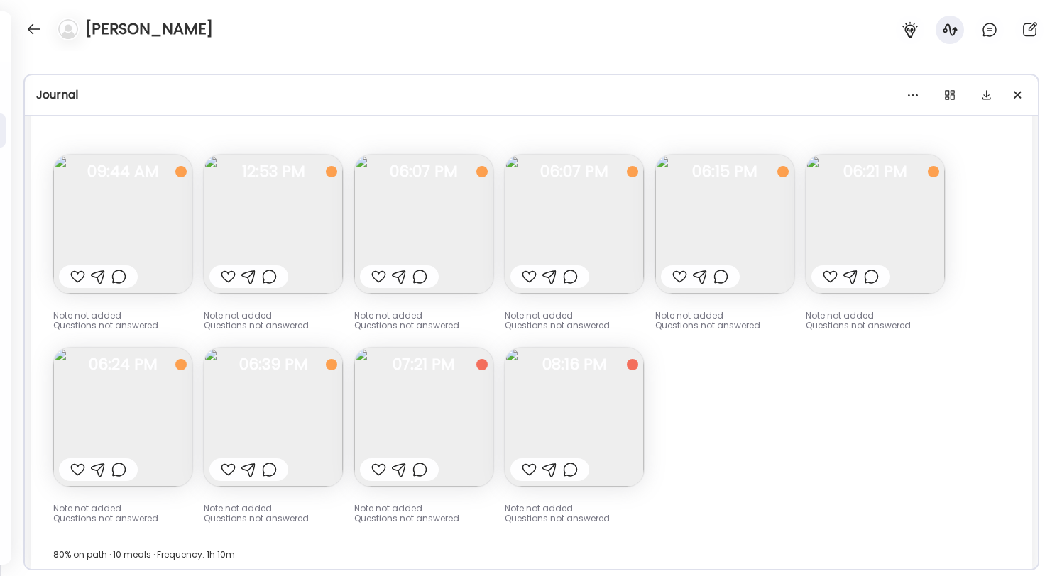
click at [862, 215] on img at bounding box center [875, 224] width 139 height 139
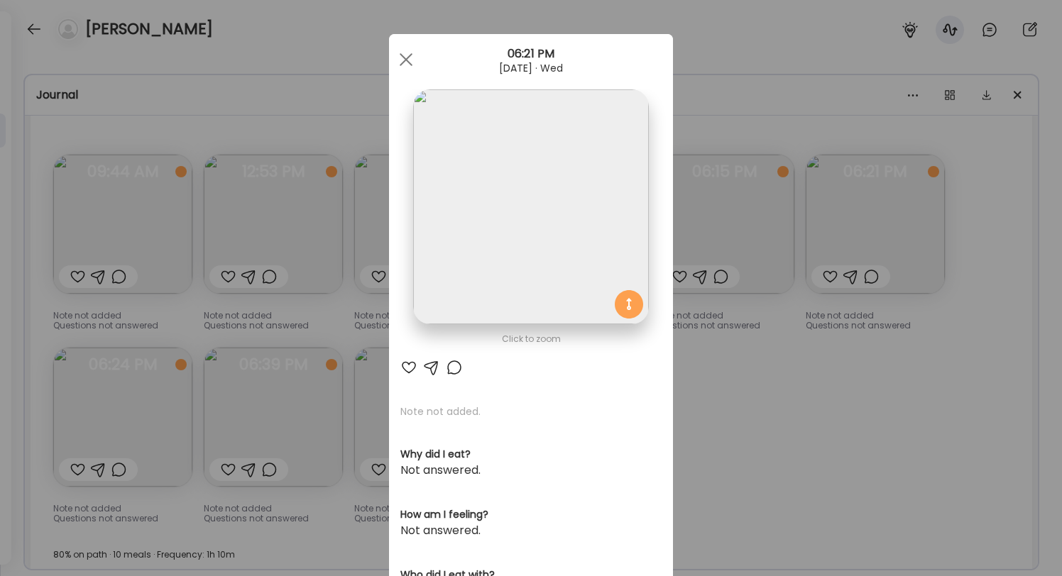
click at [862, 215] on div "Ate Coach Dashboard Wahoo! It’s official Take a moment to set up your Coach Pro…" at bounding box center [531, 288] width 1062 height 576
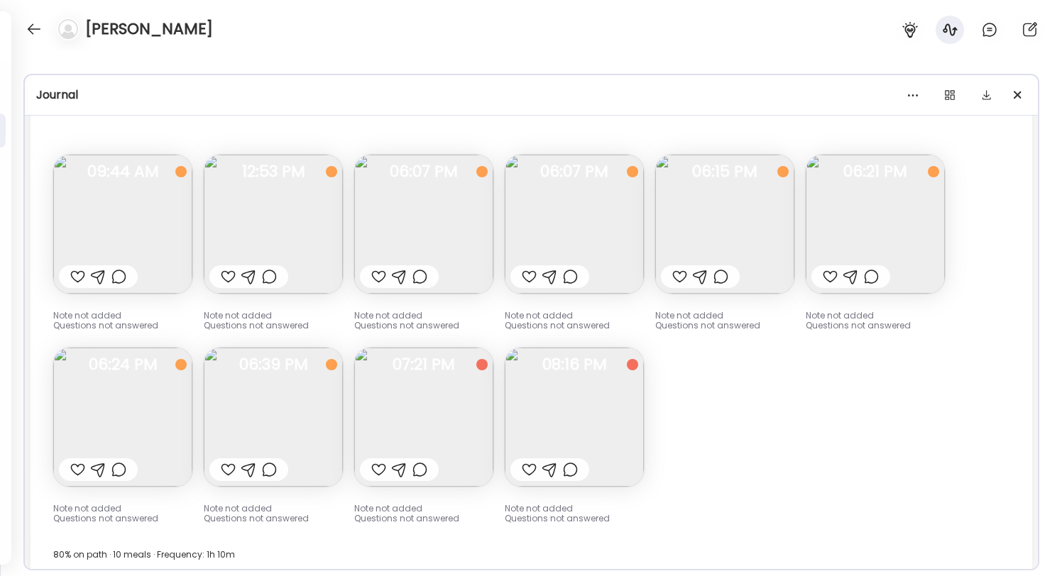
click at [111, 393] on img at bounding box center [122, 417] width 139 height 139
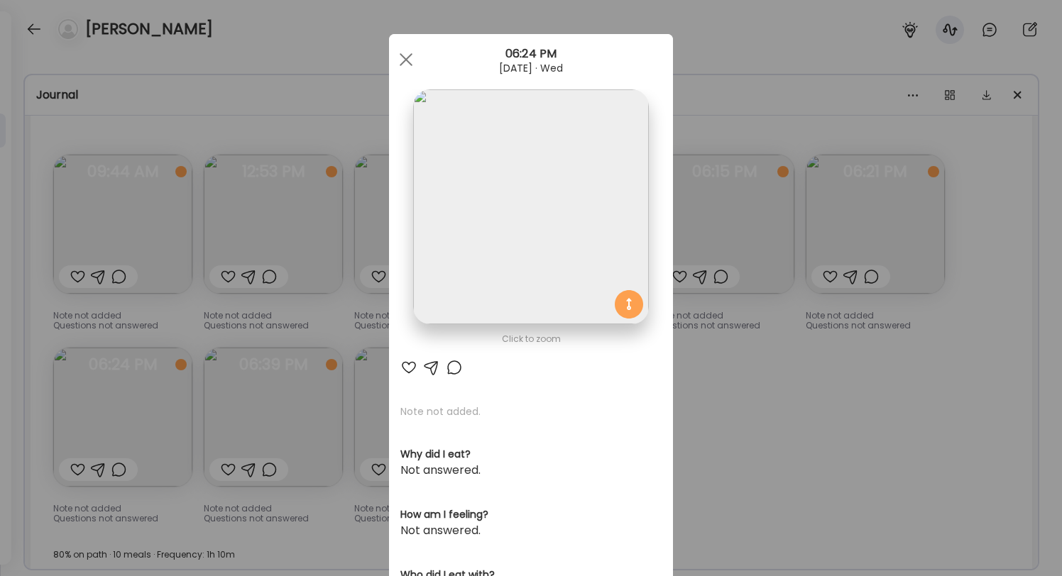
click at [247, 380] on div "Ate Coach Dashboard Wahoo! It’s official Take a moment to set up your Coach Pro…" at bounding box center [531, 288] width 1062 height 576
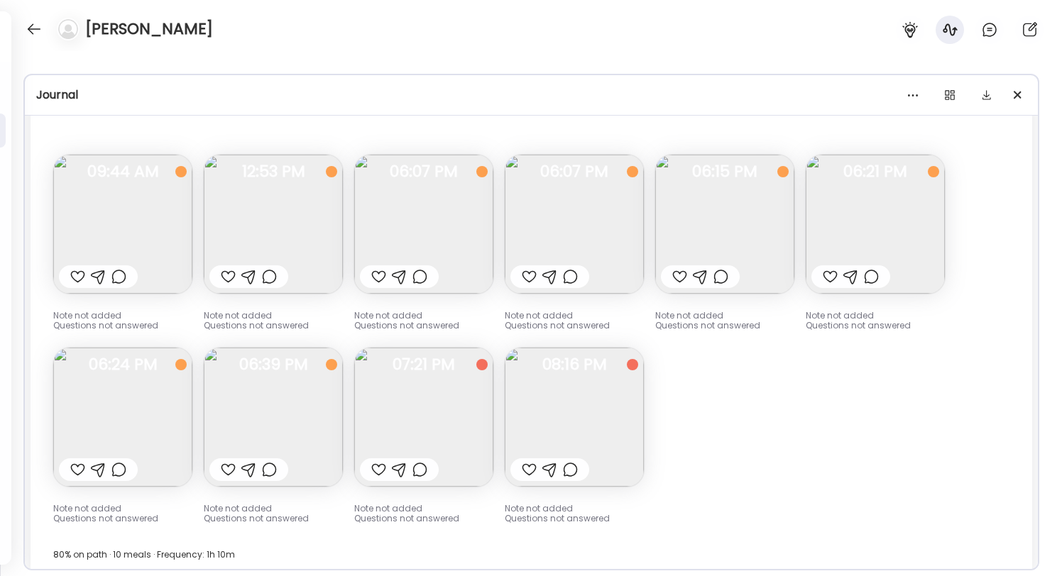
click at [281, 388] on img at bounding box center [273, 417] width 139 height 139
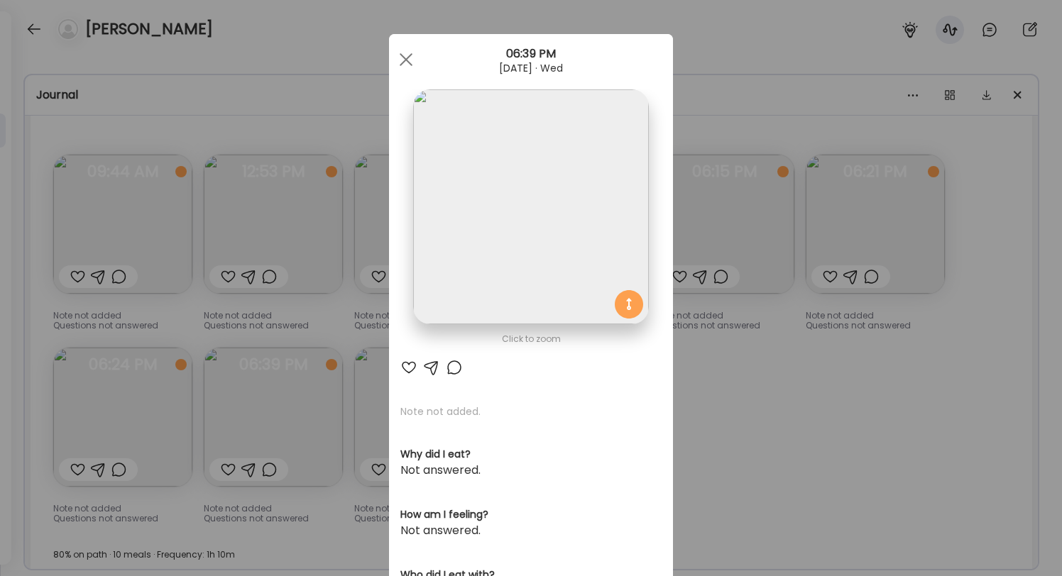
click at [843, 314] on div "Ate Coach Dashboard Wahoo! It’s official Take a moment to set up your Coach Pro…" at bounding box center [531, 288] width 1062 height 576
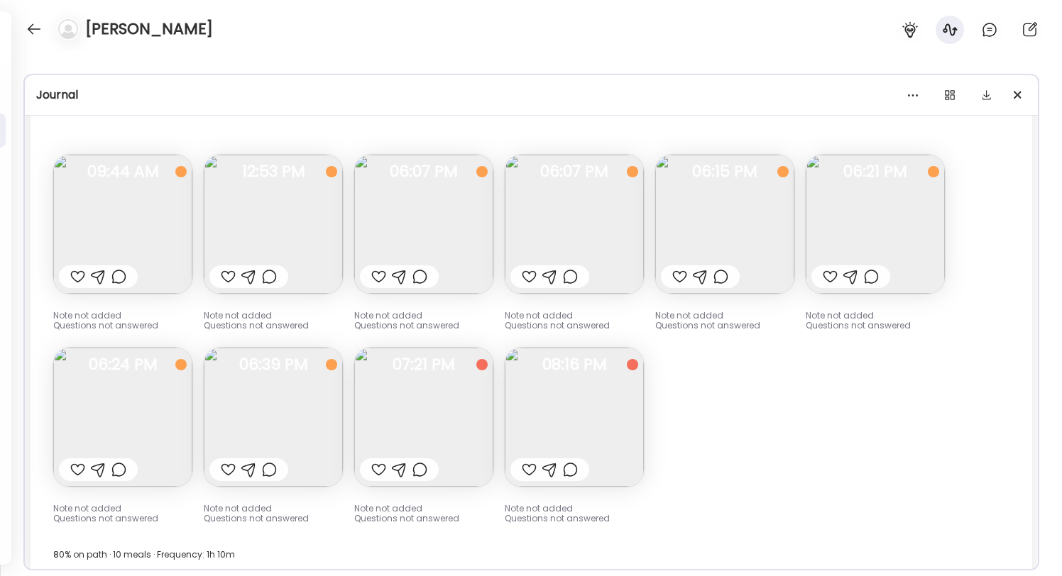
click at [400, 420] on img at bounding box center [423, 417] width 139 height 139
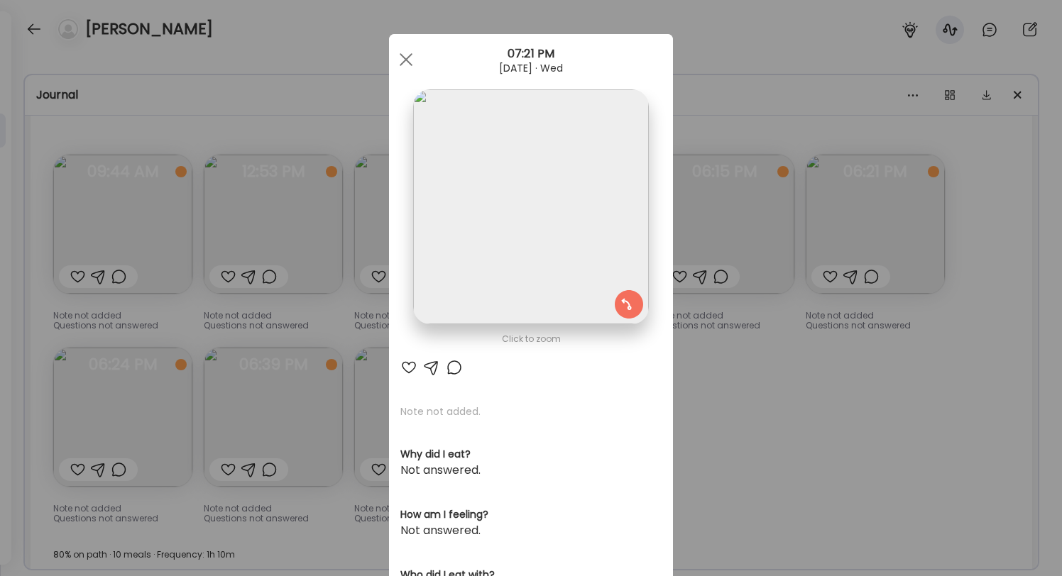
click at [311, 422] on div "Ate Coach Dashboard Wahoo! It’s official Take a moment to set up your Coach Pro…" at bounding box center [531, 288] width 1062 height 576
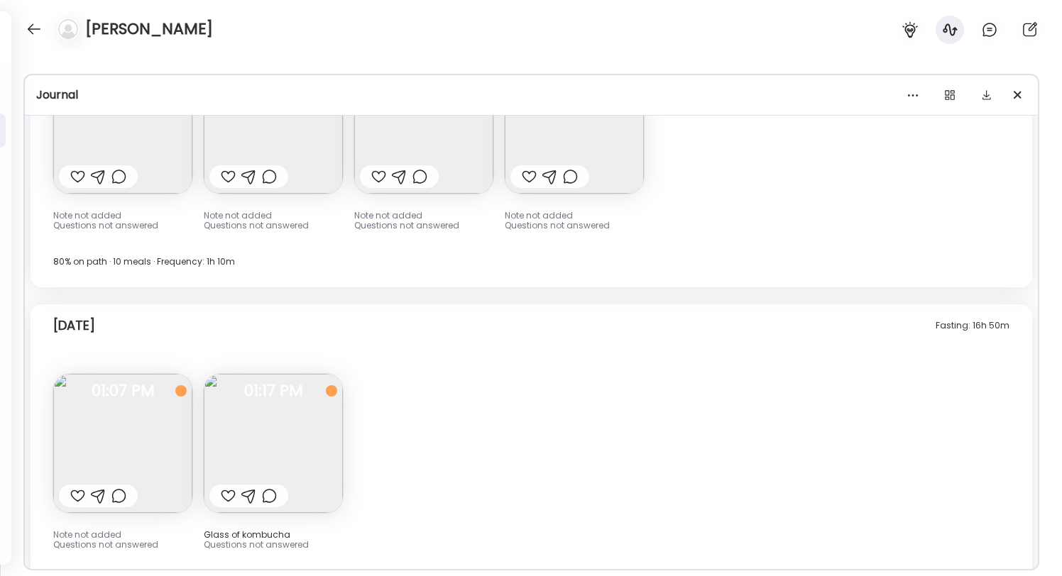
scroll to position [9327, 0]
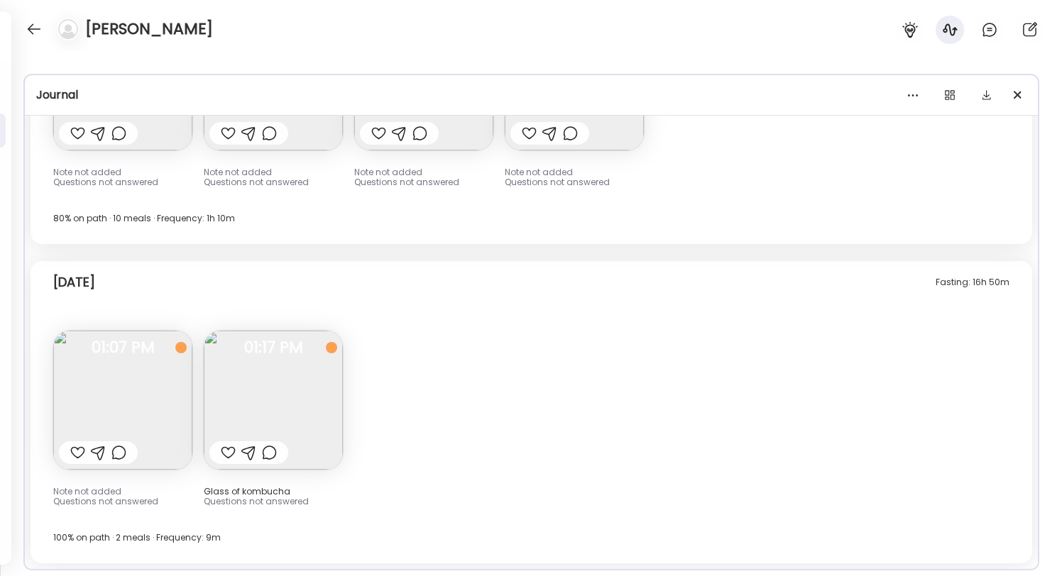
click at [151, 360] on img at bounding box center [122, 400] width 139 height 139
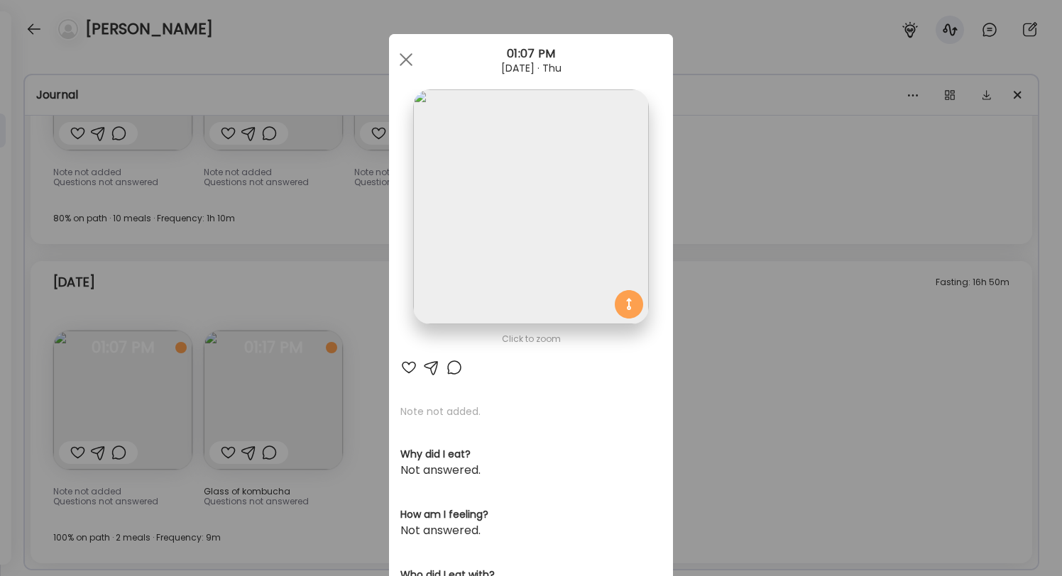
click at [248, 380] on div "Ate Coach Dashboard Wahoo! It’s official Take a moment to set up your Coach Pro…" at bounding box center [531, 288] width 1062 height 576
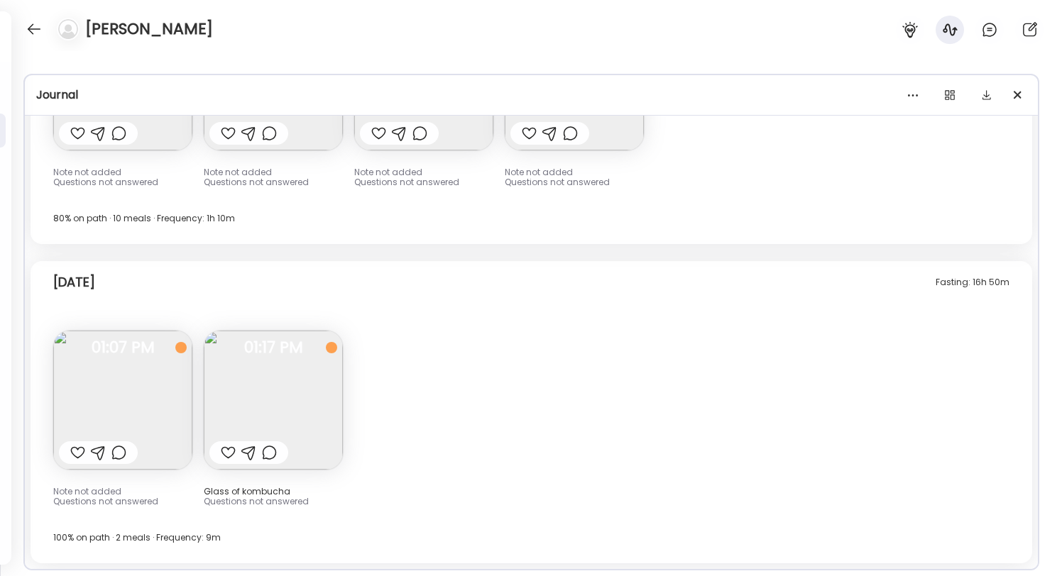
click at [292, 392] on img at bounding box center [273, 400] width 139 height 139
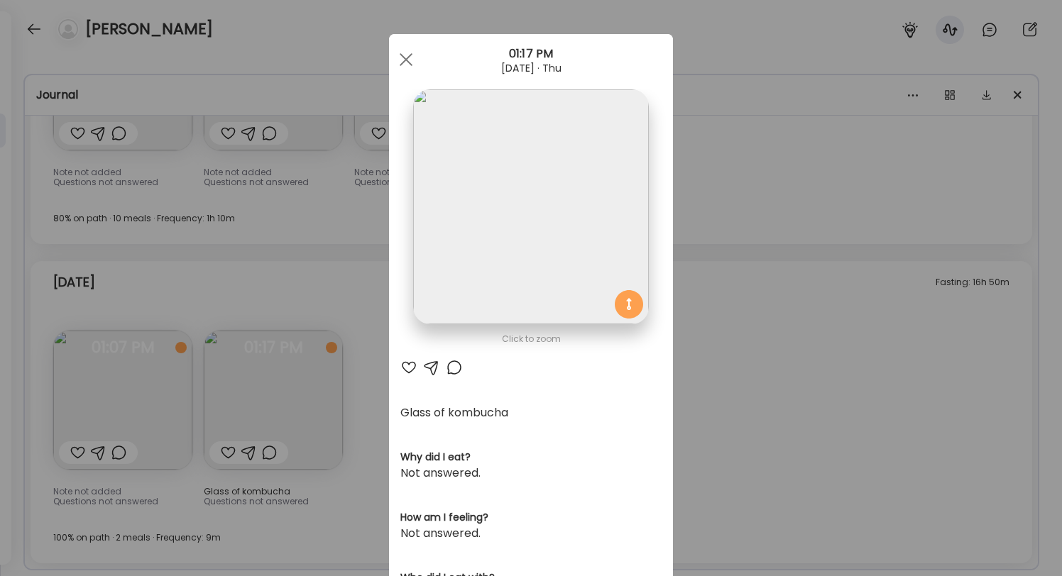
click at [299, 389] on div "Ate Coach Dashboard Wahoo! It’s official Take a moment to set up your Coach Pro…" at bounding box center [531, 288] width 1062 height 576
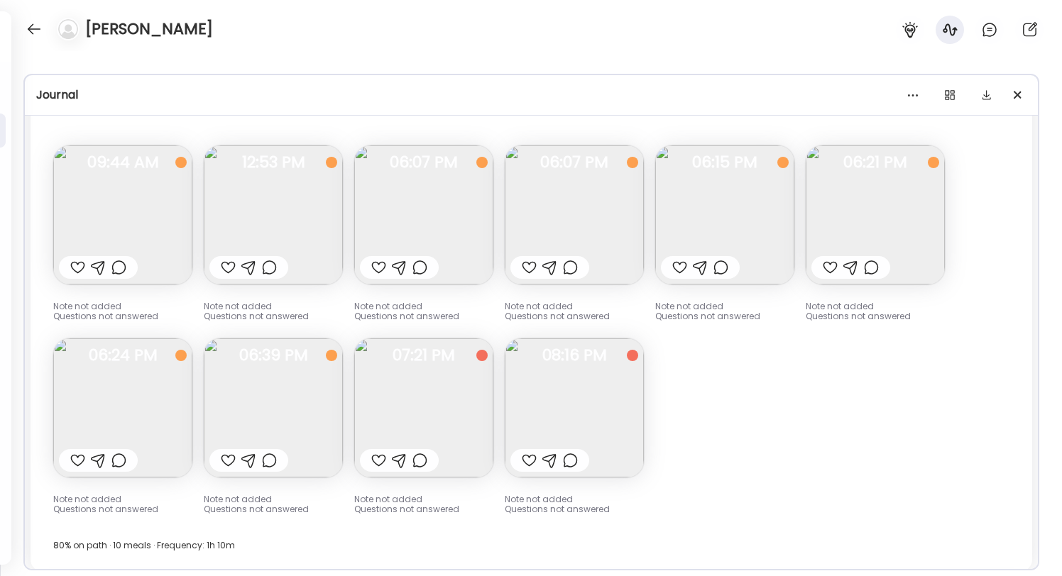
scroll to position [8997, 0]
click at [275, 369] on img at bounding box center [273, 410] width 139 height 139
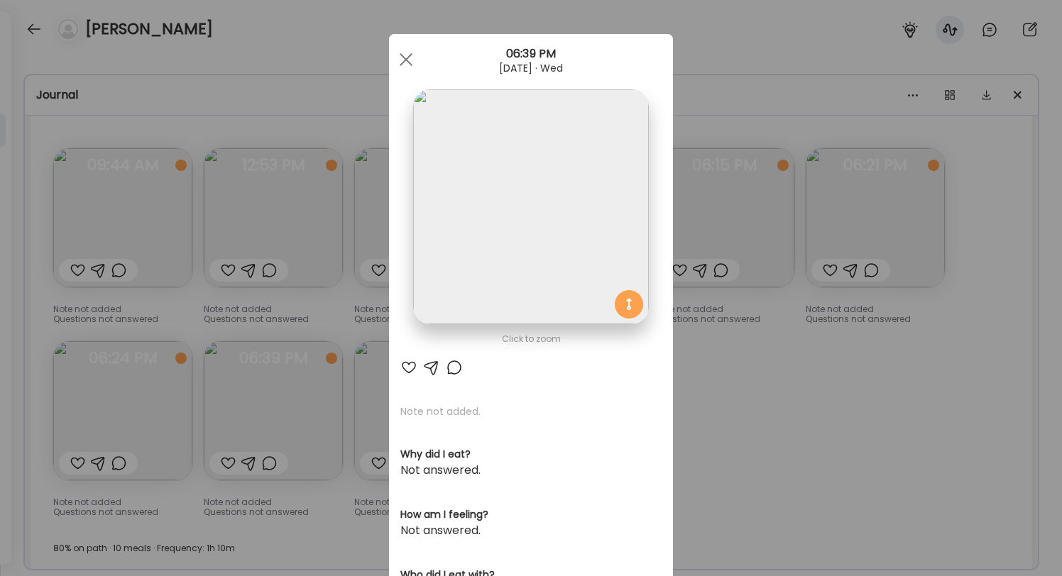
click at [851, 345] on div "Ate Coach Dashboard Wahoo! It’s official Take a moment to set up your Coach Pro…" at bounding box center [531, 288] width 1062 height 576
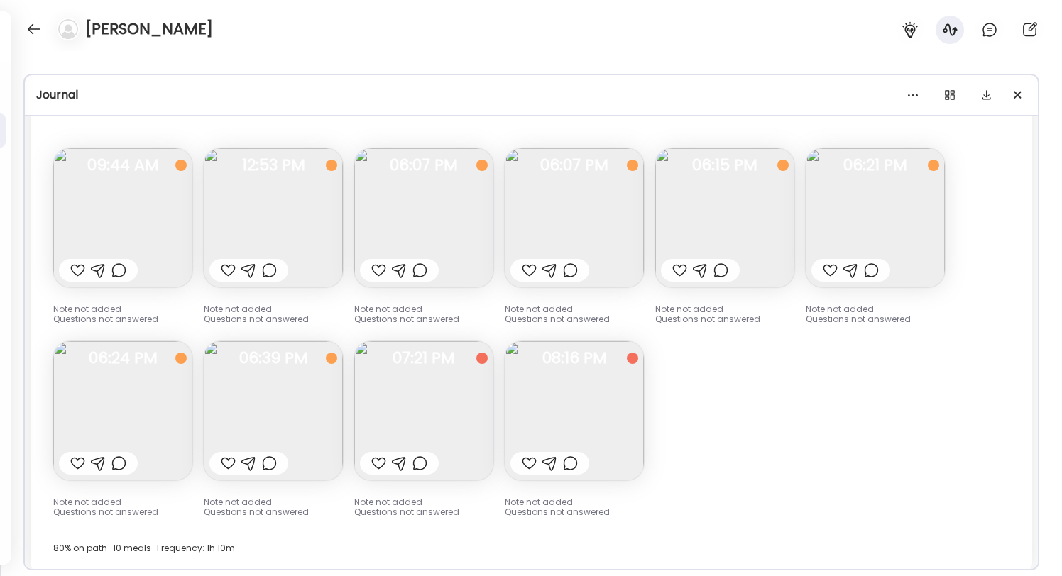
click at [292, 239] on img at bounding box center [273, 217] width 139 height 139
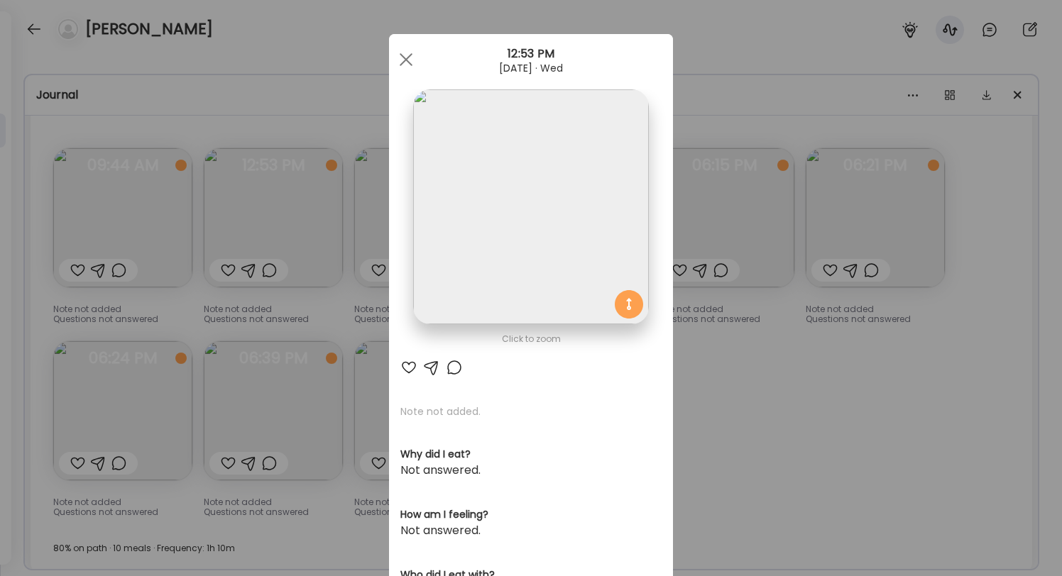
click at [311, 221] on div "Ate Coach Dashboard Wahoo! It’s official Take a moment to set up your Coach Pro…" at bounding box center [531, 288] width 1062 height 576
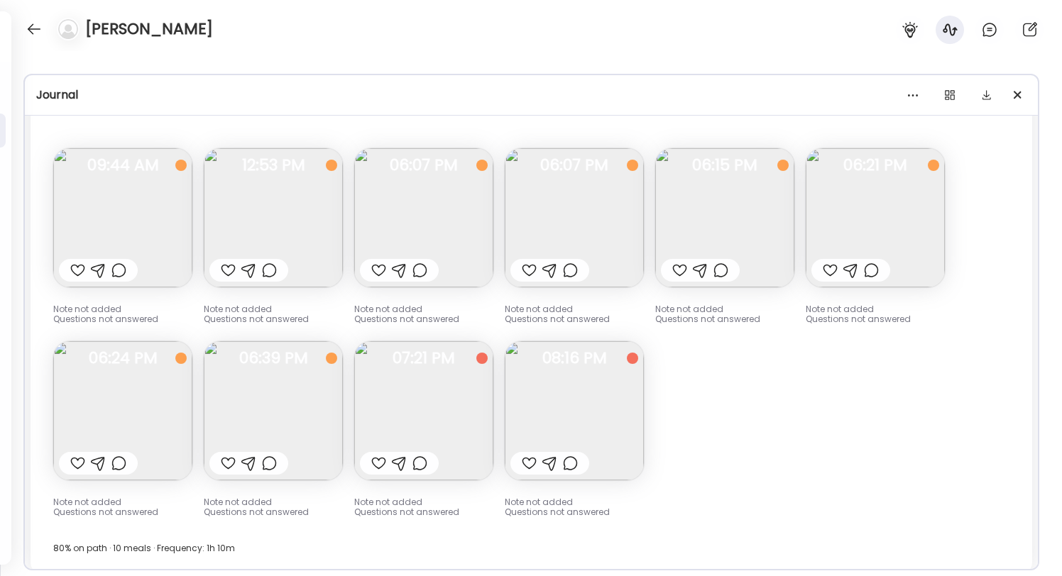
click at [297, 192] on img at bounding box center [273, 217] width 139 height 139
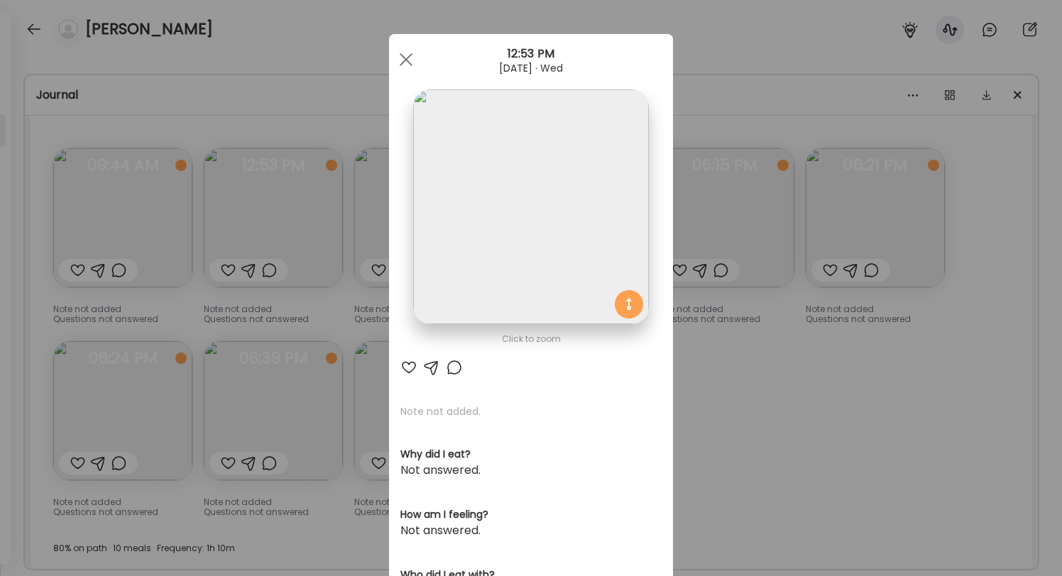
click at [283, 204] on div "Ate Coach Dashboard Wahoo! It’s official Take a moment to set up your Coach Pro…" at bounding box center [531, 288] width 1062 height 576
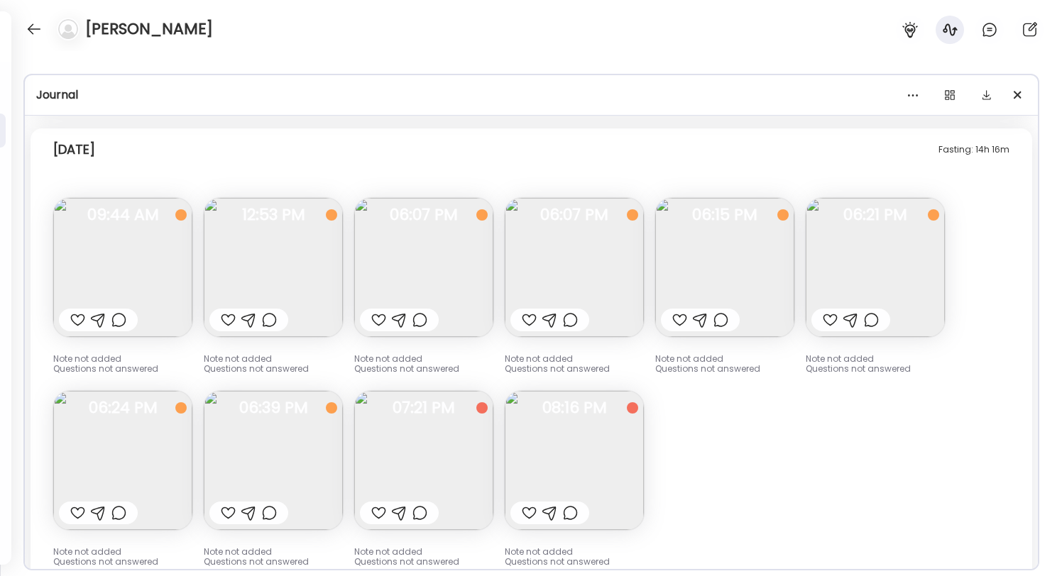
scroll to position [9039, 0]
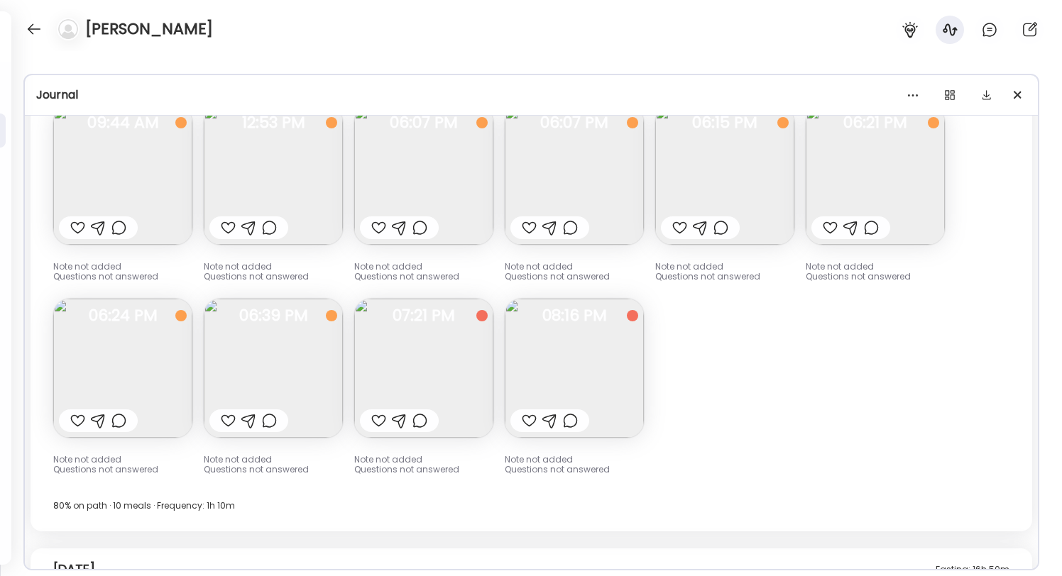
click at [602, 207] on img at bounding box center [574, 175] width 139 height 139
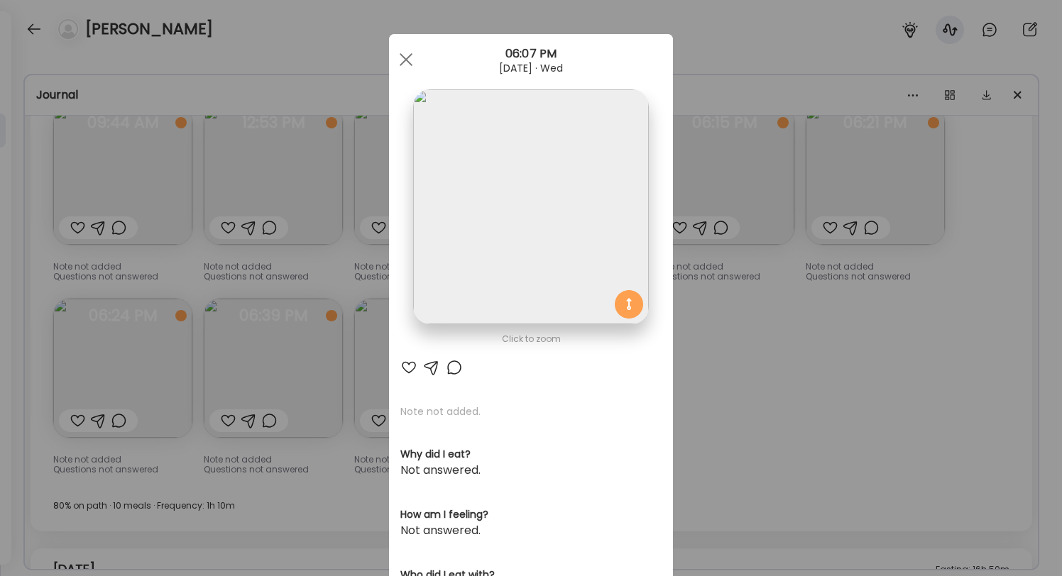
click at [745, 226] on div "Ate Coach Dashboard Wahoo! It’s official Take a moment to set up your Coach Pro…" at bounding box center [531, 288] width 1062 height 576
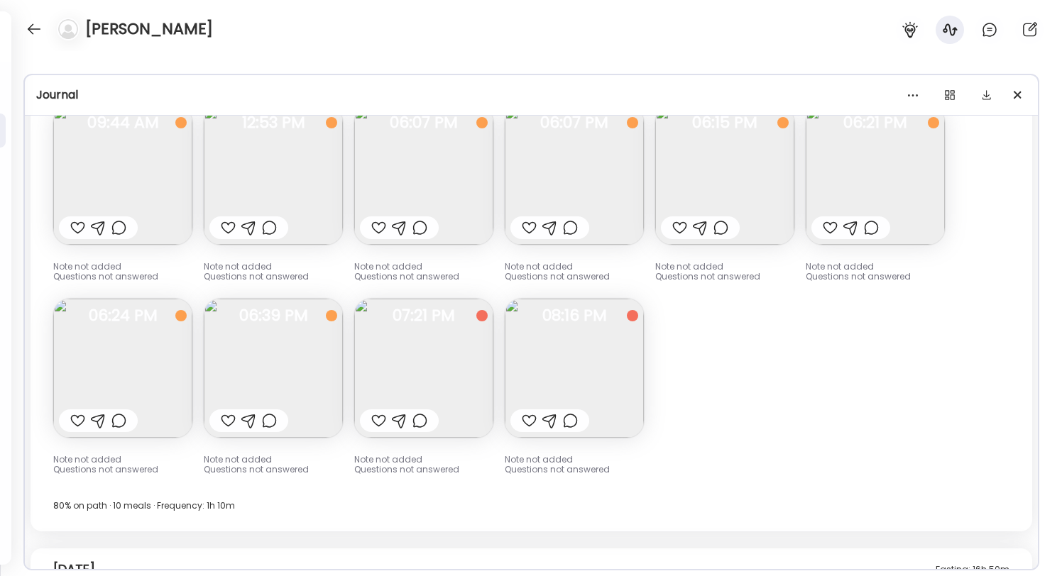
click at [745, 184] on img at bounding box center [724, 175] width 139 height 139
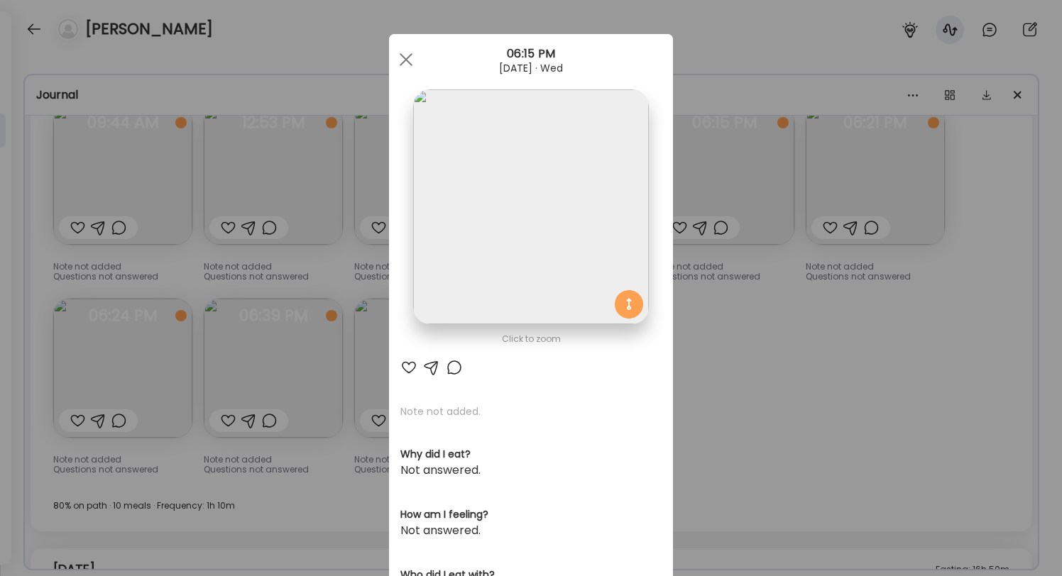
click at [900, 152] on div "Ate Coach Dashboard Wahoo! It’s official Take a moment to set up your Coach Pro…" at bounding box center [531, 288] width 1062 height 576
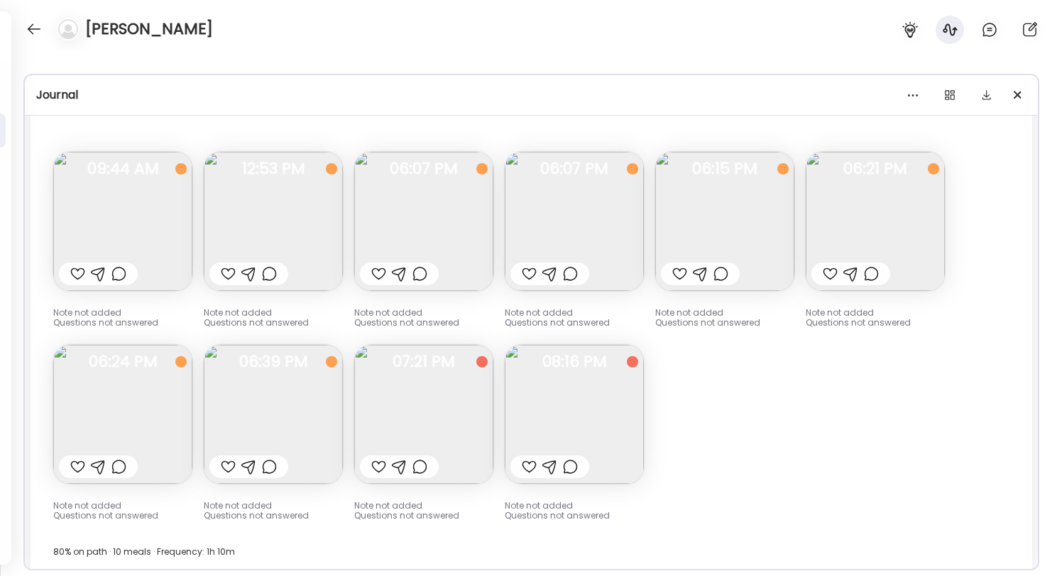
scroll to position [8962, 0]
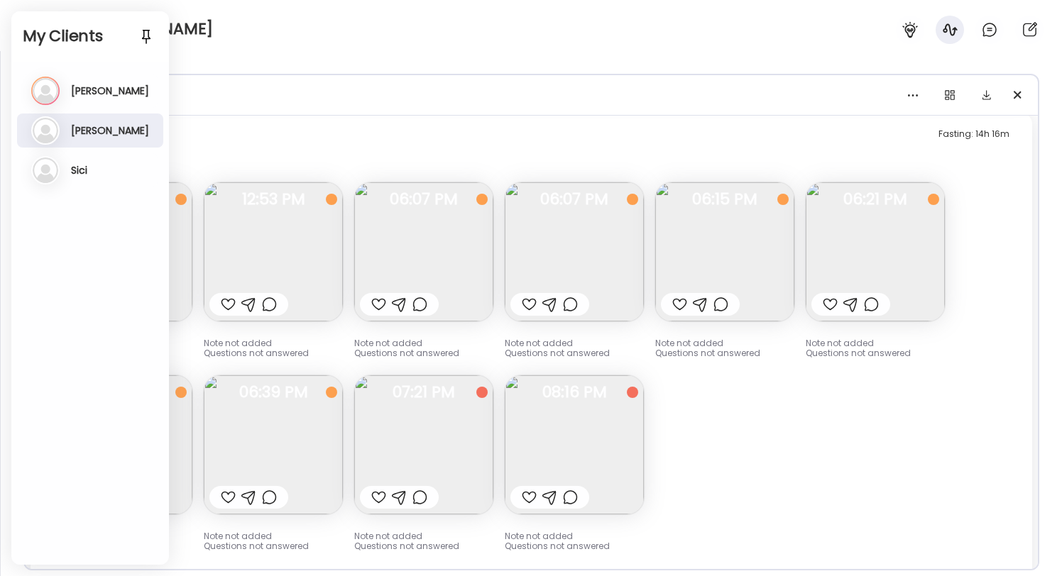
click at [272, 432] on img at bounding box center [273, 445] width 139 height 139
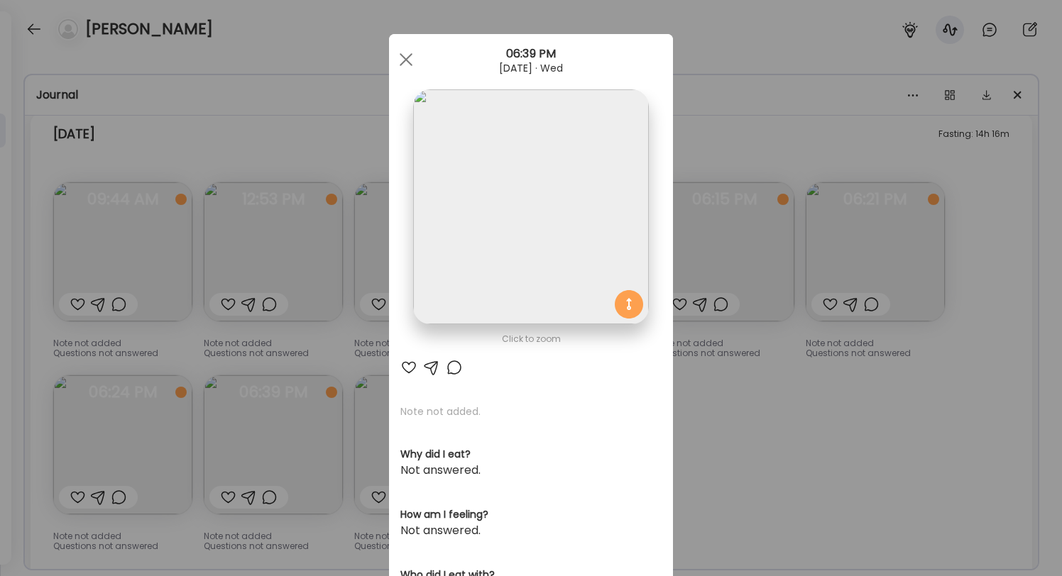
click at [272, 432] on div "Ate Coach Dashboard Wahoo! It’s official Take a moment to set up your Coach Pro…" at bounding box center [531, 288] width 1062 height 576
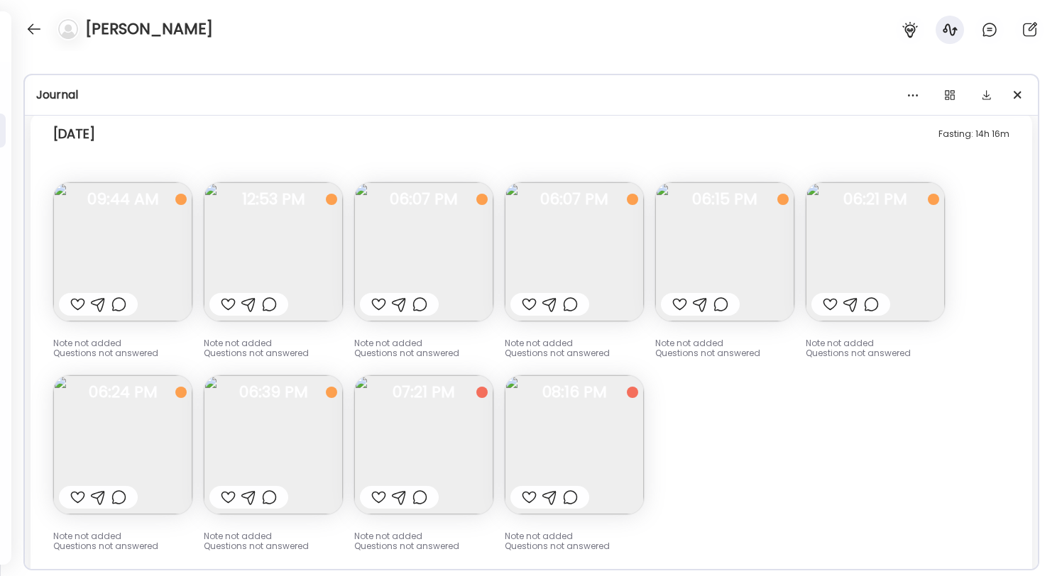
click at [326, 449] on img at bounding box center [273, 445] width 139 height 139
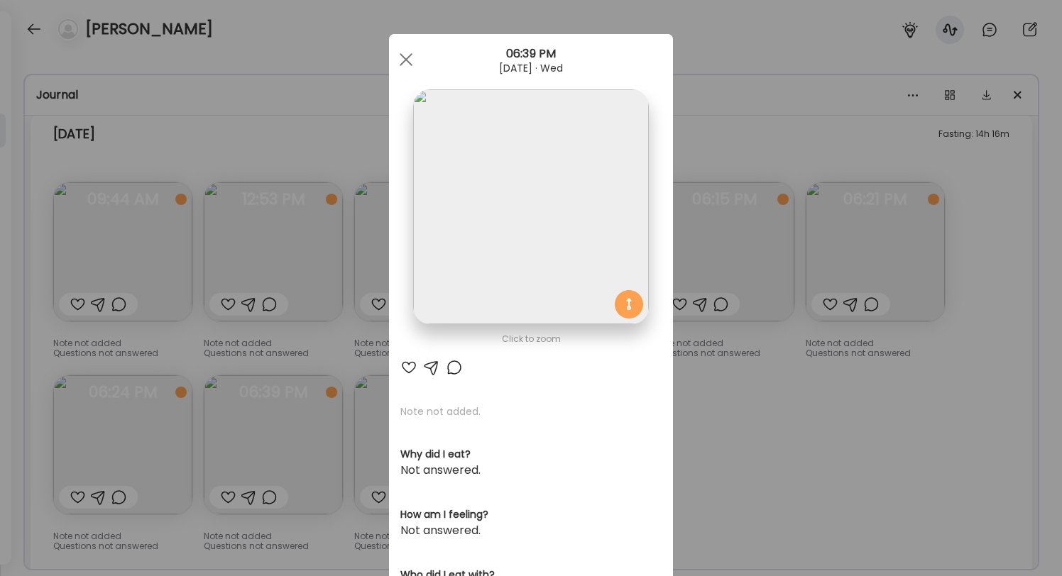
click at [295, 443] on div "Ate Coach Dashboard Wahoo! It’s official Take a moment to set up your Coach Pro…" at bounding box center [531, 288] width 1062 height 576
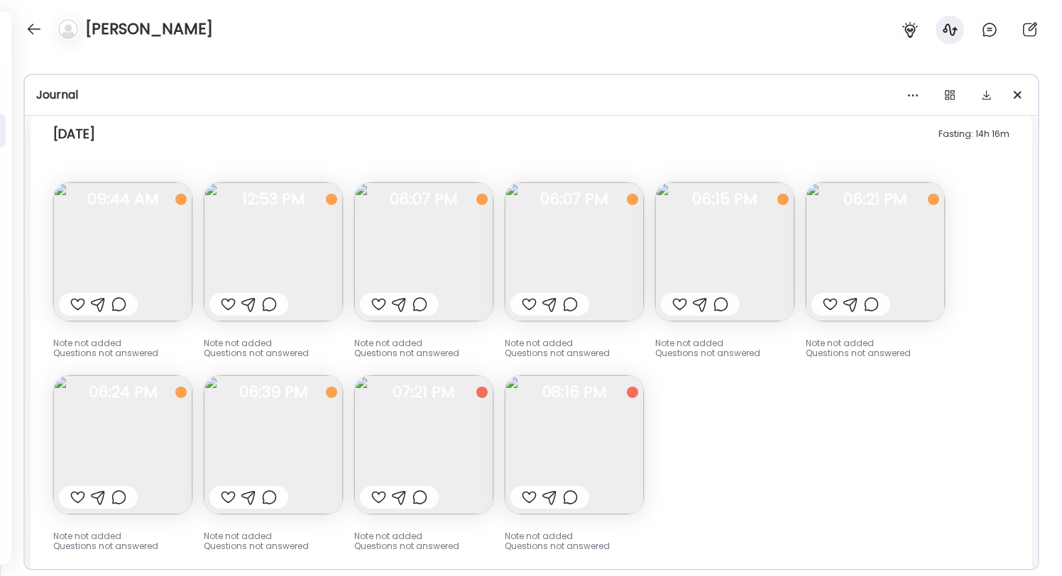
click at [148, 437] on img at bounding box center [122, 445] width 139 height 139
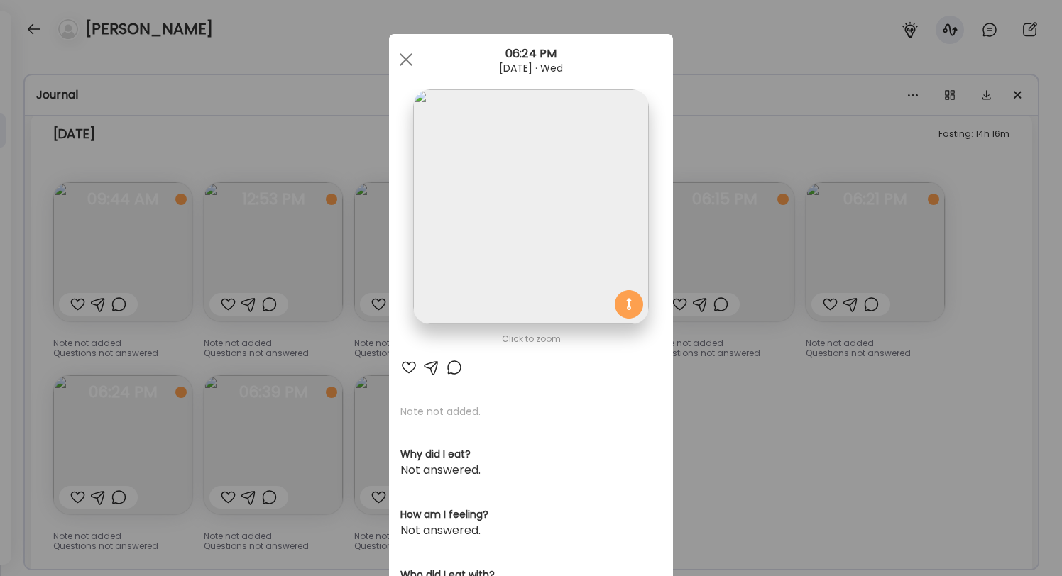
click at [148, 437] on div "Ate Coach Dashboard Wahoo! It’s official Take a moment to set up your Coach Pro…" at bounding box center [531, 288] width 1062 height 576
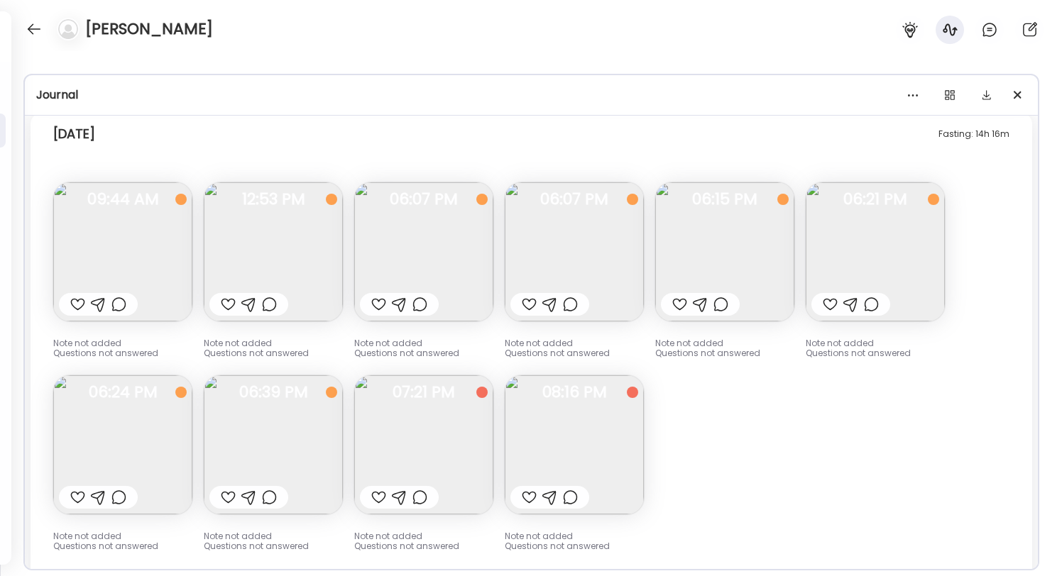
click at [881, 245] on img at bounding box center [875, 251] width 139 height 139
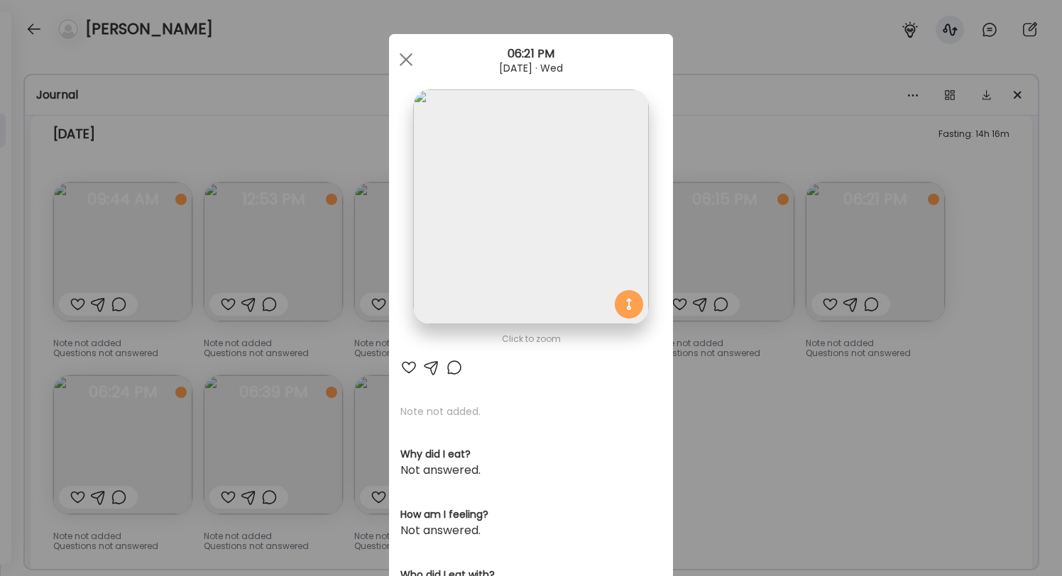
click at [881, 245] on div "Ate Coach Dashboard Wahoo! It’s official Take a moment to set up your Coach Pro…" at bounding box center [531, 288] width 1062 height 576
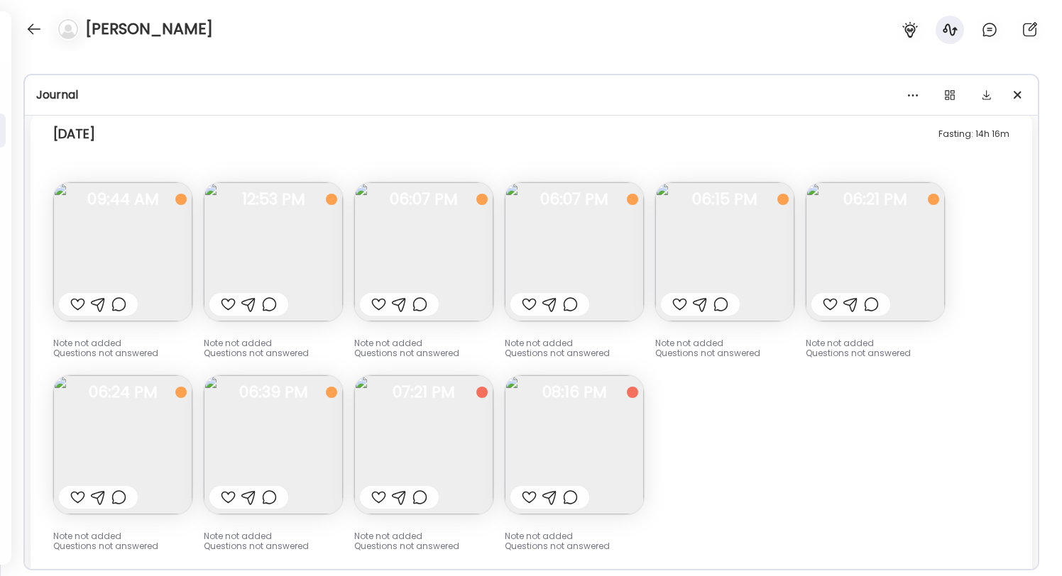
click at [728, 248] on img at bounding box center [724, 251] width 139 height 139
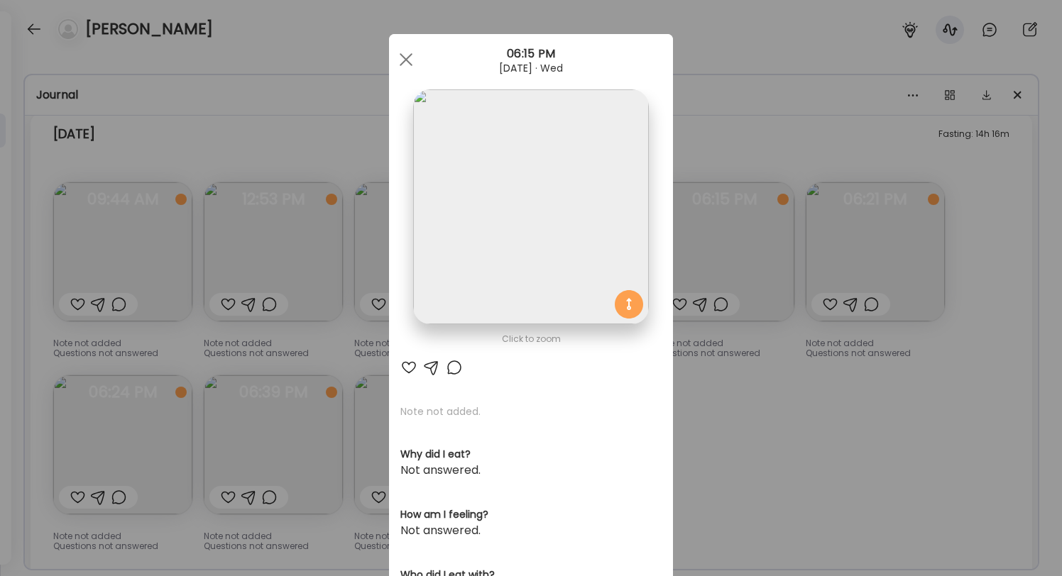
click at [617, 194] on img at bounding box center [530, 206] width 235 height 235
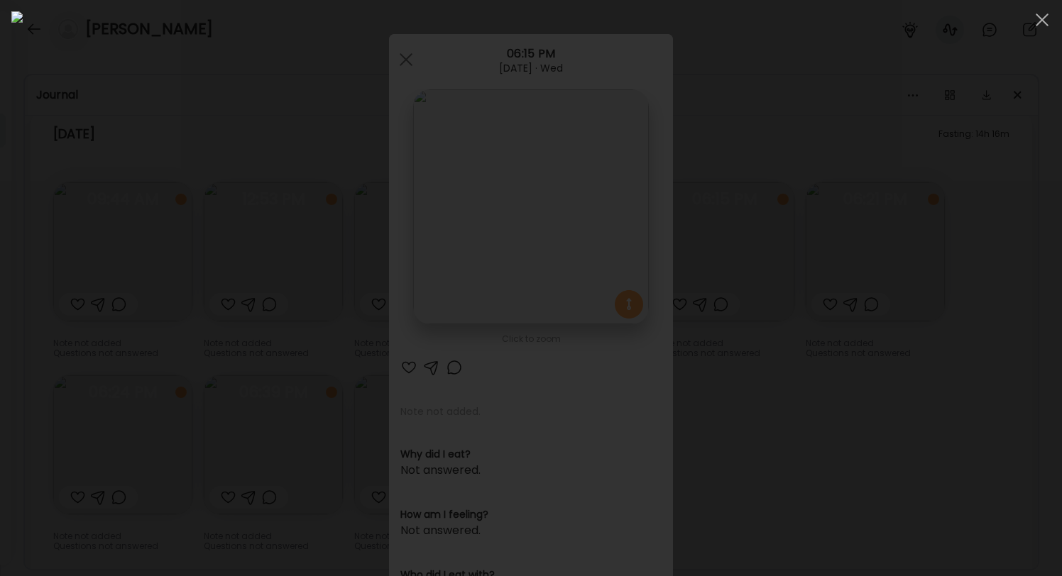
click at [1007, 92] on div at bounding box center [530, 288] width 1039 height 554
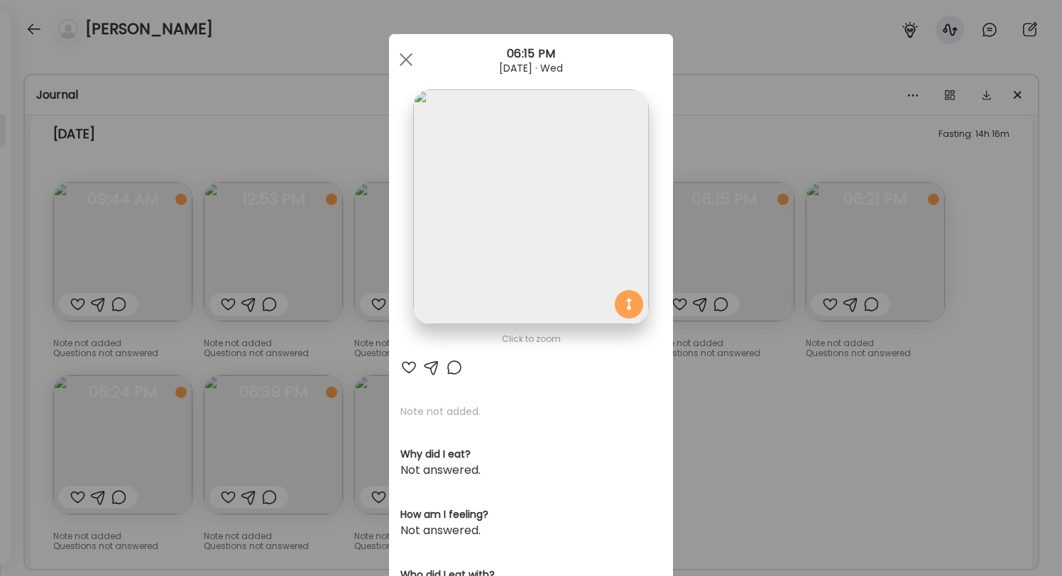
click at [858, 200] on div "Ate Coach Dashboard Wahoo! It’s official Take a moment to set up your Coach Pro…" at bounding box center [531, 288] width 1062 height 576
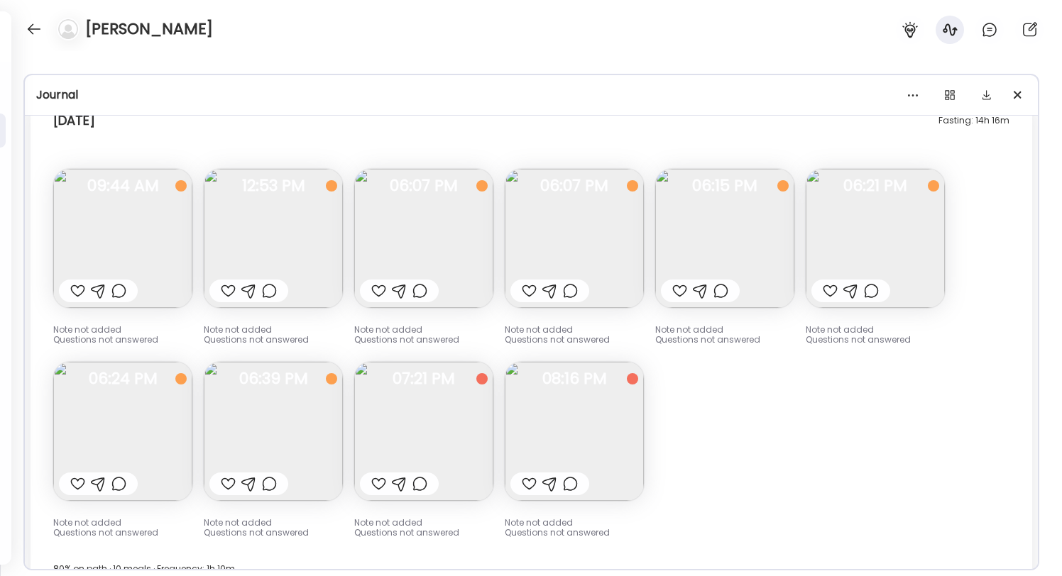
scroll to position [8975, 0]
click at [743, 205] on img at bounding box center [724, 239] width 139 height 139
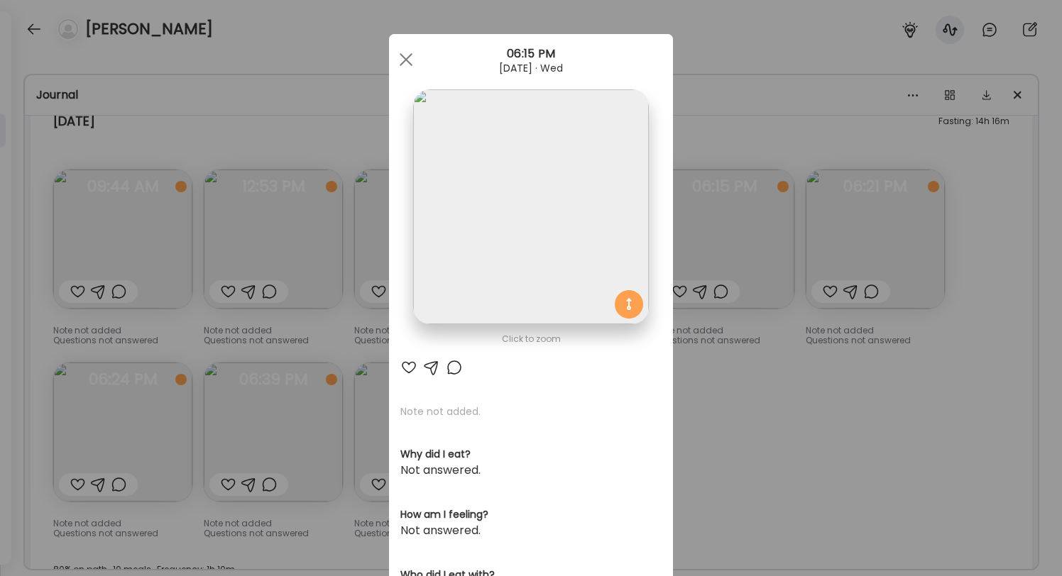
click at [743, 205] on div "Ate Coach Dashboard Wahoo! It’s official Take a moment to set up your Coach Pro…" at bounding box center [531, 288] width 1062 height 576
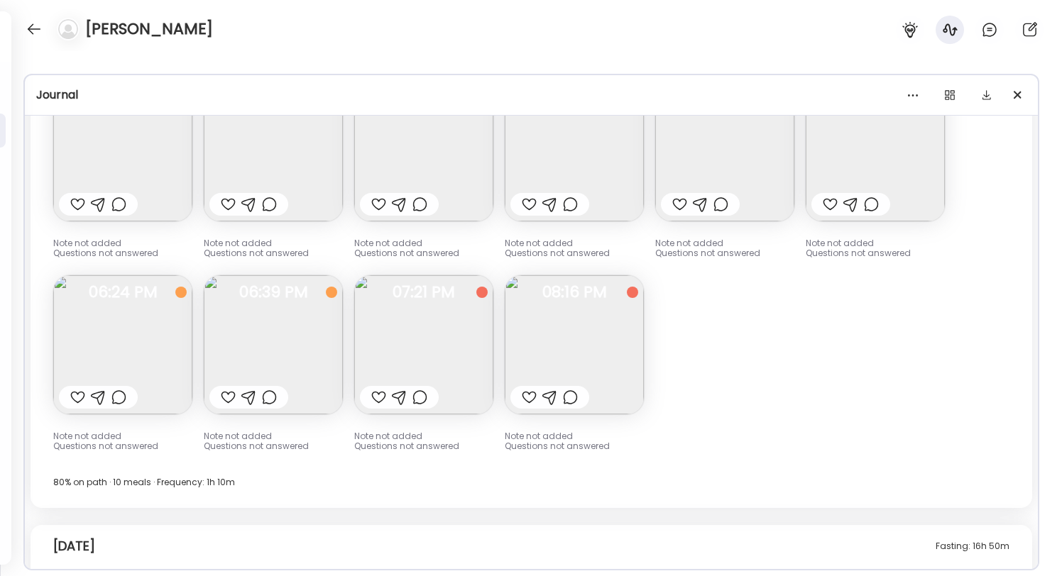
scroll to position [9112, 0]
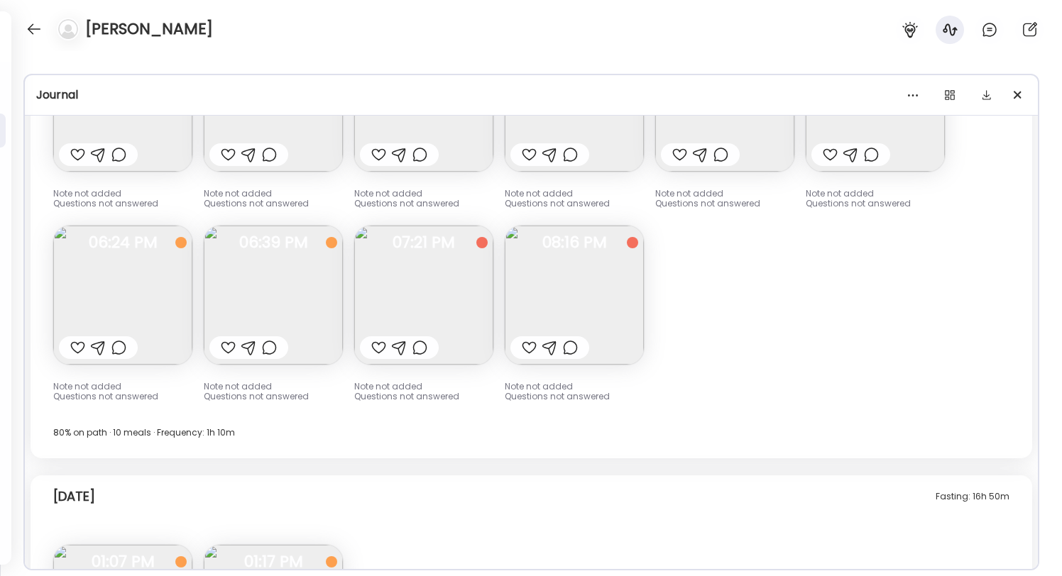
click at [571, 300] on img at bounding box center [574, 295] width 139 height 139
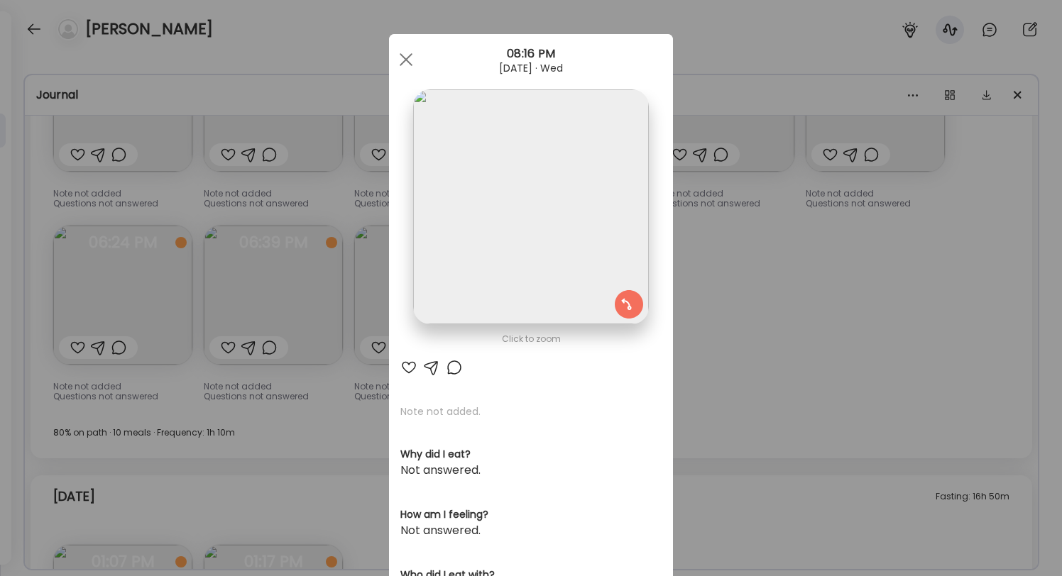
click at [765, 294] on div "Ate Coach Dashboard Wahoo! It’s official Take a moment to set up your Coach Pro…" at bounding box center [531, 288] width 1062 height 576
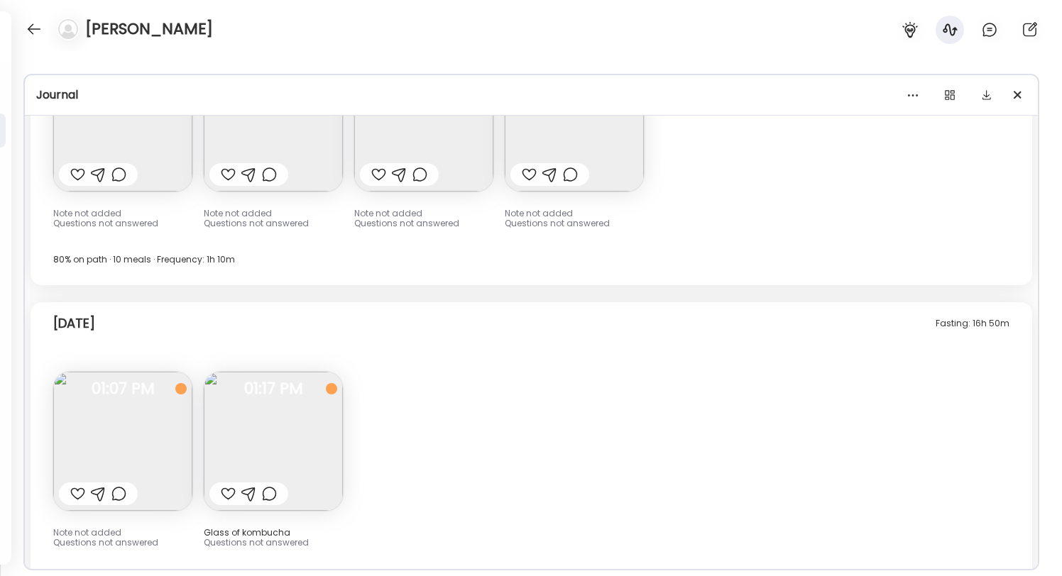
scroll to position [9327, 0]
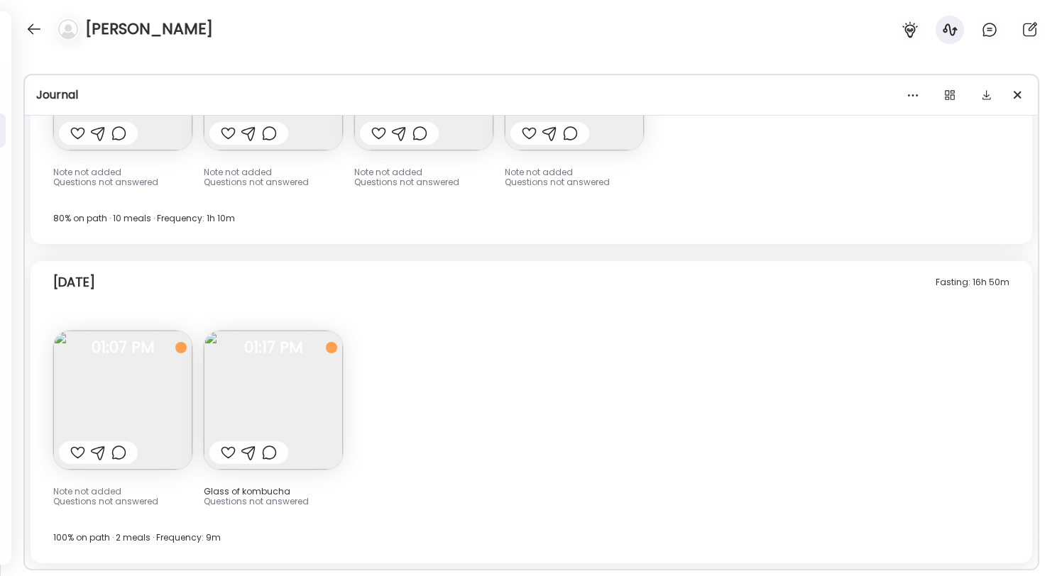
click at [144, 409] on img at bounding box center [122, 400] width 139 height 139
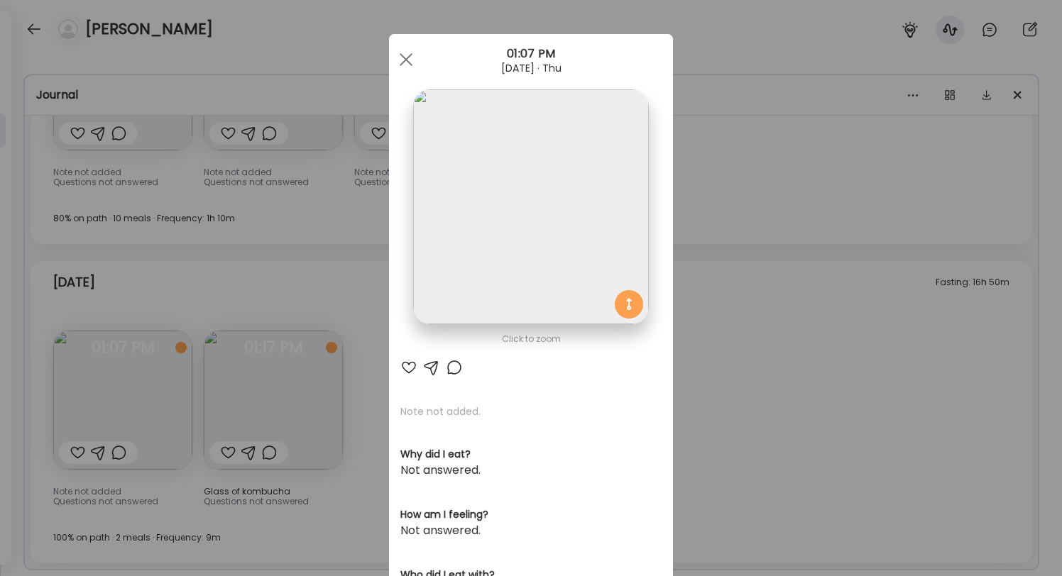
click at [247, 388] on div "Ate Coach Dashboard Wahoo! It’s official Take a moment to set up your Coach Pro…" at bounding box center [531, 288] width 1062 height 576
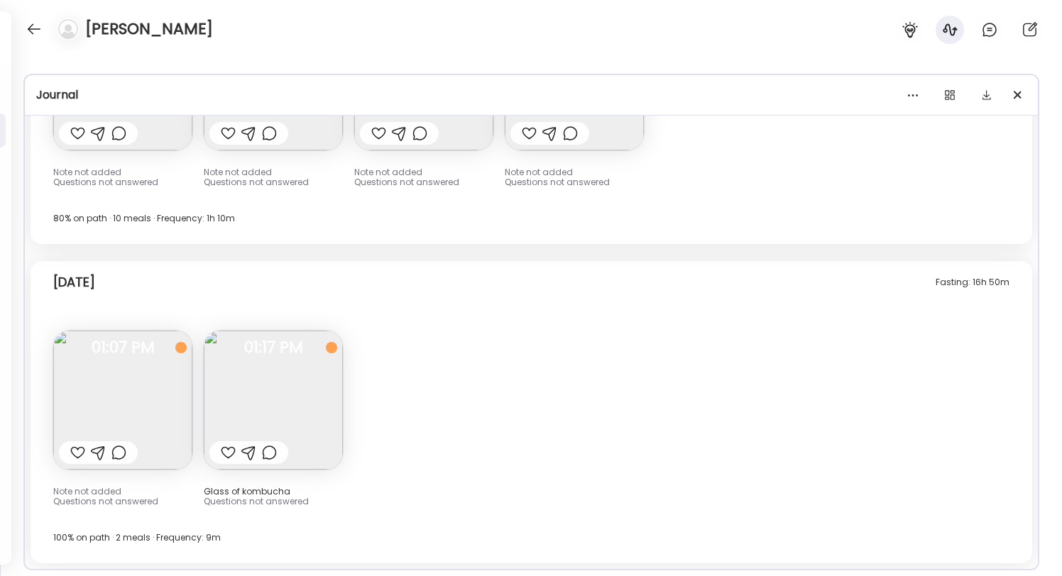
click at [289, 390] on img at bounding box center [273, 400] width 139 height 139
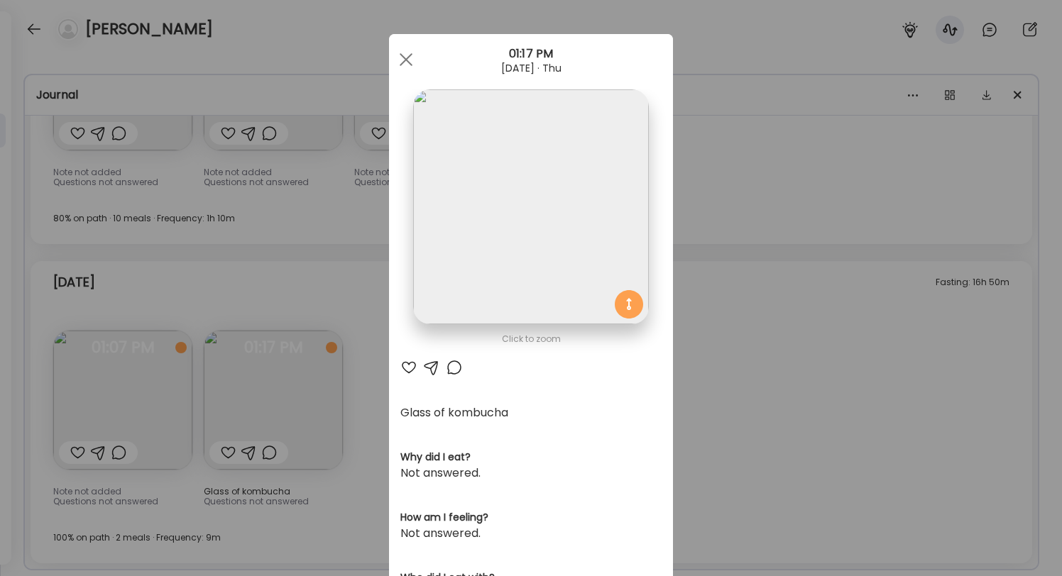
click at [300, 407] on div "Ate Coach Dashboard Wahoo! It’s official Take a moment to set up your Coach Pro…" at bounding box center [531, 288] width 1062 height 576
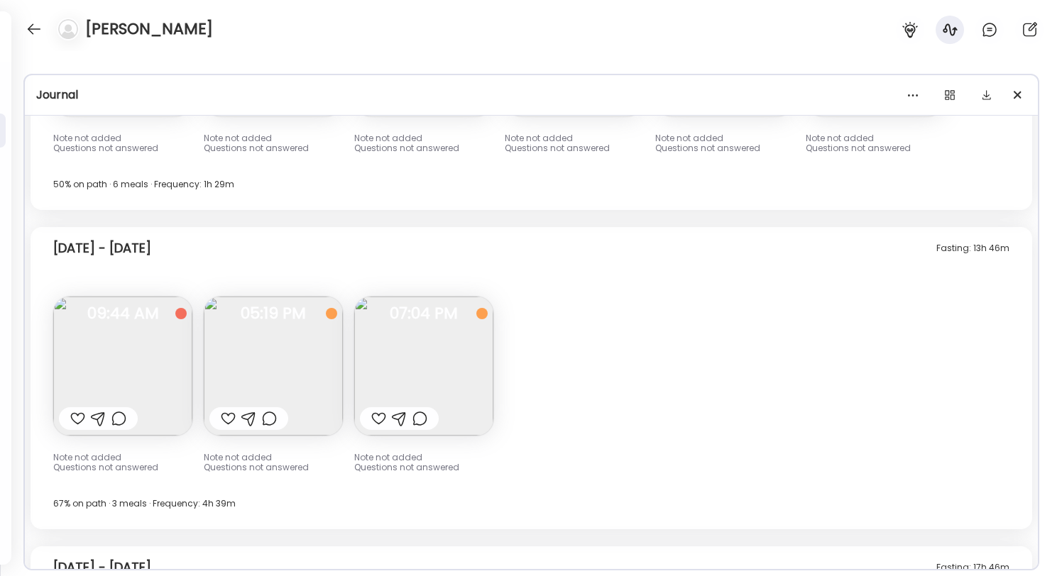
scroll to position [460, 0]
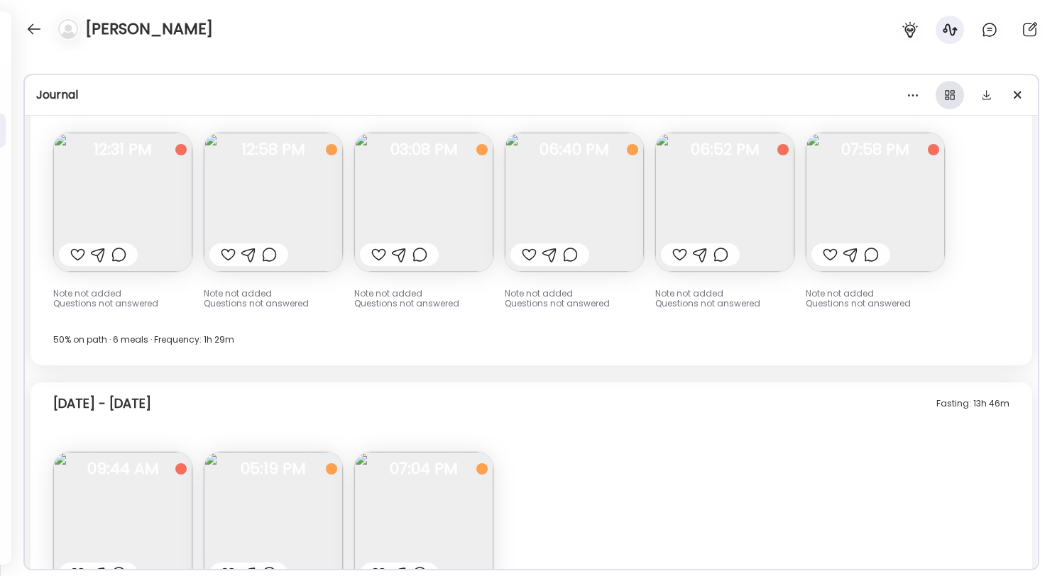
click at [947, 97] on div at bounding box center [950, 95] width 28 height 28
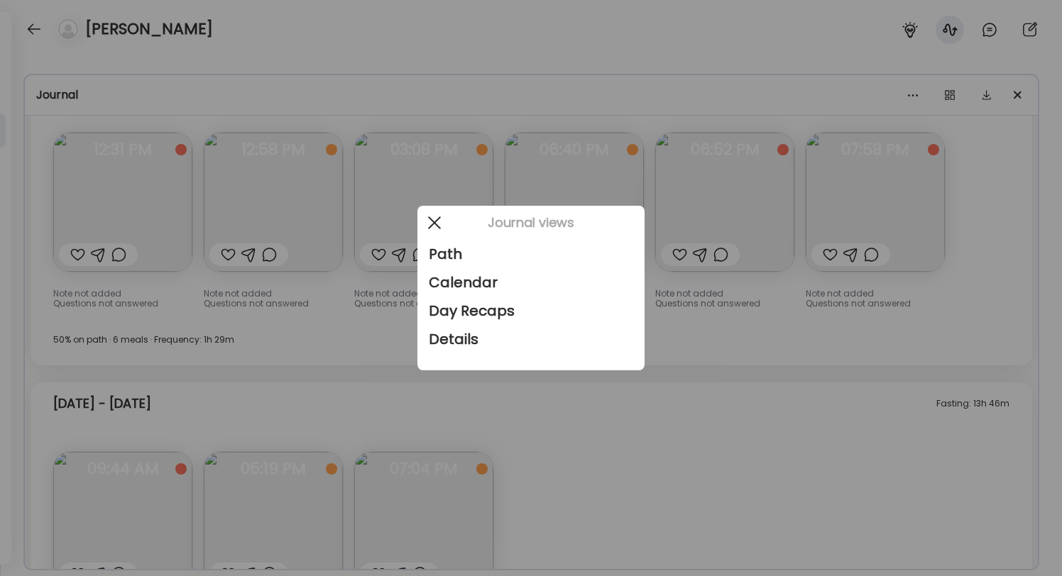
click at [439, 217] on span at bounding box center [434, 223] width 13 height 13
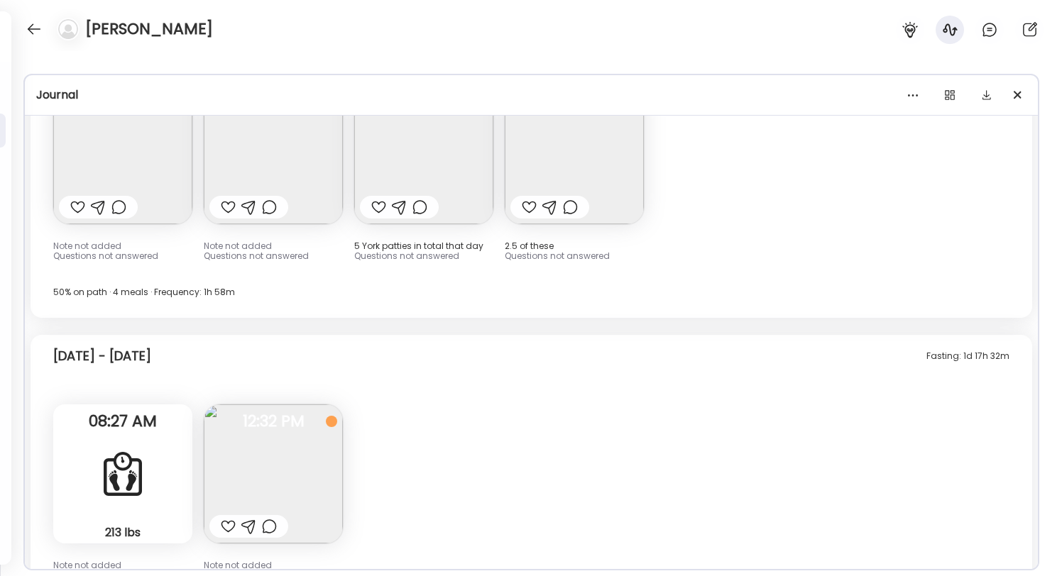
scroll to position [12345, 0]
click at [627, 318] on div "Fasting: 1d 18h 13m [DATE] - [DATE] Note not added Questions not answered 12:57…" at bounding box center [531, 50] width 1013 height 1349
click at [613, 324] on div "Fasting: 1d 18h 13m [DATE] - [DATE] Note not added Questions not answered 12:57…" at bounding box center [531, 50] width 1013 height 1349
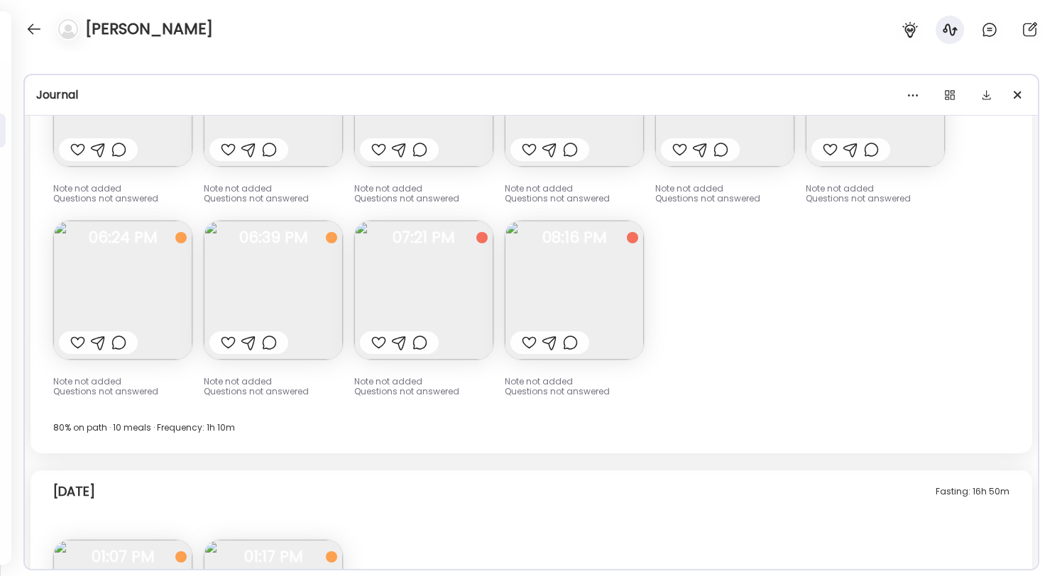
scroll to position [14296, 0]
